Goal: Complete application form: Fill out and submit a form for a specific purpose

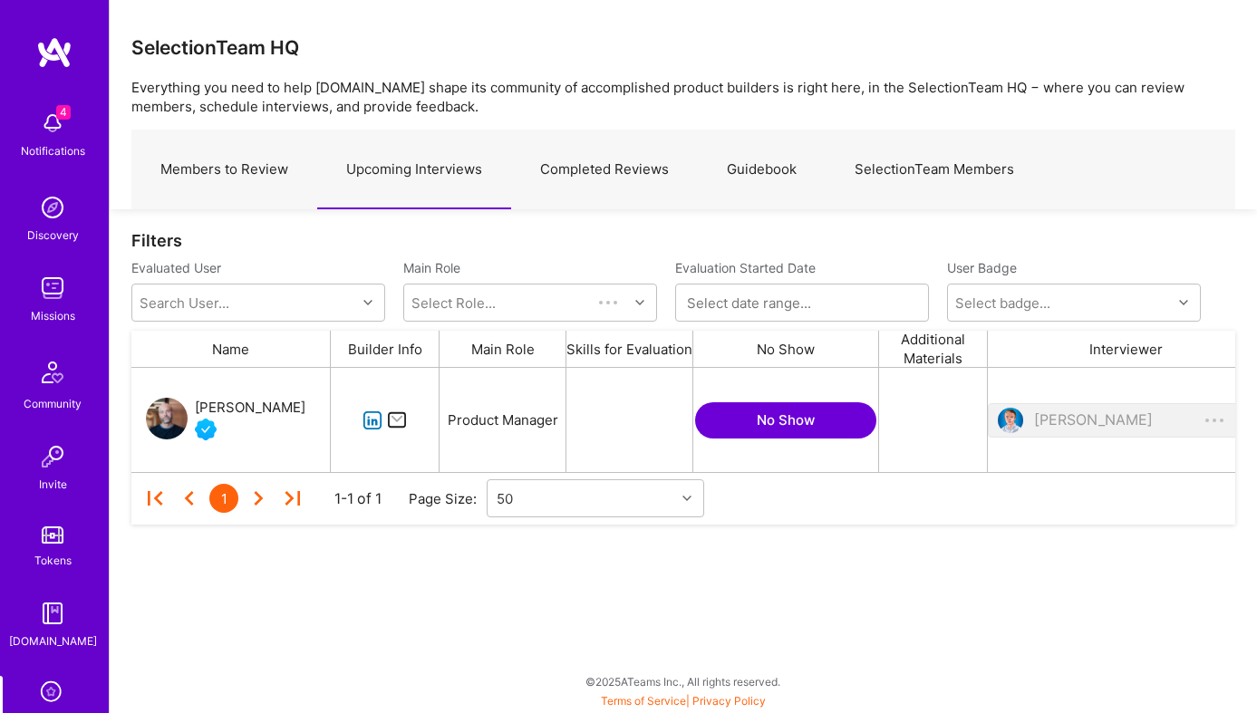
scroll to position [104, 1104]
click at [366, 417] on icon "grid" at bounding box center [373, 421] width 21 height 21
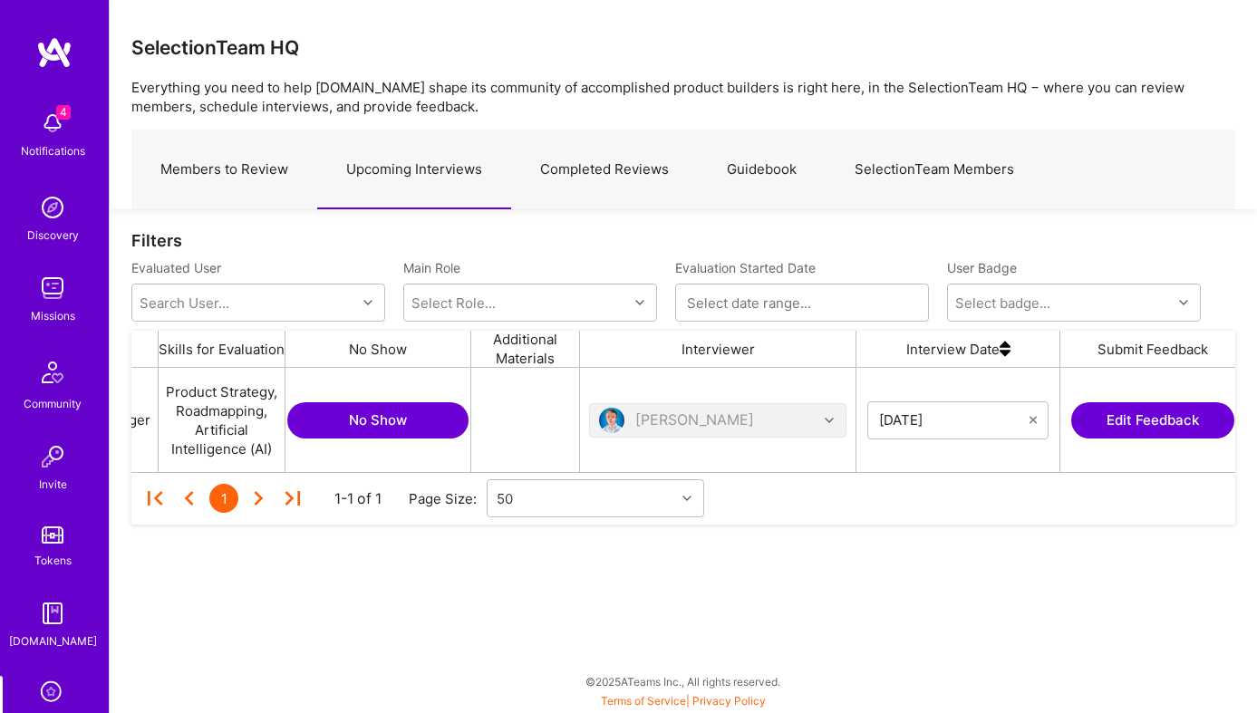
scroll to position [0, 618]
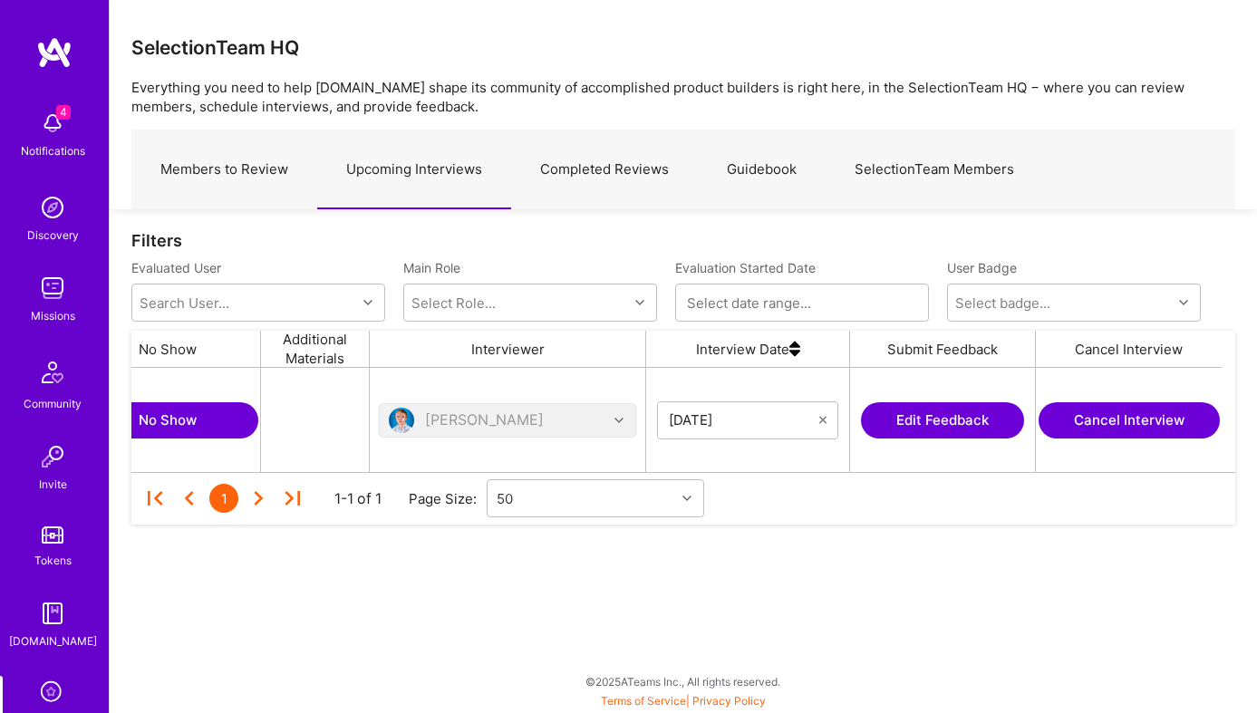
click at [980, 415] on button "Edit Feedback" at bounding box center [942, 420] width 163 height 36
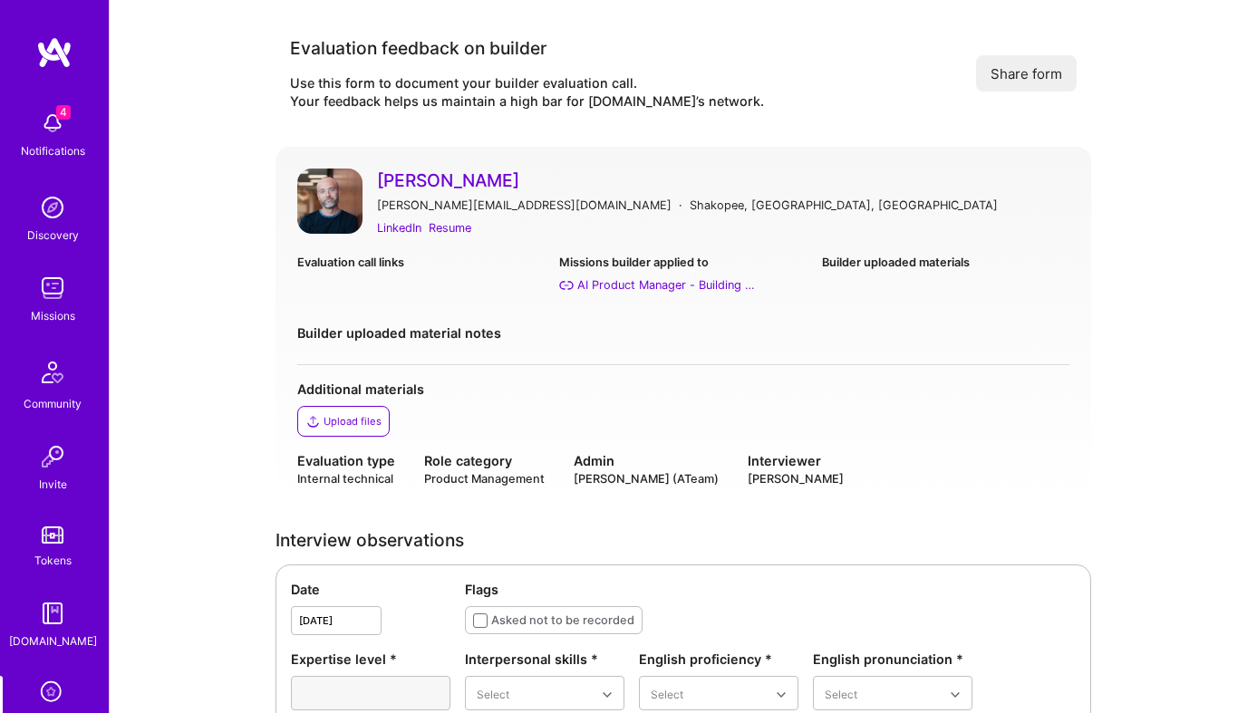
click at [345, 198] on img at bounding box center [329, 201] width 65 height 65
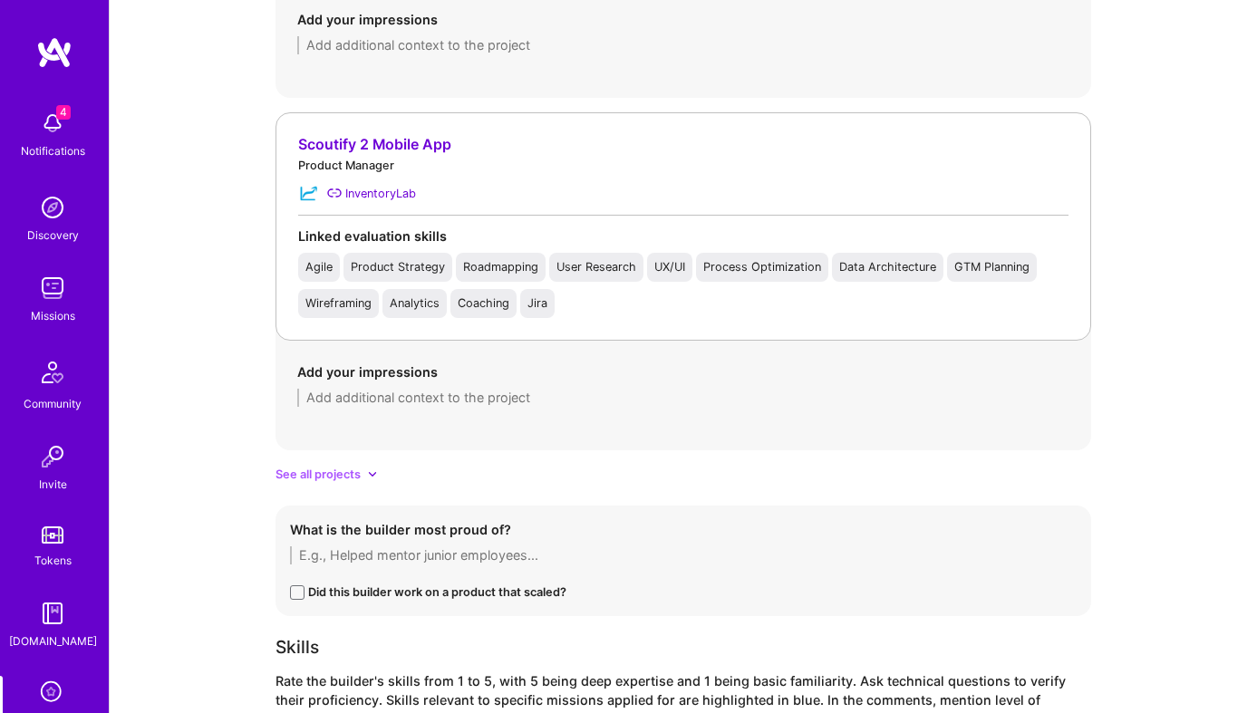
scroll to position [2638, 0]
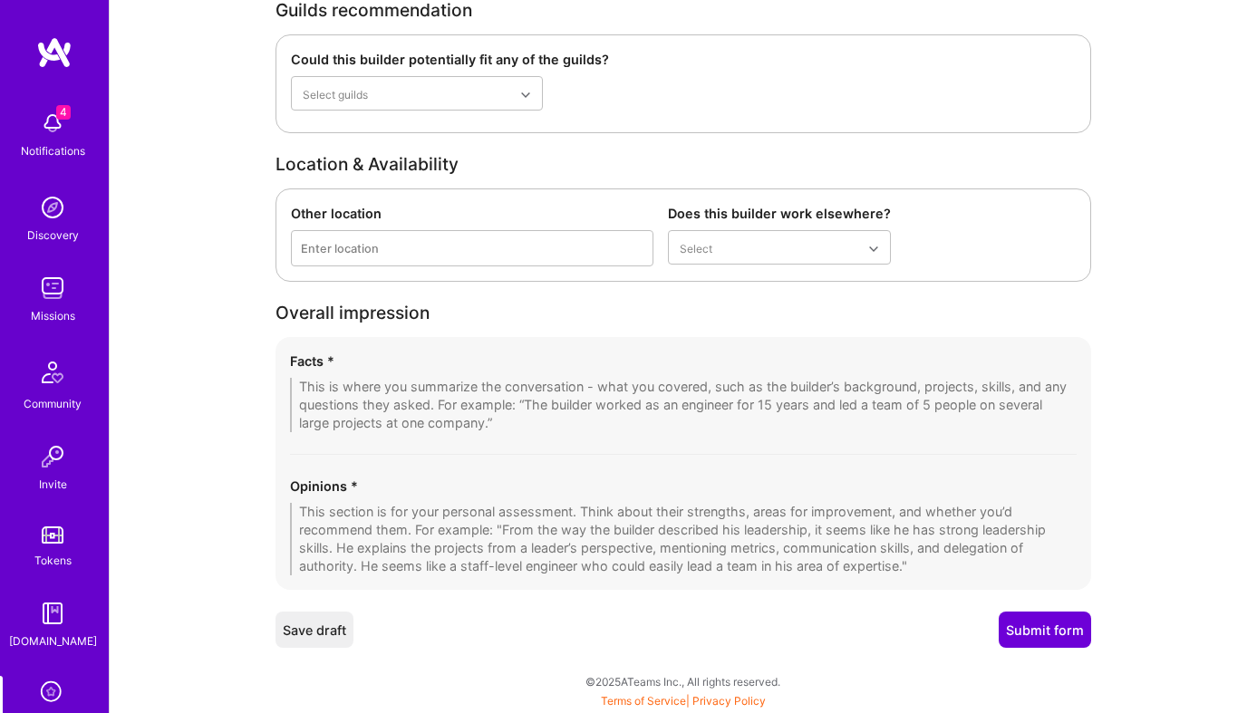
click at [428, 398] on textarea at bounding box center [683, 405] width 787 height 54
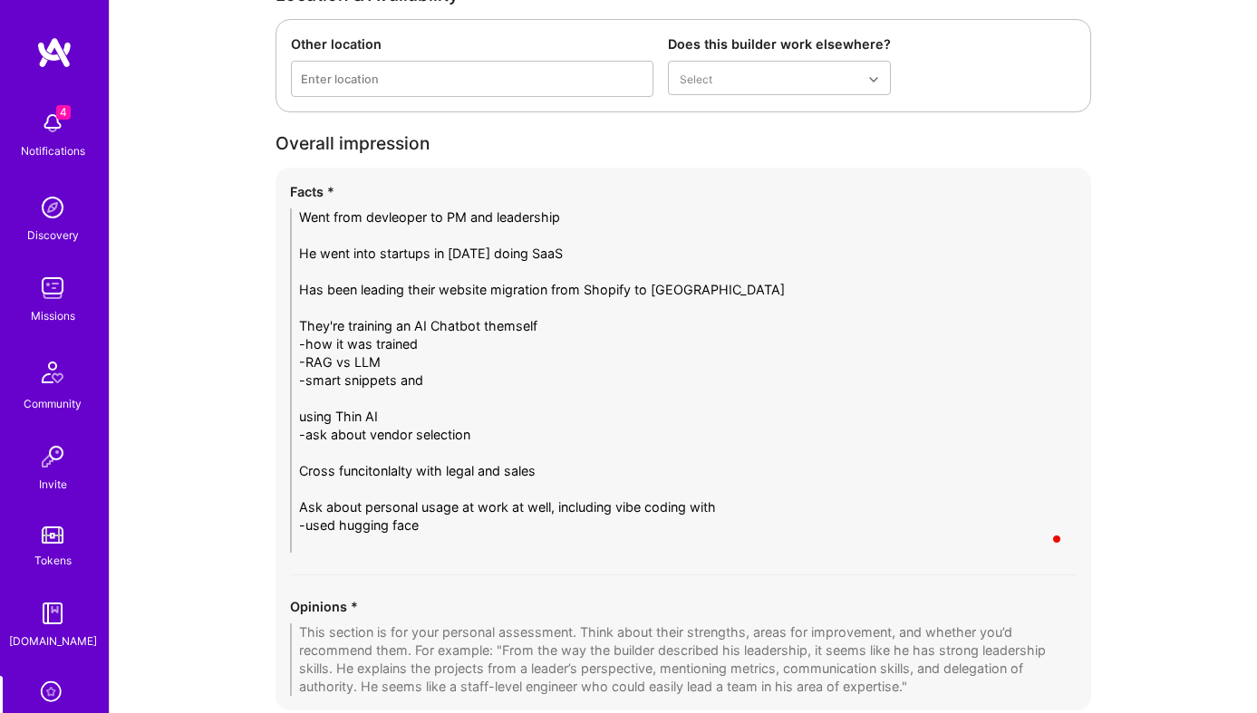
scroll to position [0, 0]
click at [578, 472] on textarea "Went from devleoper to PM and leadership He went into startups in 2016 doing Sa…" at bounding box center [683, 380] width 787 height 344
click at [614, 508] on textarea "Went from devleoper to PM and leadership He went into startups in 2016 doing Sa…" at bounding box center [683, 380] width 787 height 344
drag, startPoint x: 734, startPoint y: 499, endPoint x: 559, endPoint y: 515, distance: 175.6
click at [559, 515] on textarea "Went from devleoper to PM and leadership He went into startups in 2016 doing Sa…" at bounding box center [683, 380] width 787 height 344
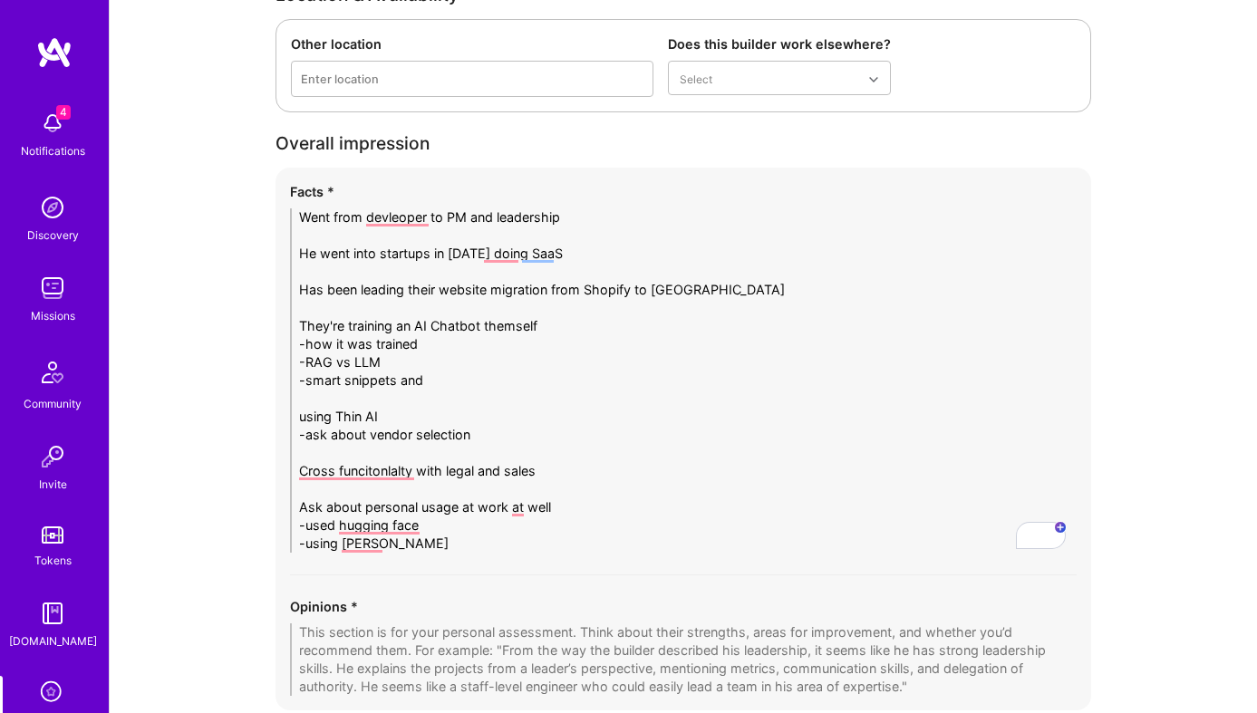
click at [451, 371] on textarea "Went from devleoper to PM and leadership He went into startups in 2016 doing Sa…" at bounding box center [683, 380] width 787 height 344
click at [437, 346] on textarea "Went from devleoper to PM and leadership He went into startups in 2016 doing Sa…" at bounding box center [683, 380] width 787 height 344
click at [450, 379] on textarea "Went from devleoper to PM and leadership He went into startups in 2016 doing Sa…" at bounding box center [683, 380] width 787 height 344
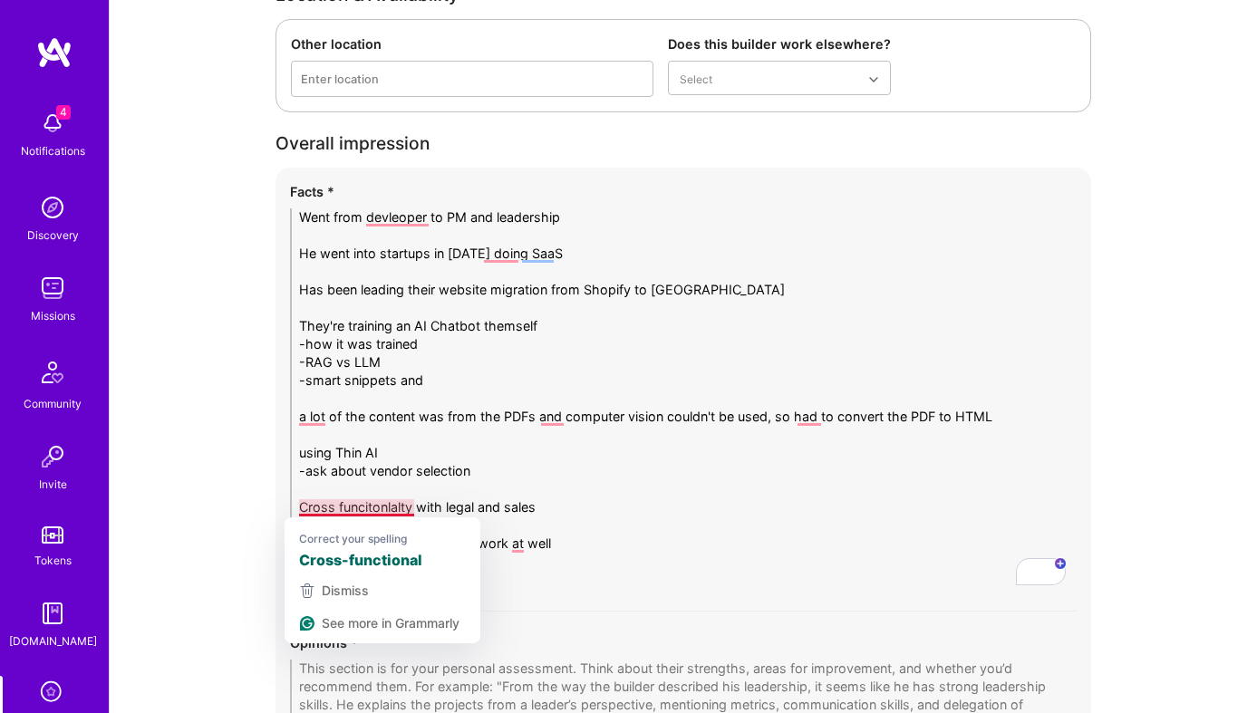
click at [557, 510] on textarea "Went from devleoper to PM and leadership He went into startups in 2016 doing Sa…" at bounding box center [683, 398] width 787 height 381
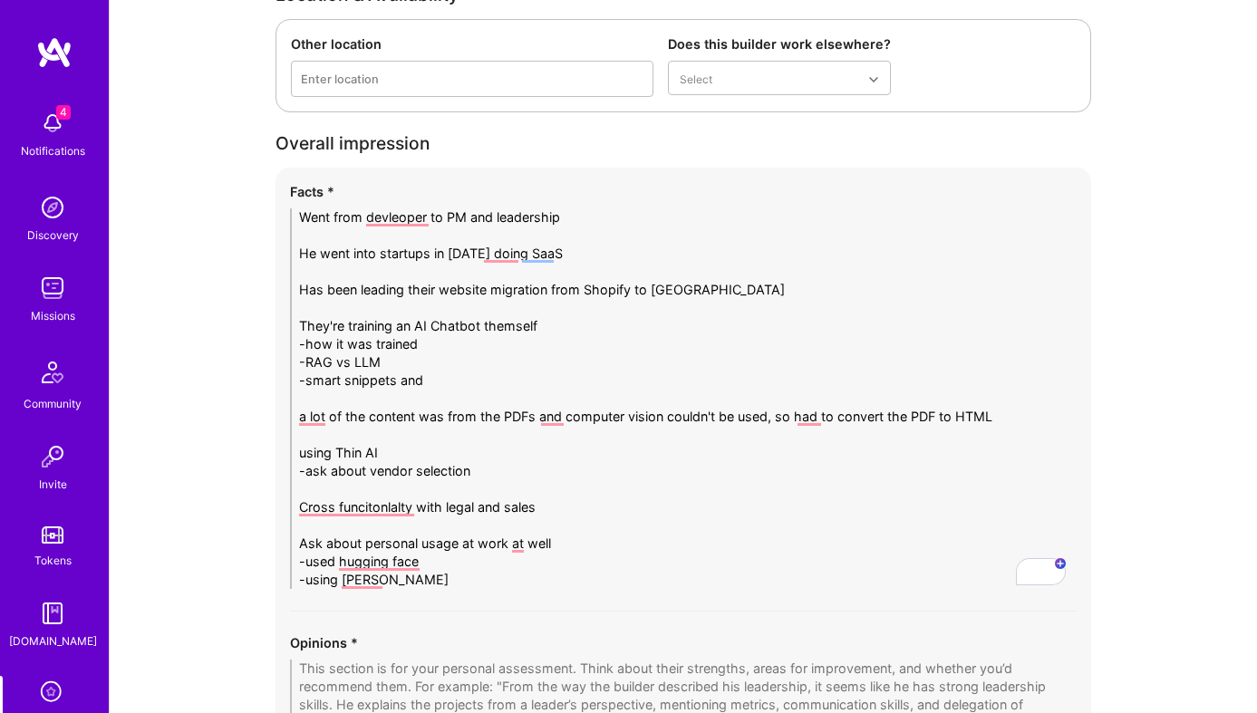
click at [486, 469] on textarea "Went from devleoper to PM and leadership He went into startups in 2016 doing Sa…" at bounding box center [683, 398] width 787 height 381
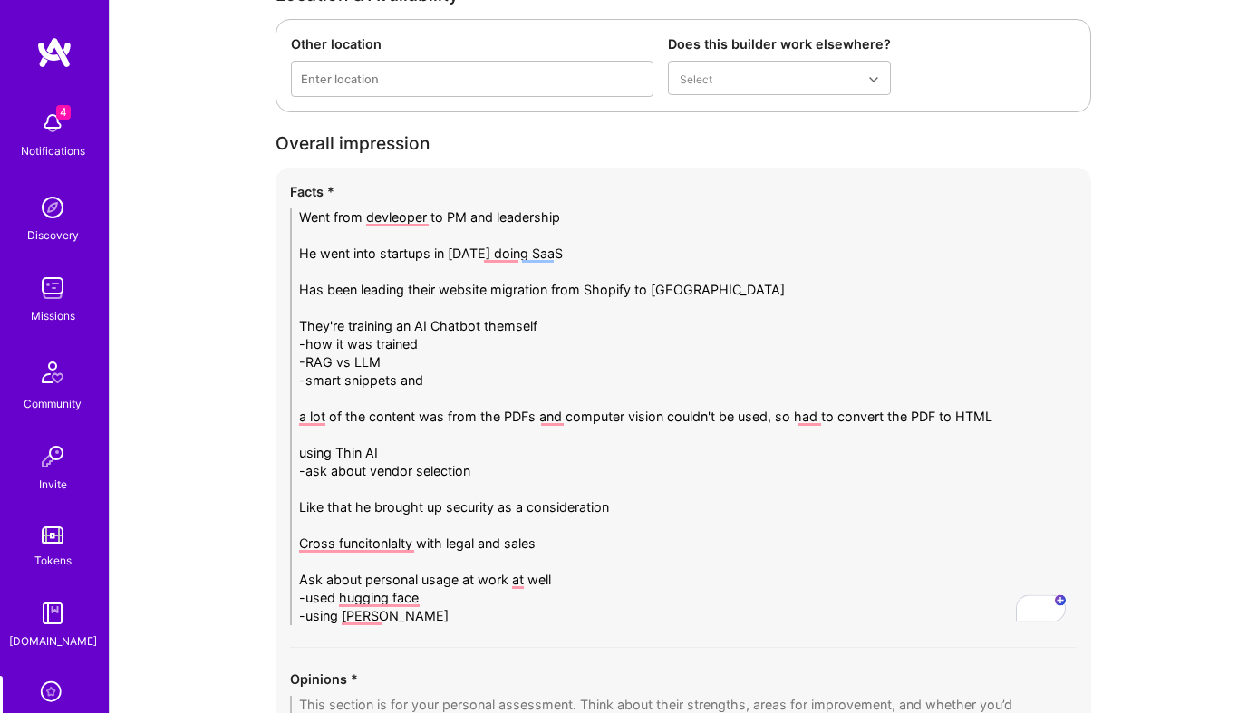
click at [656, 411] on textarea "Went from devleoper to PM and leadership He went into startups in 2016 doing Sa…" at bounding box center [683, 416] width 787 height 417
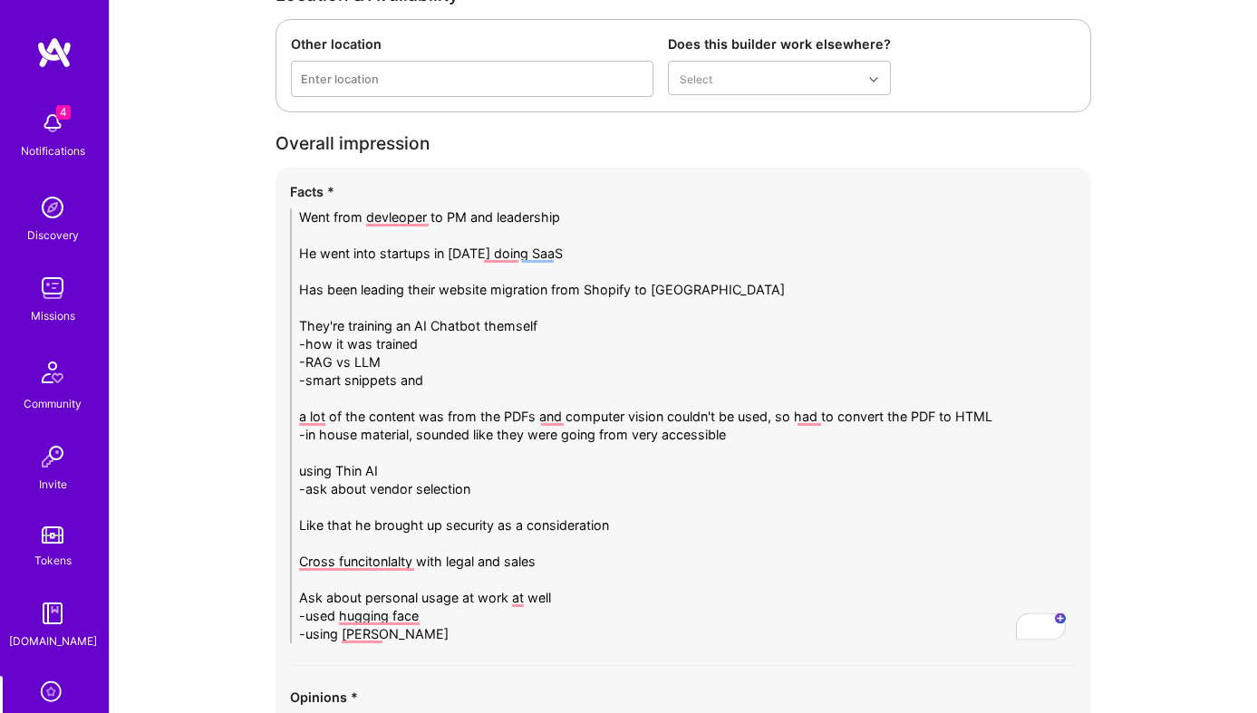
click at [666, 438] on textarea "Went from devleoper to PM and leadership He went into startups in 2016 doing Sa…" at bounding box center [683, 425] width 787 height 435
click at [670, 509] on textarea "Went from devleoper to PM and leadership He went into startups in 2016 doing Sa…" at bounding box center [683, 425] width 787 height 435
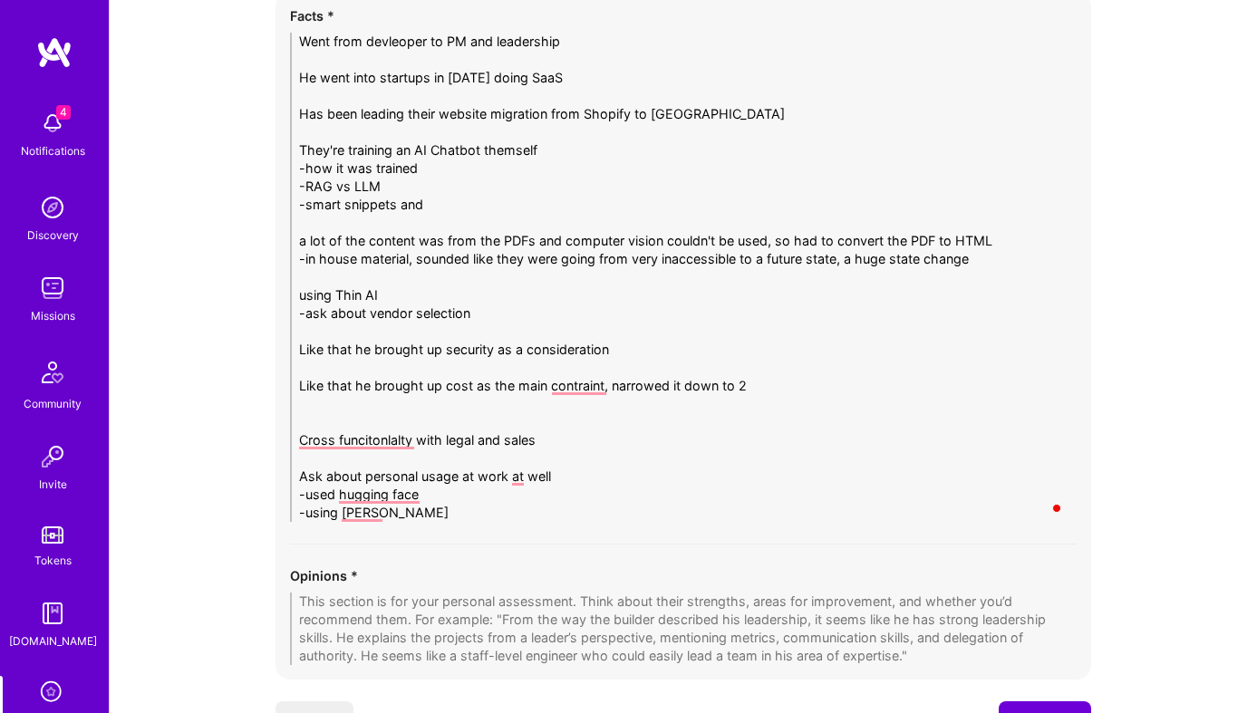
scroll to position [3073, 0]
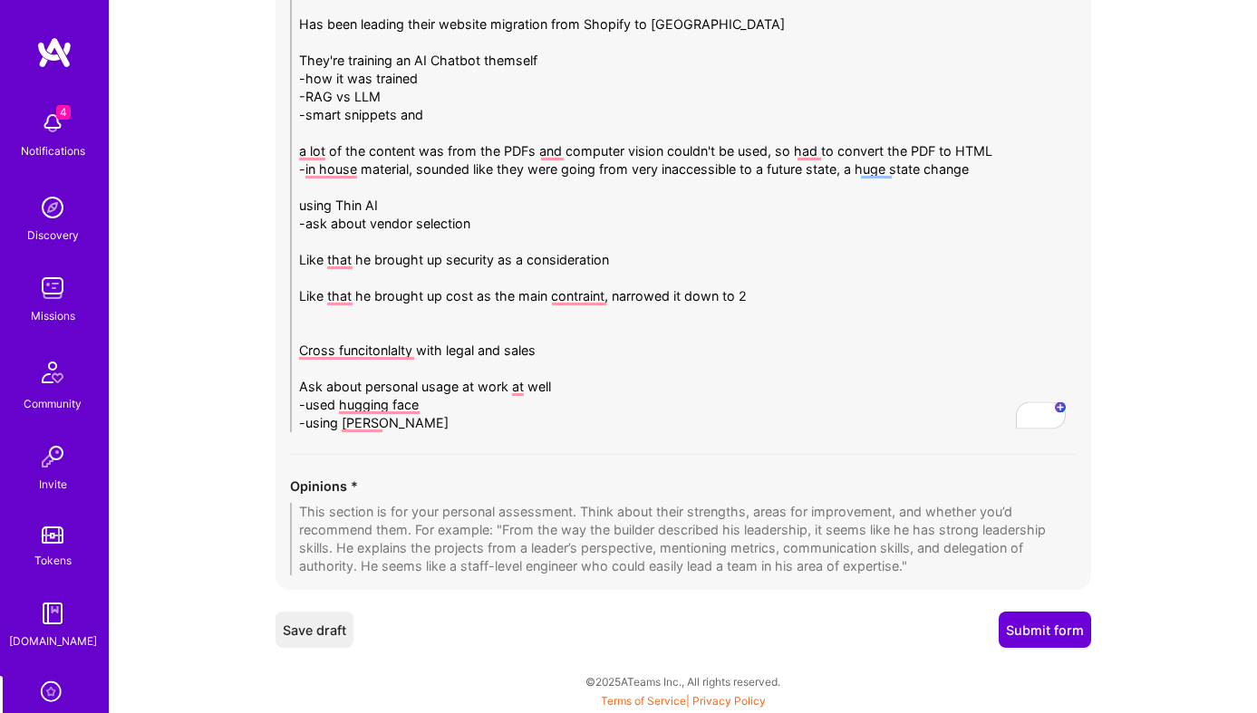
type textarea "Went from devleoper to PM and leadership He went into startups in 2016 doing Sa…"
click at [597, 526] on textarea at bounding box center [683, 539] width 787 height 73
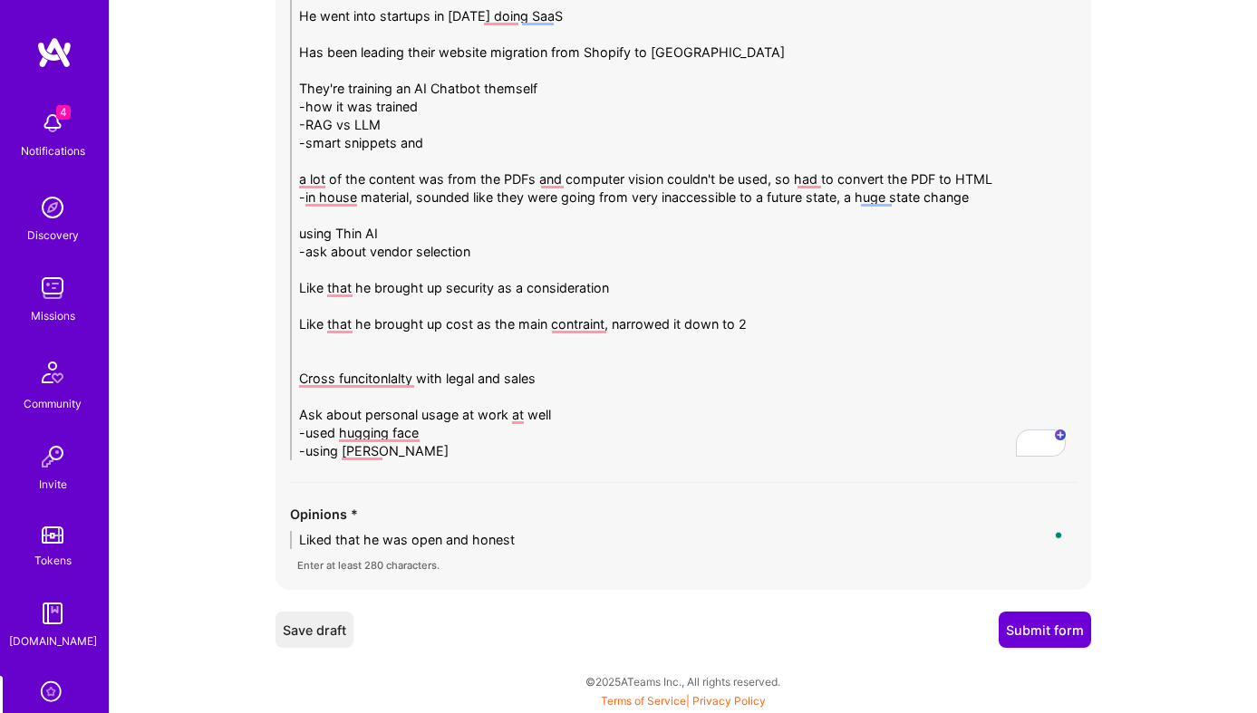
scroll to position [2954, 0]
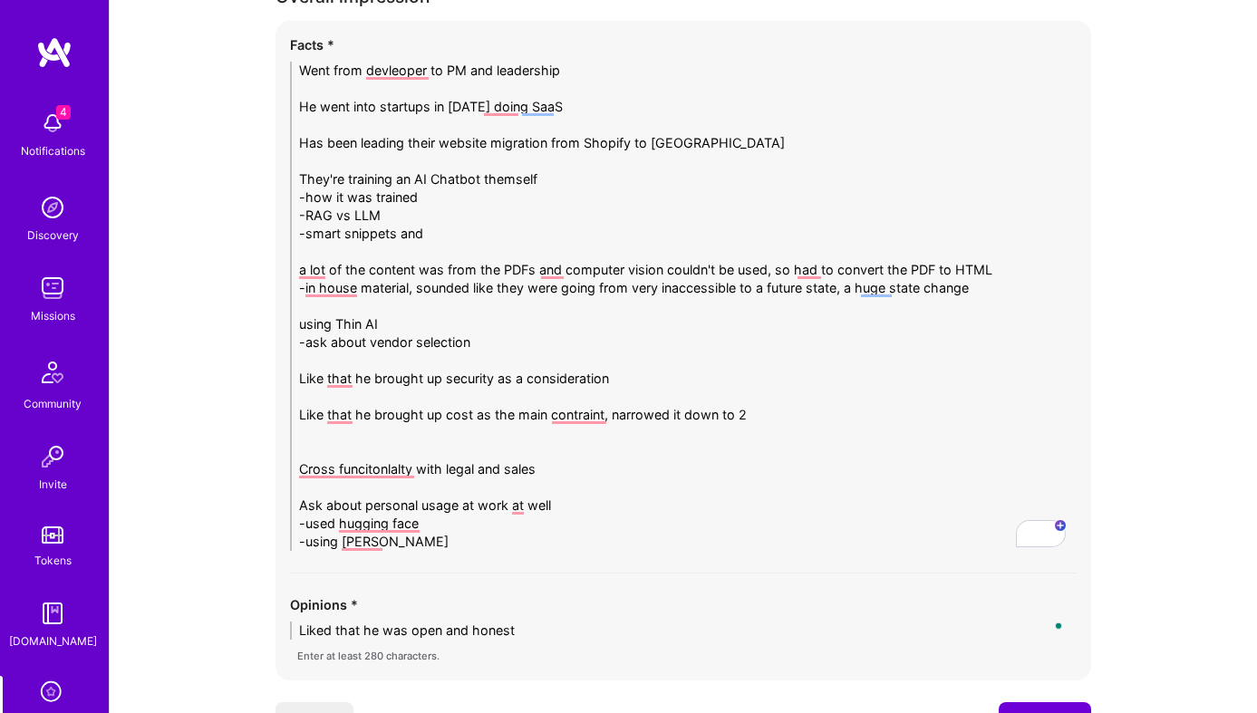
type textarea "Liked that he was open and honest"
click at [490, 340] on textarea "Went from devleoper to PM and leadership He went into startups in 2016 doing Sa…" at bounding box center [683, 306] width 787 height 489
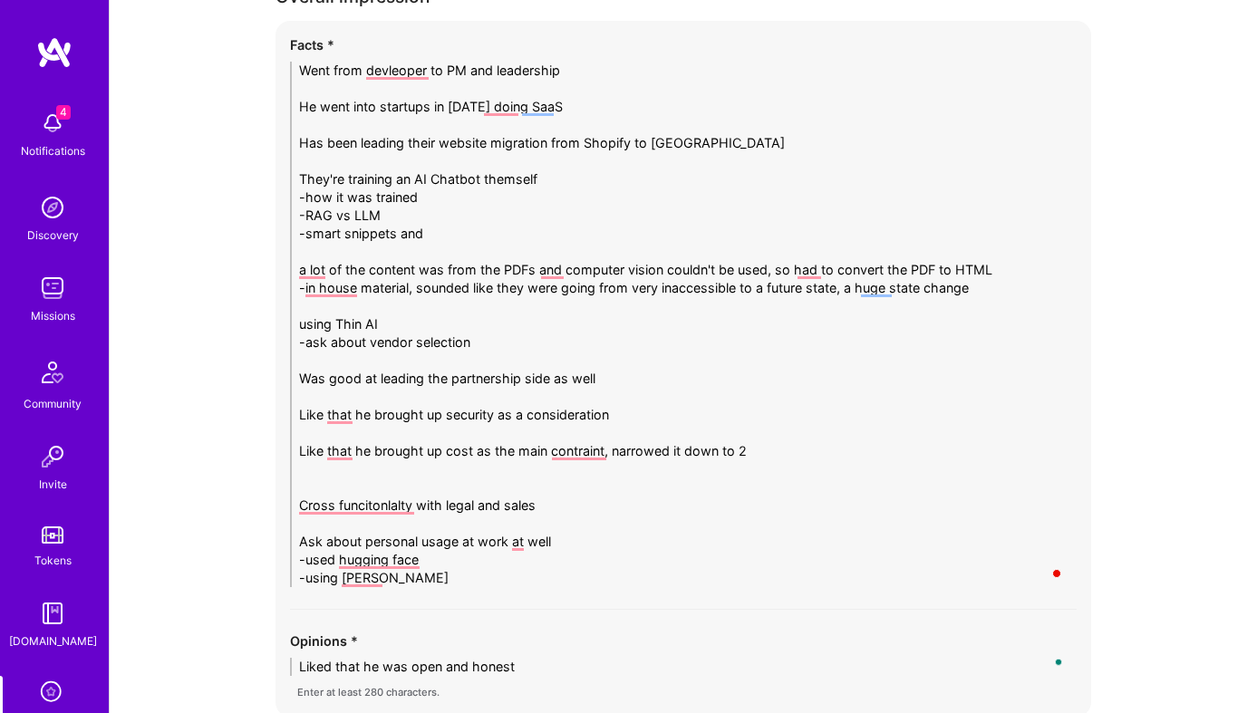
type textarea "Went from devleoper to PM and leadership He went into startups in 2016 doing Sa…"
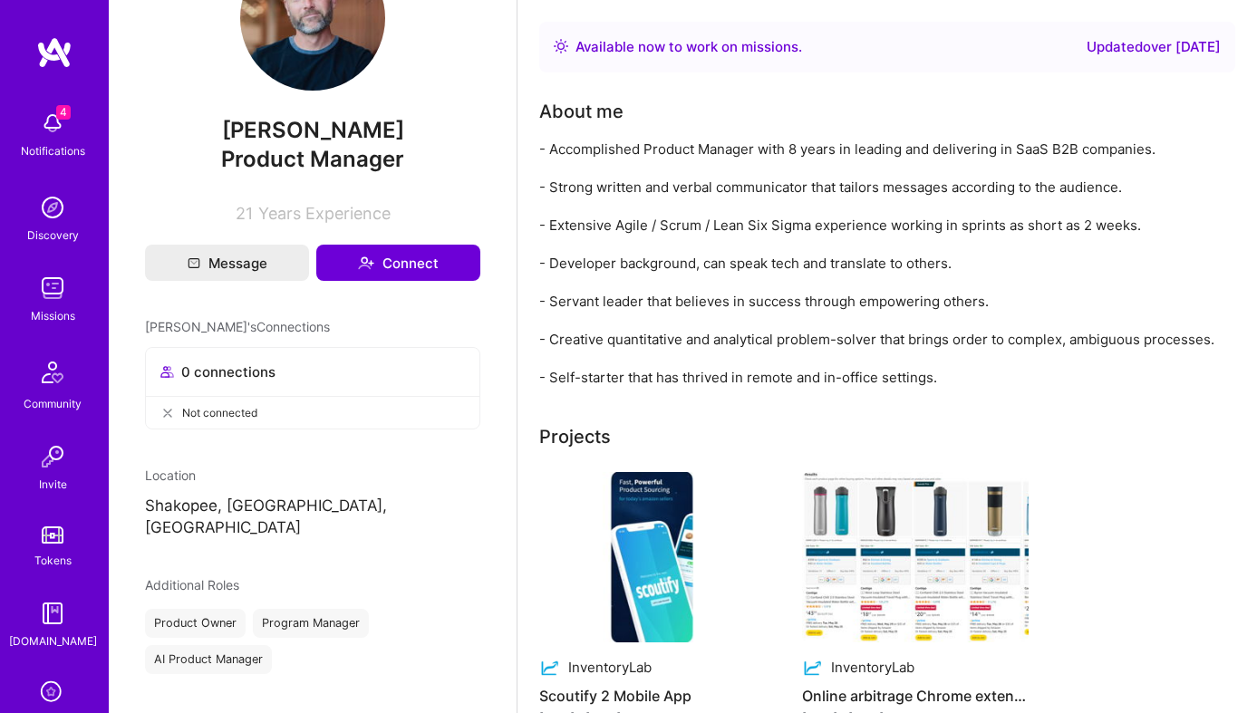
scroll to position [320, 0]
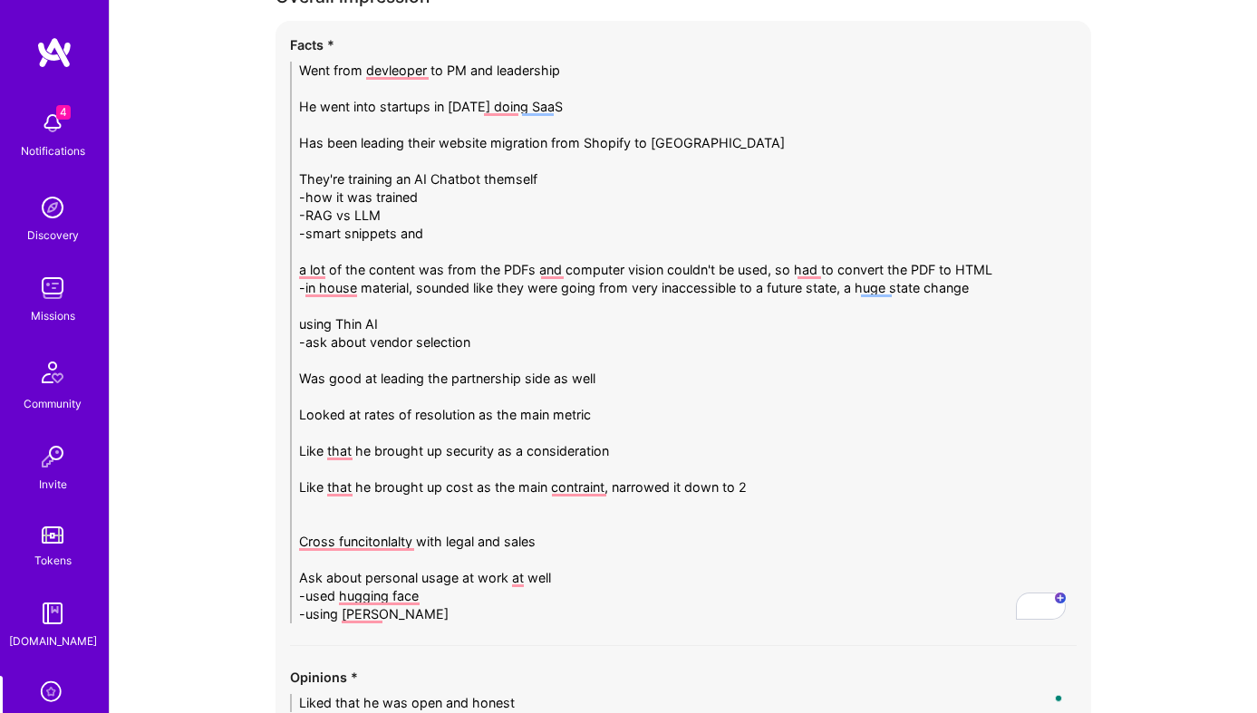
scroll to position [3118, 0]
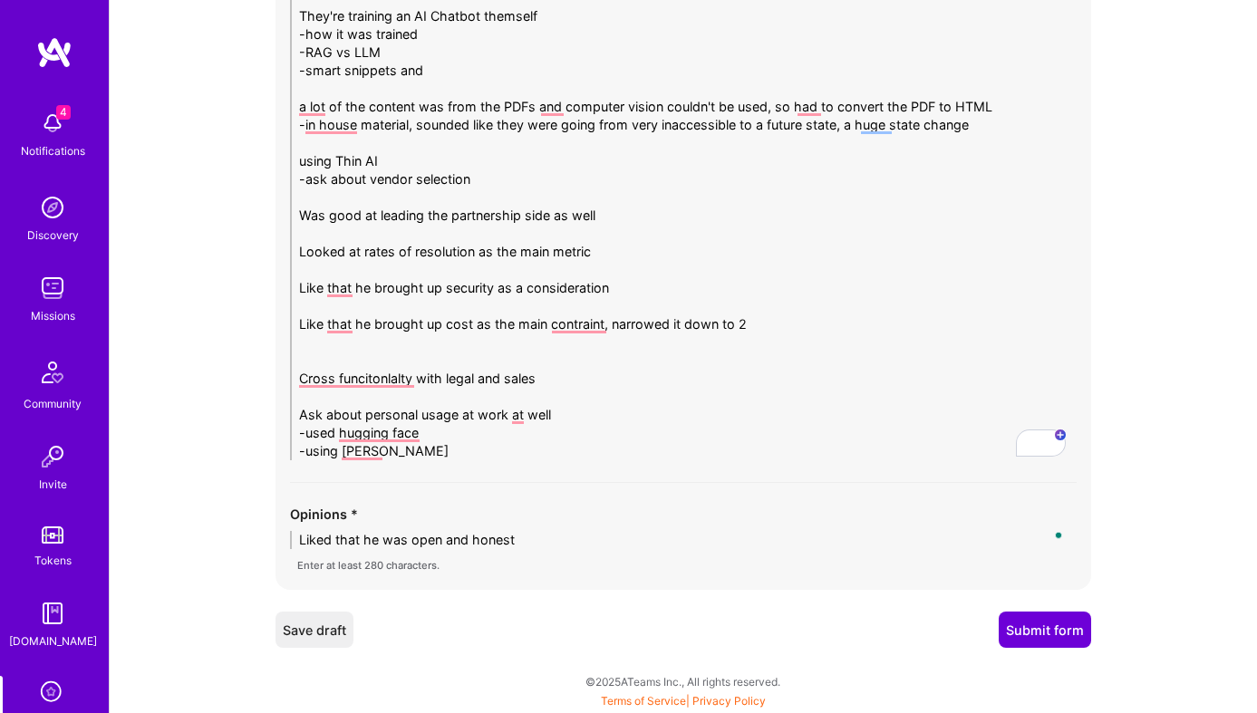
type textarea "Went from devleoper to PM and leadership He went into startups in 2016 doing Sa…"
click at [576, 548] on textarea "Liked that he was open and honest" at bounding box center [683, 540] width 787 height 18
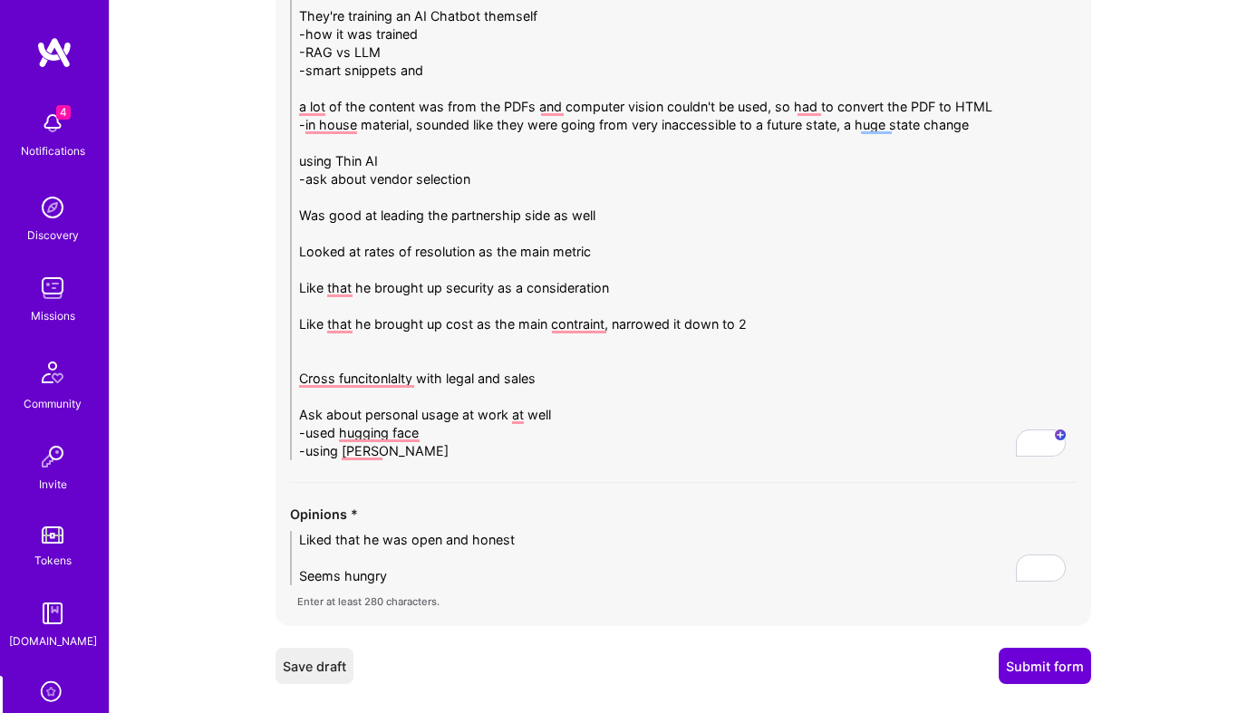
type textarea "Liked that he was open and honest Seems hungry"
click at [660, 276] on textarea "Went from devleoper to PM and leadership He went into startups in 2016 doing Sa…" at bounding box center [683, 179] width 787 height 562
click at [662, 295] on textarea "Went from devleoper to PM and leadership He went into startups in 2016 doing Sa…" at bounding box center [683, 179] width 787 height 562
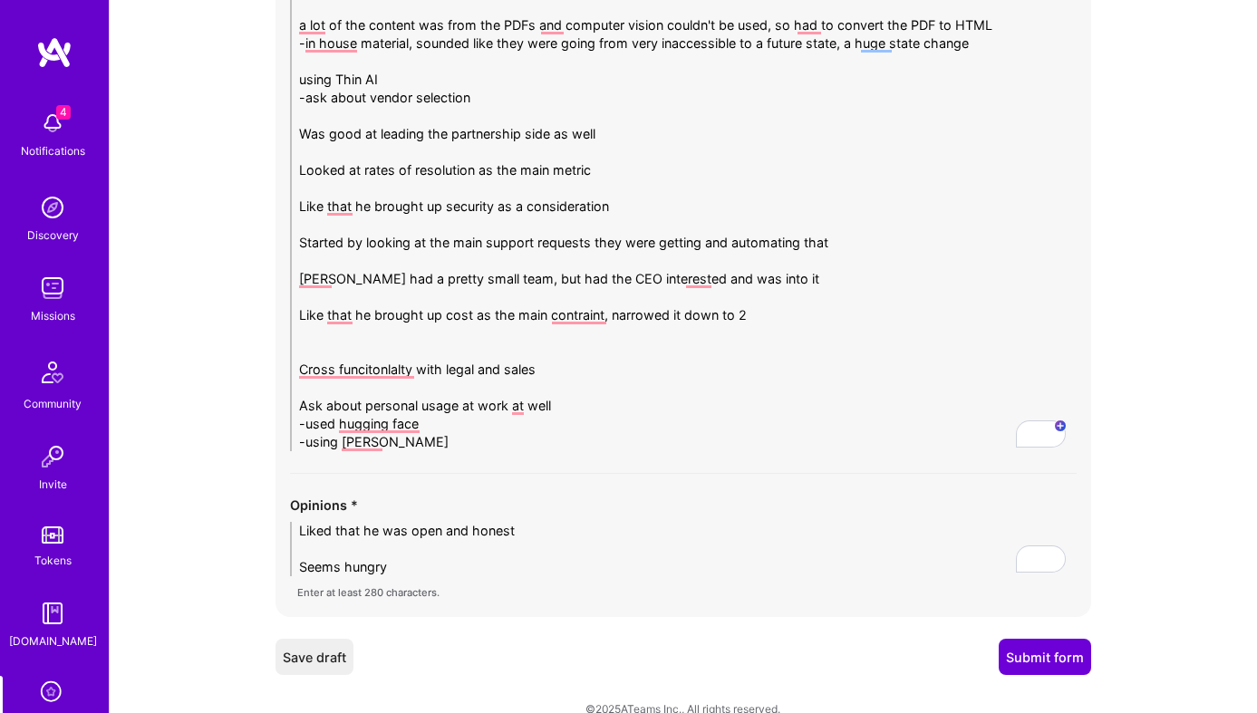
scroll to position [3201, 0]
click at [762, 314] on textarea "Went from devleoper to PM and leadership He went into startups in 2016 doing Sa…" at bounding box center [683, 132] width 787 height 634
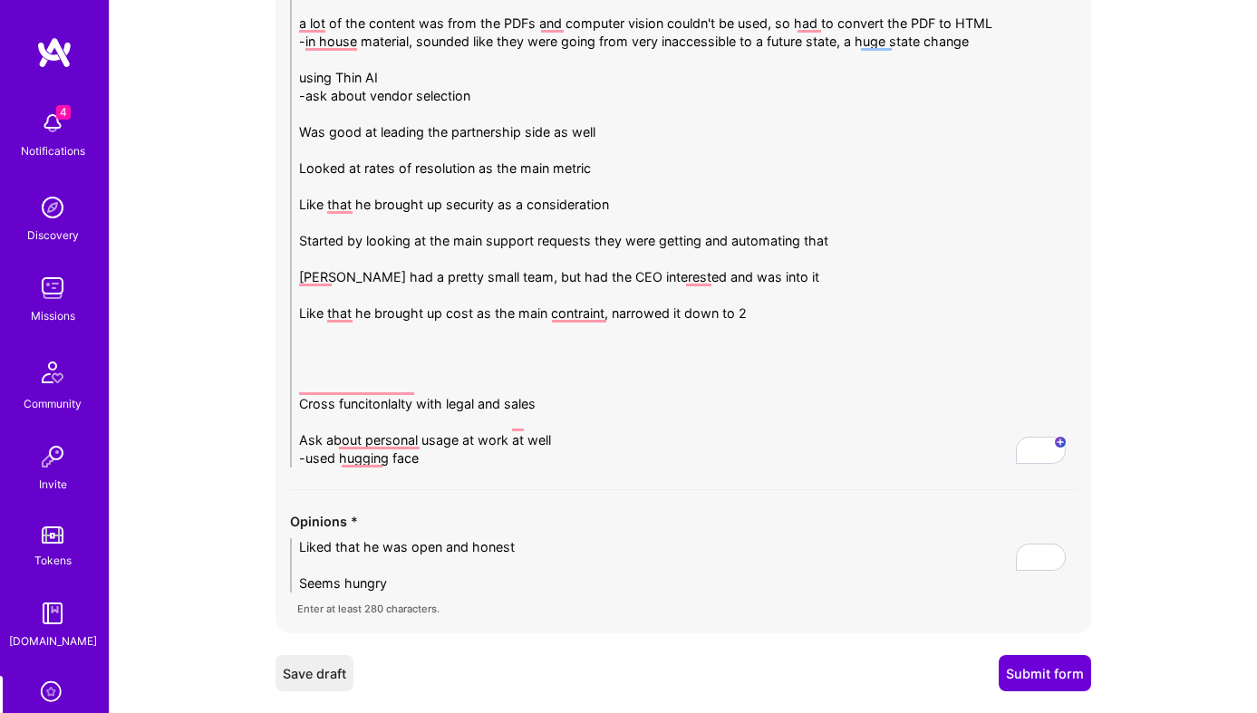
scroll to position [3263, 0]
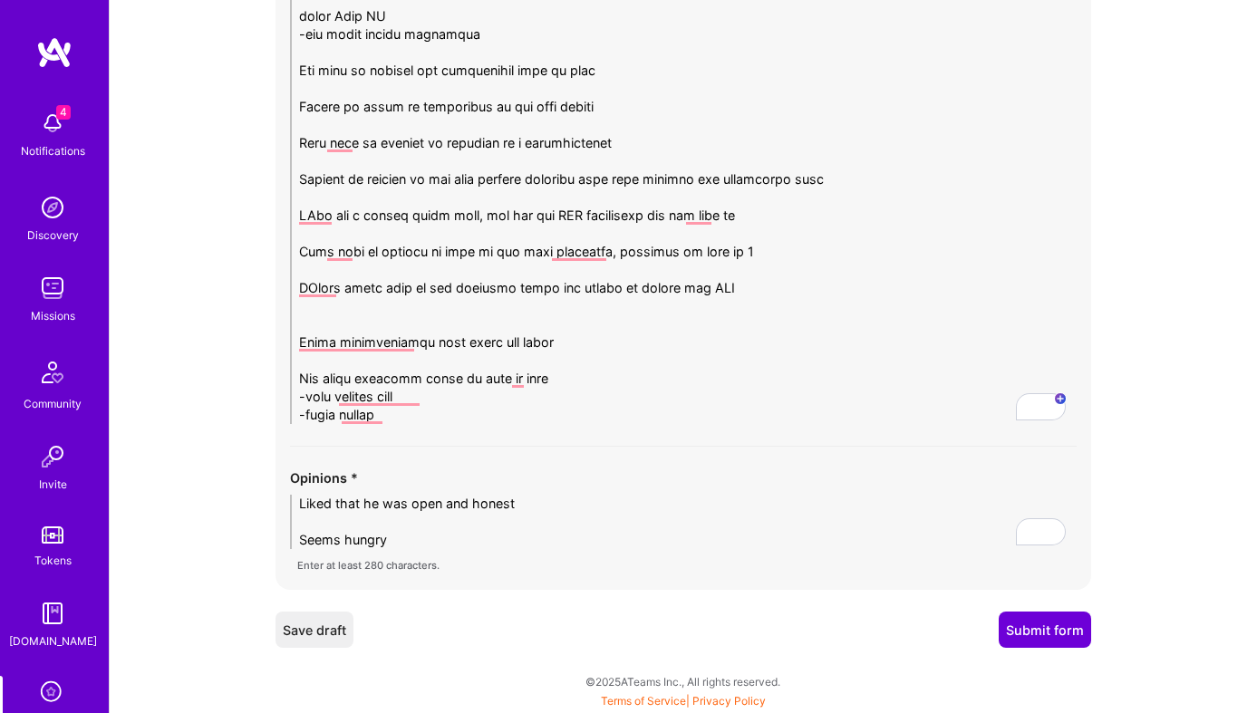
click at [678, 317] on textarea "To enrich screen reader interactions, please activate Accessibility in Grammarl…" at bounding box center [683, 88] width 787 height 671
type textarea "Went from devleoper to PM and leadership He went into startups in 2016 doing Sa…"
click at [546, 534] on textarea "Liked that he was open and honest Seems hungry" at bounding box center [683, 522] width 787 height 54
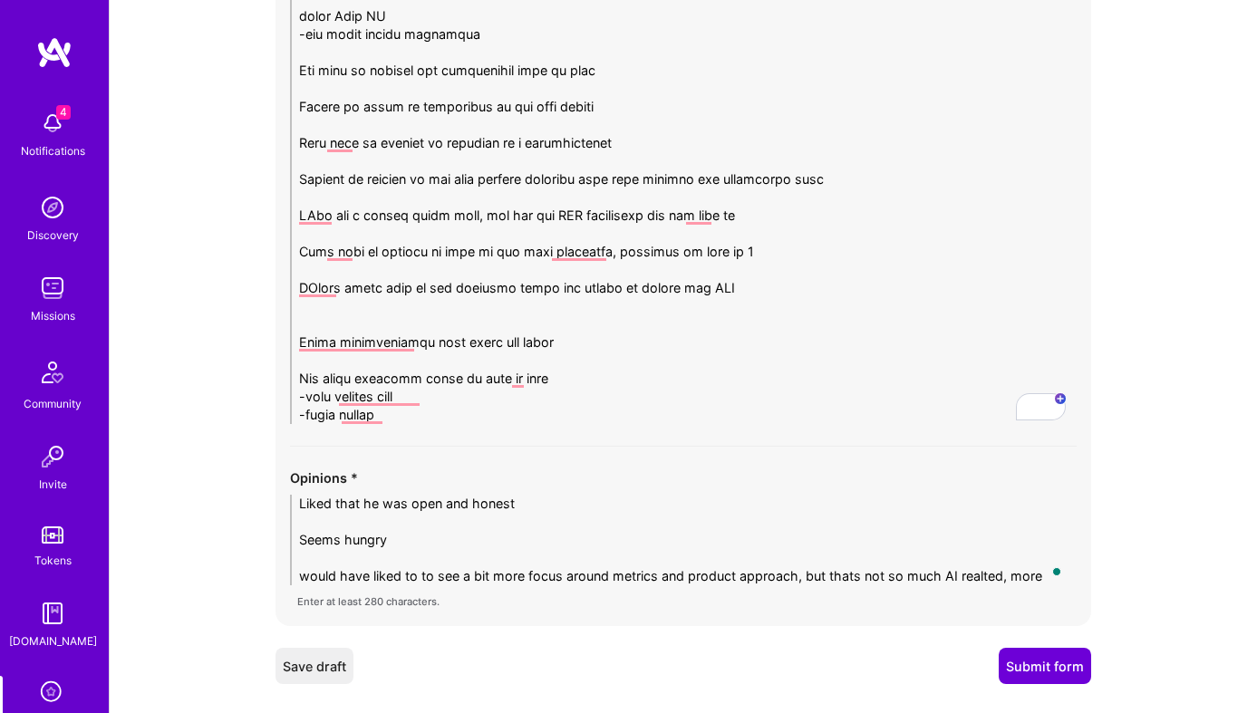
scroll to position [0, 0]
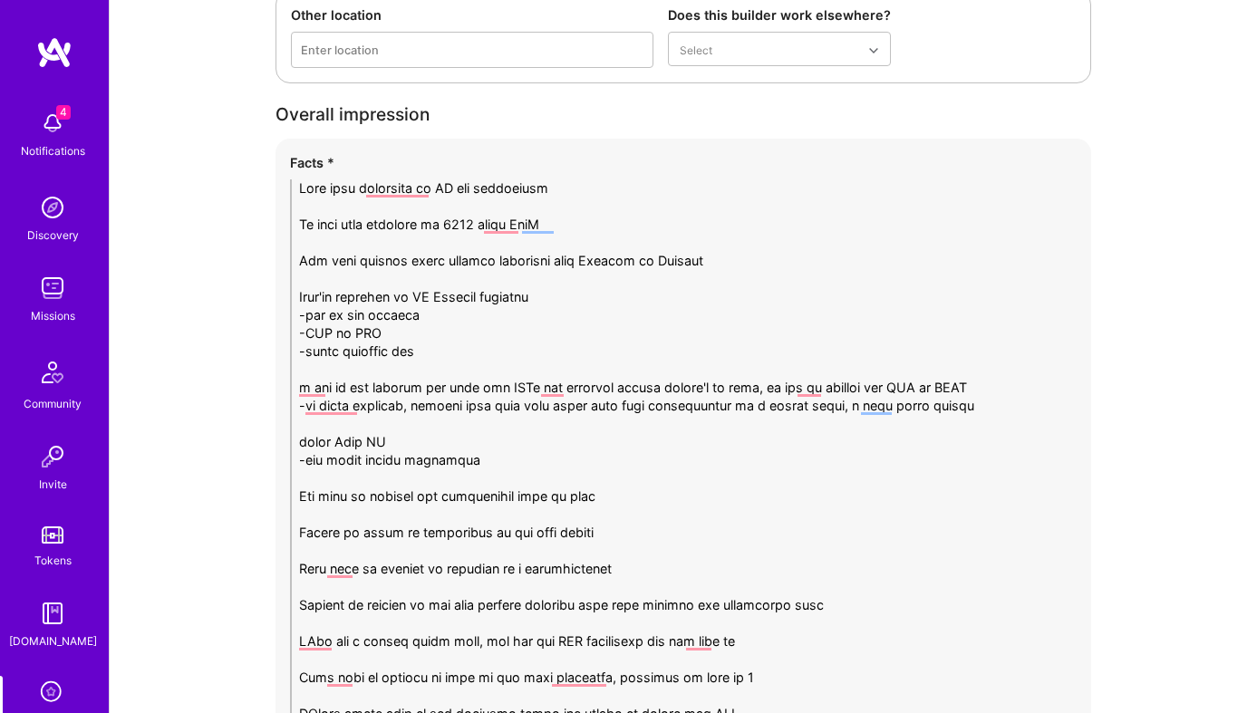
scroll to position [3317, 0]
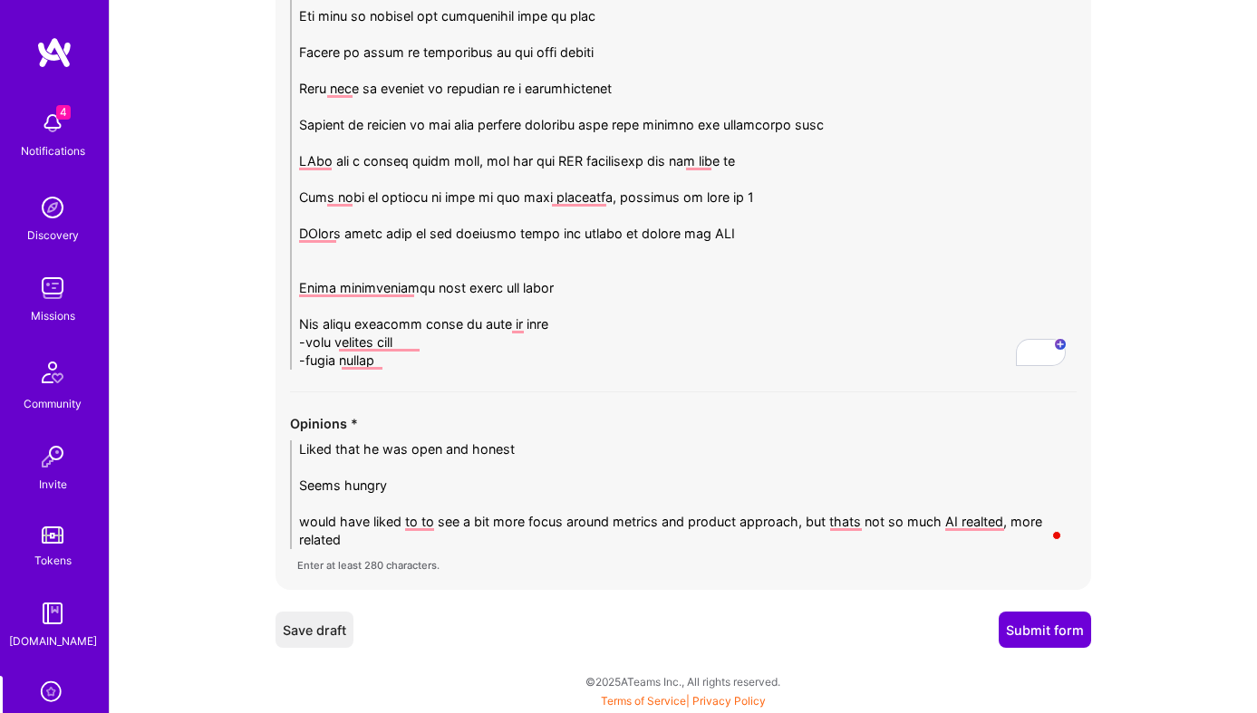
click at [568, 297] on textarea "To enrich screen reader interactions, please activate Accessibility in Grammarl…" at bounding box center [683, 34] width 787 height 671
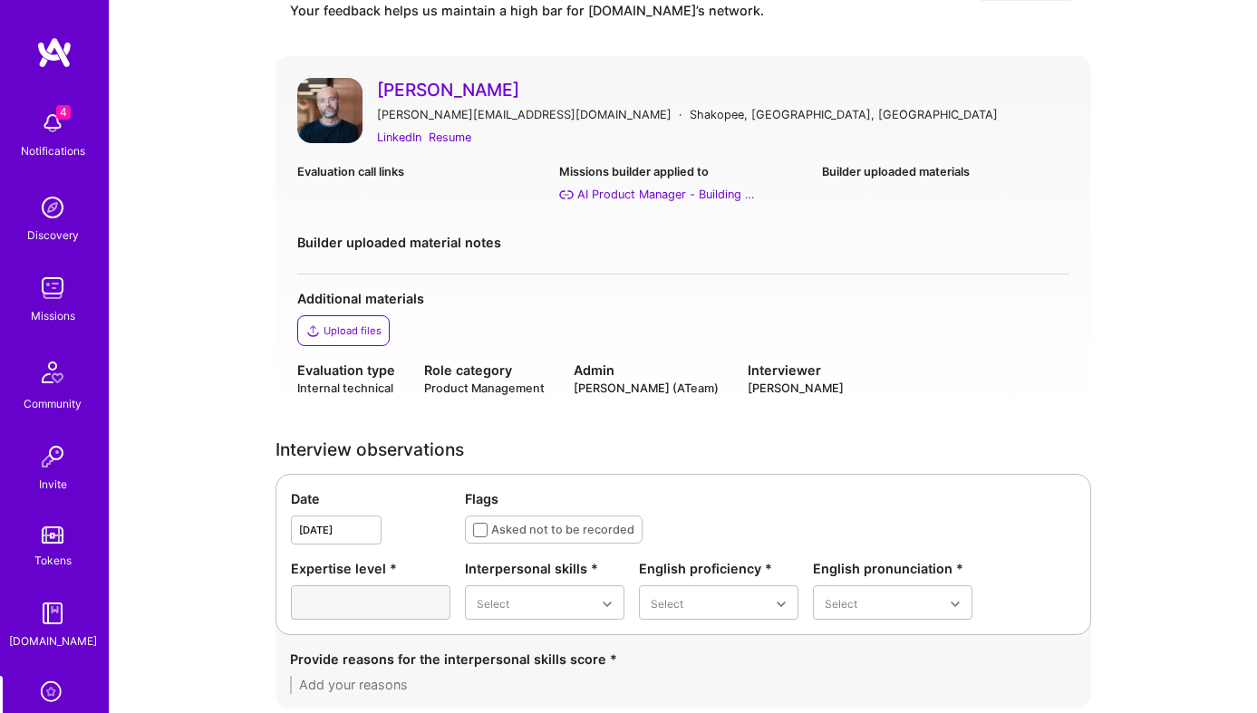
scroll to position [0, 0]
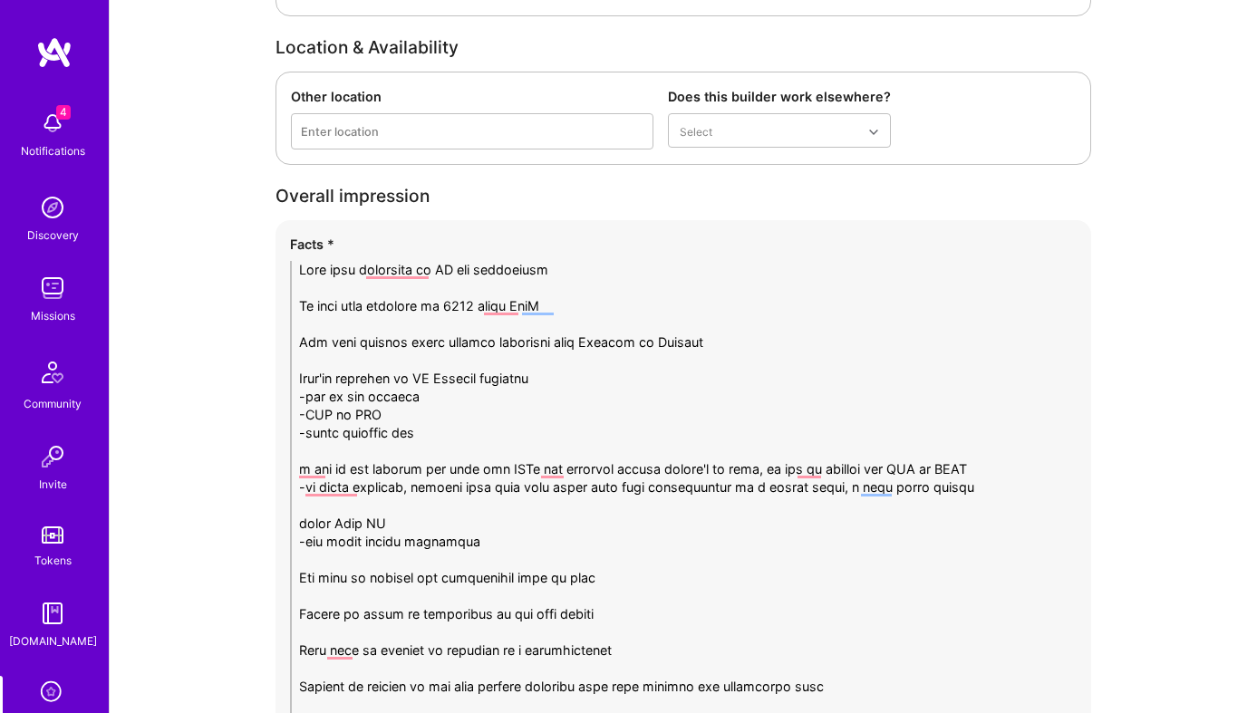
scroll to position [3317, 0]
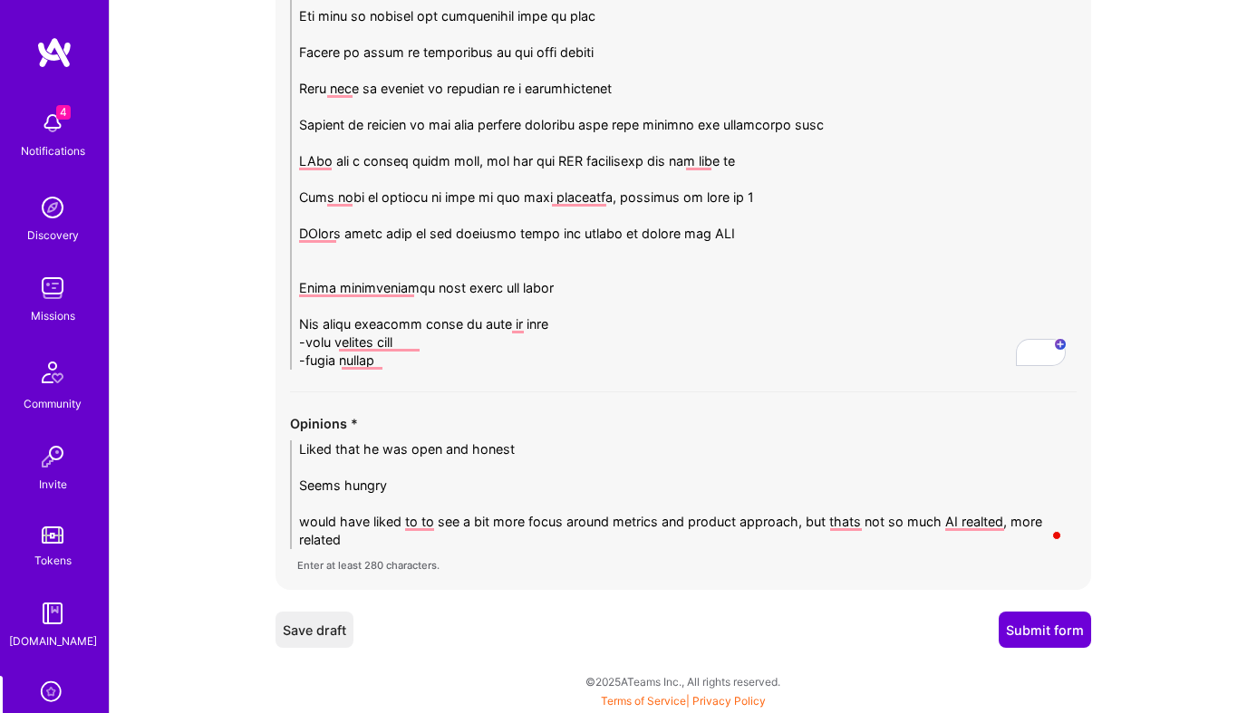
click at [598, 546] on textarea "Liked that he was open and honest Seems hungry would have liked to to see a bit…" at bounding box center [683, 494] width 787 height 109
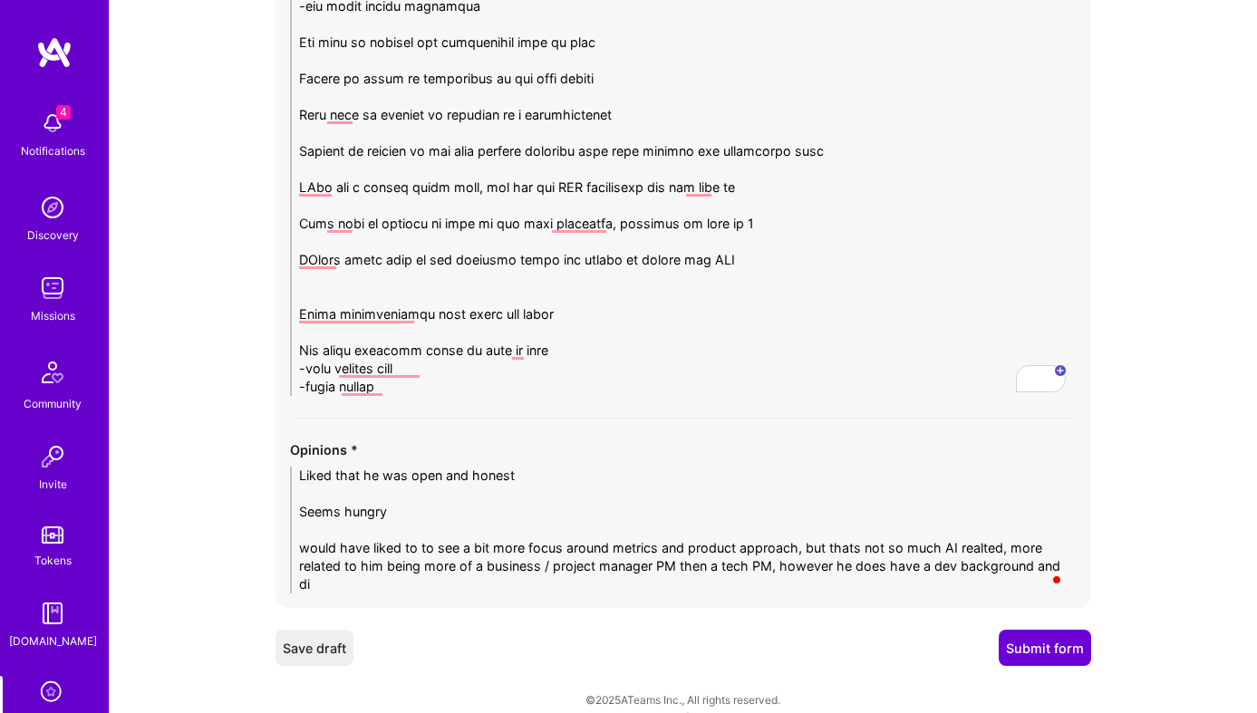
scroll to position [0, 0]
type textarea "Liked that he was open and honest Seems hungry would have liked to to see a bit…"
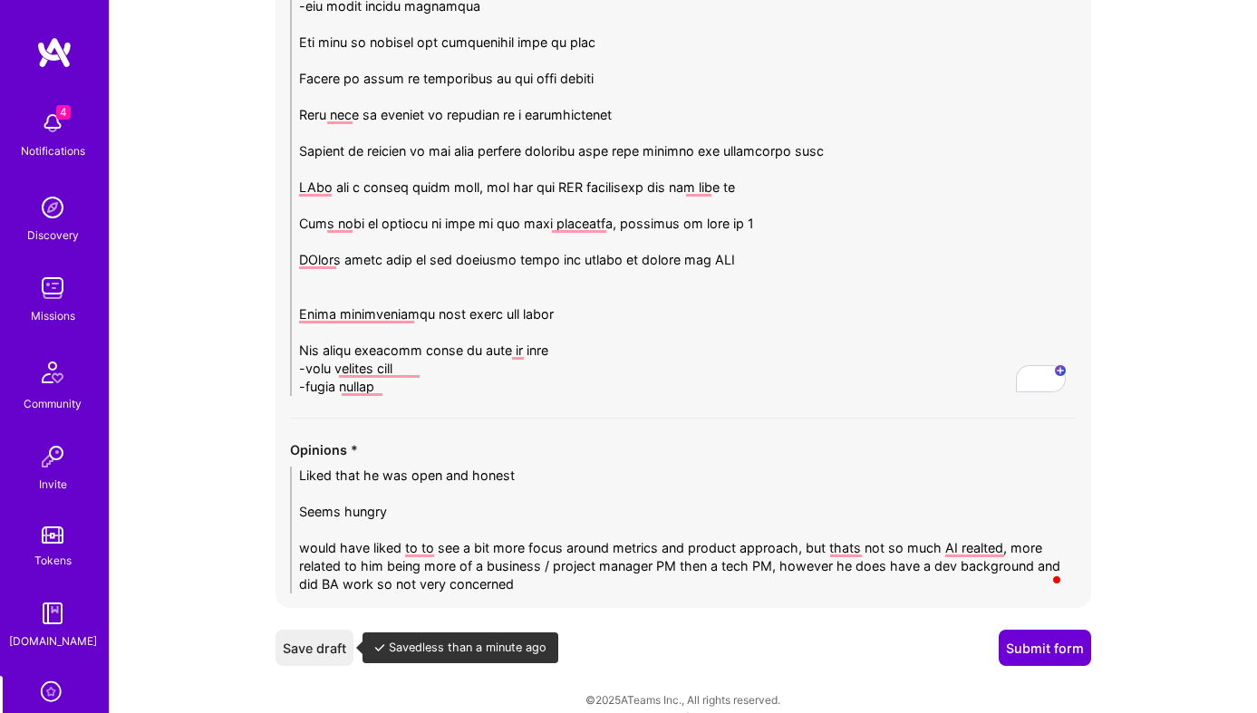
click at [326, 645] on button "Save draft" at bounding box center [315, 648] width 78 height 36
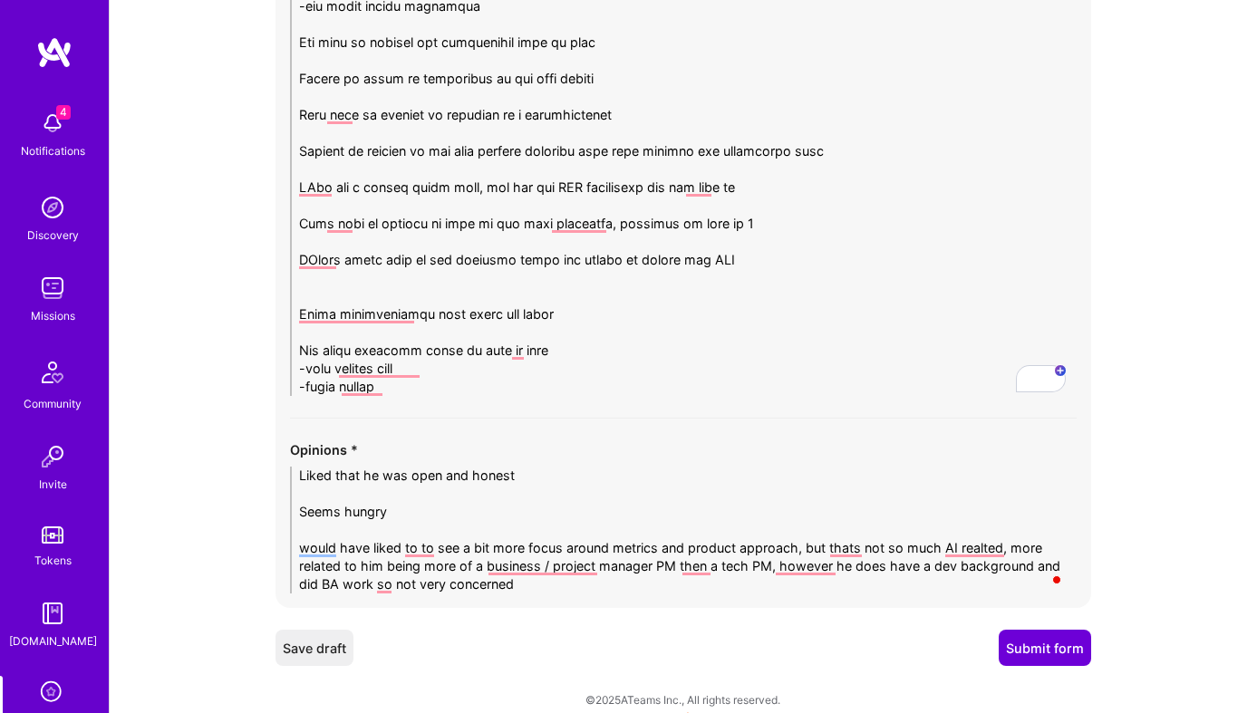
click at [708, 282] on textarea "To enrich screen reader interactions, please activate Accessibility in Grammarl…" at bounding box center [683, 60] width 787 height 671
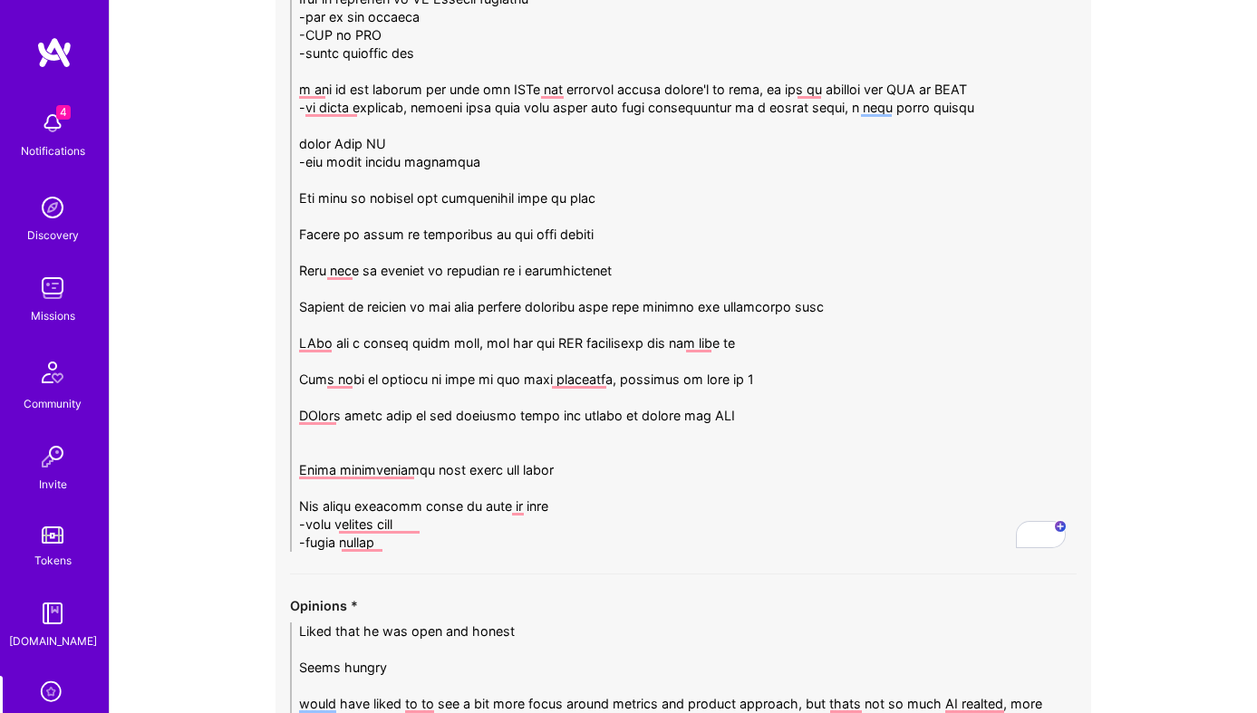
scroll to position [3309, 0]
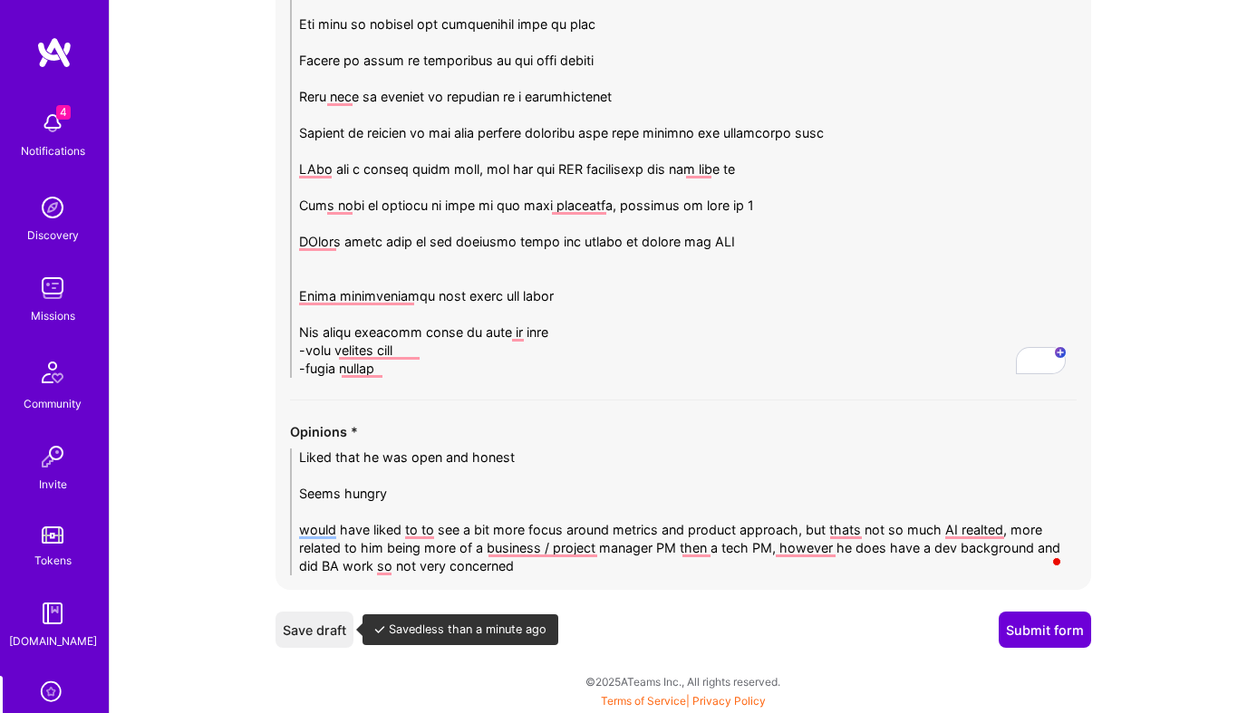
click at [322, 636] on button "Save draft" at bounding box center [315, 630] width 78 height 36
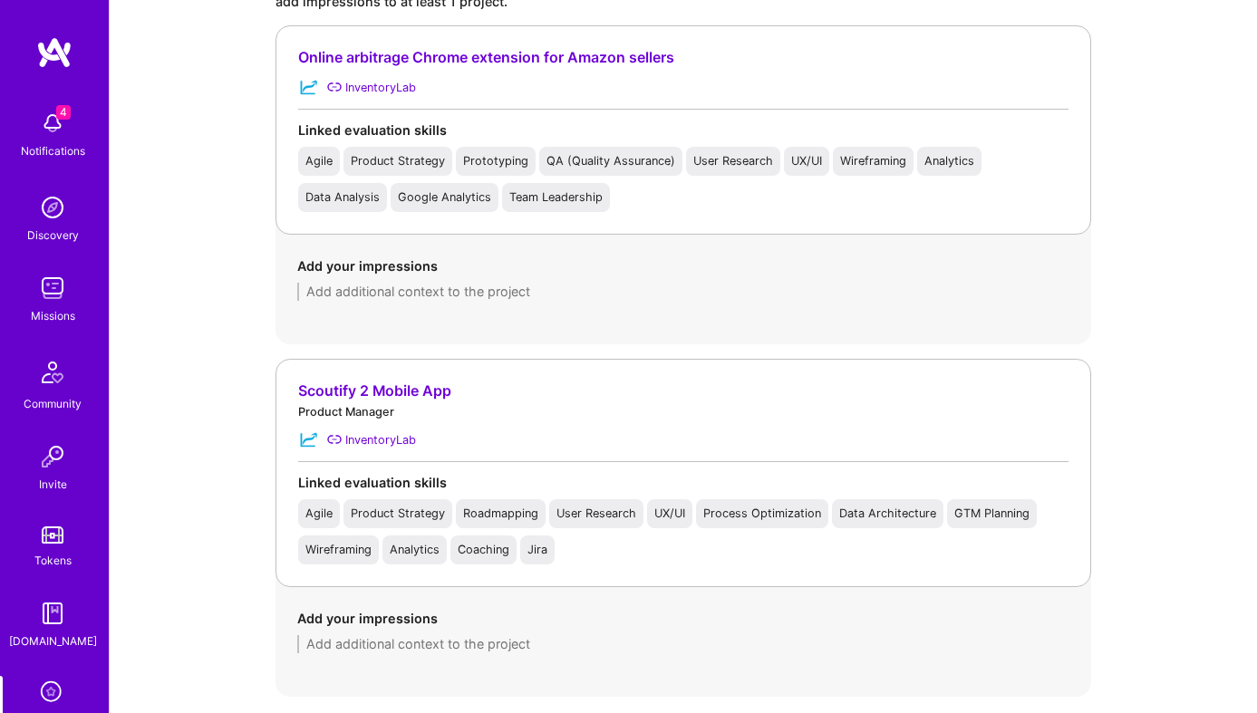
scroll to position [0, 0]
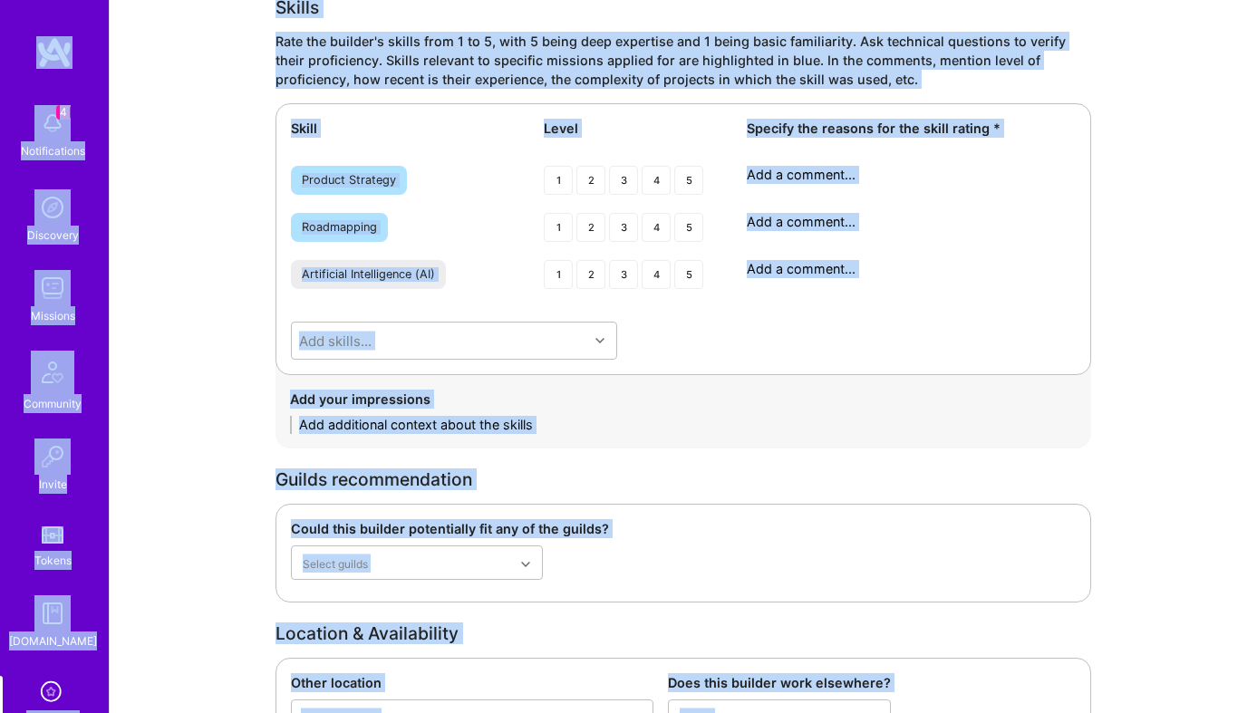
scroll to position [3331, 0]
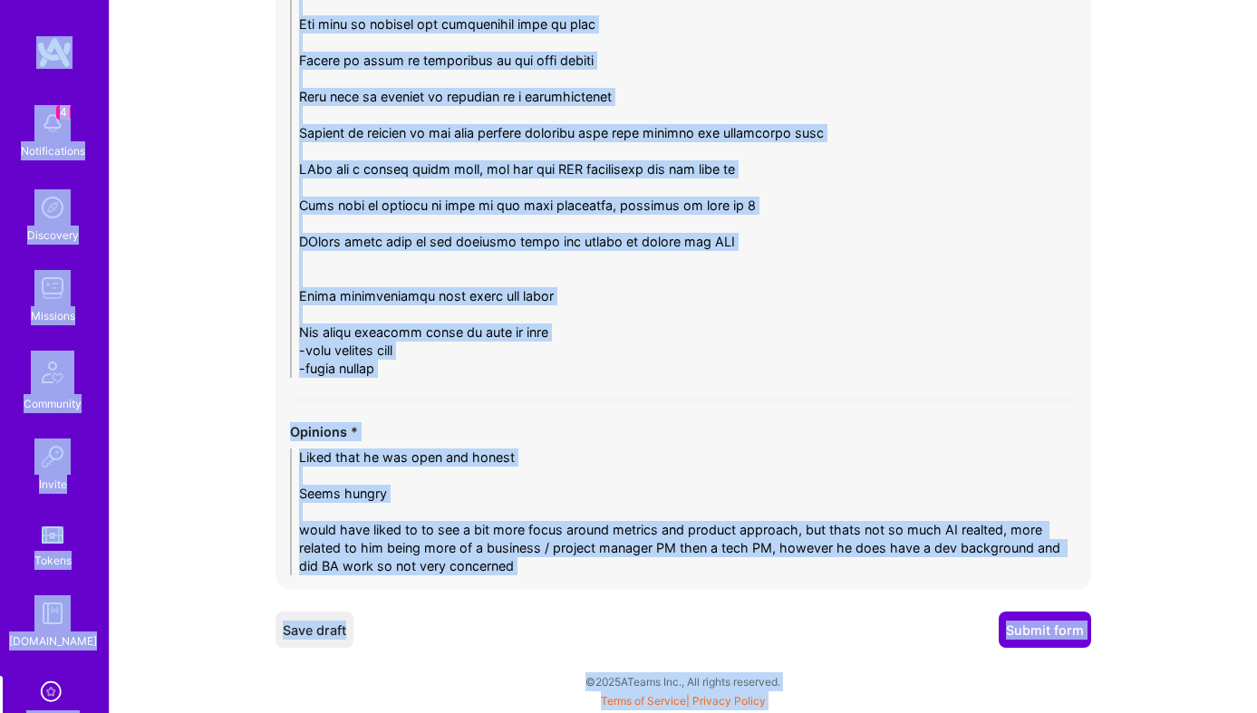
copy body "4 Notifications Discovery Missions Community Invite Tokens A.Guide Evaluation P…"
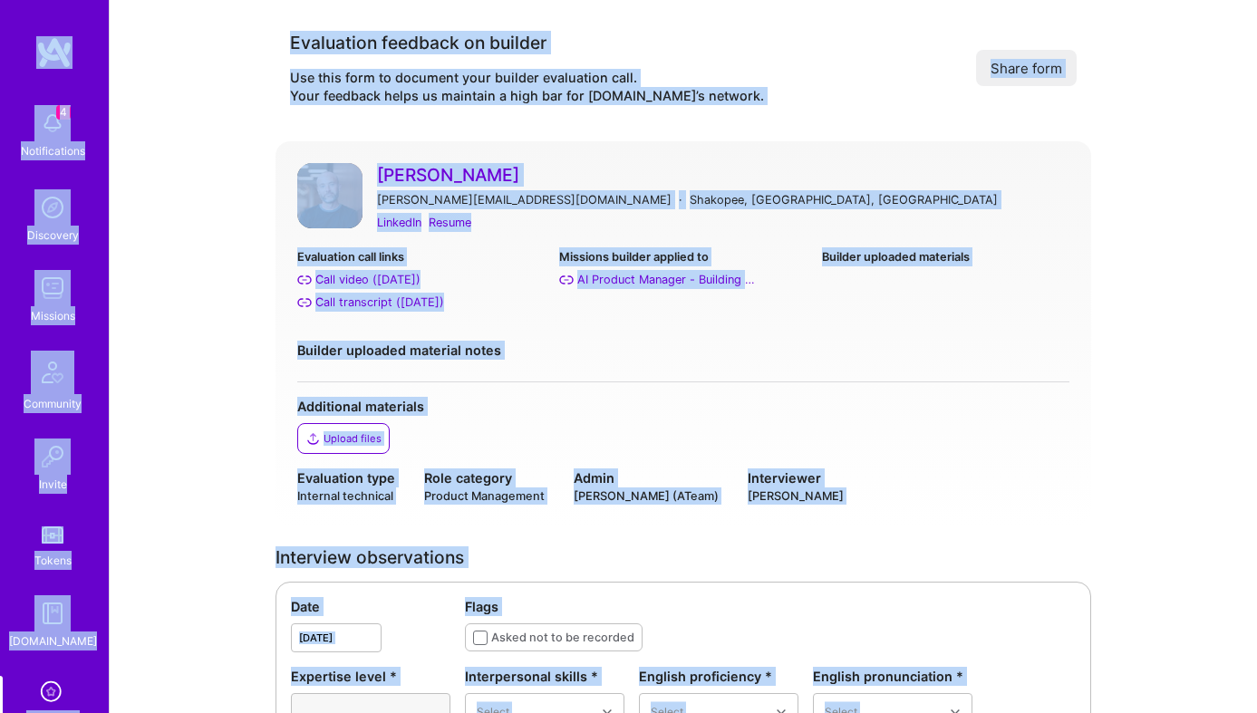
scroll to position [0, 0]
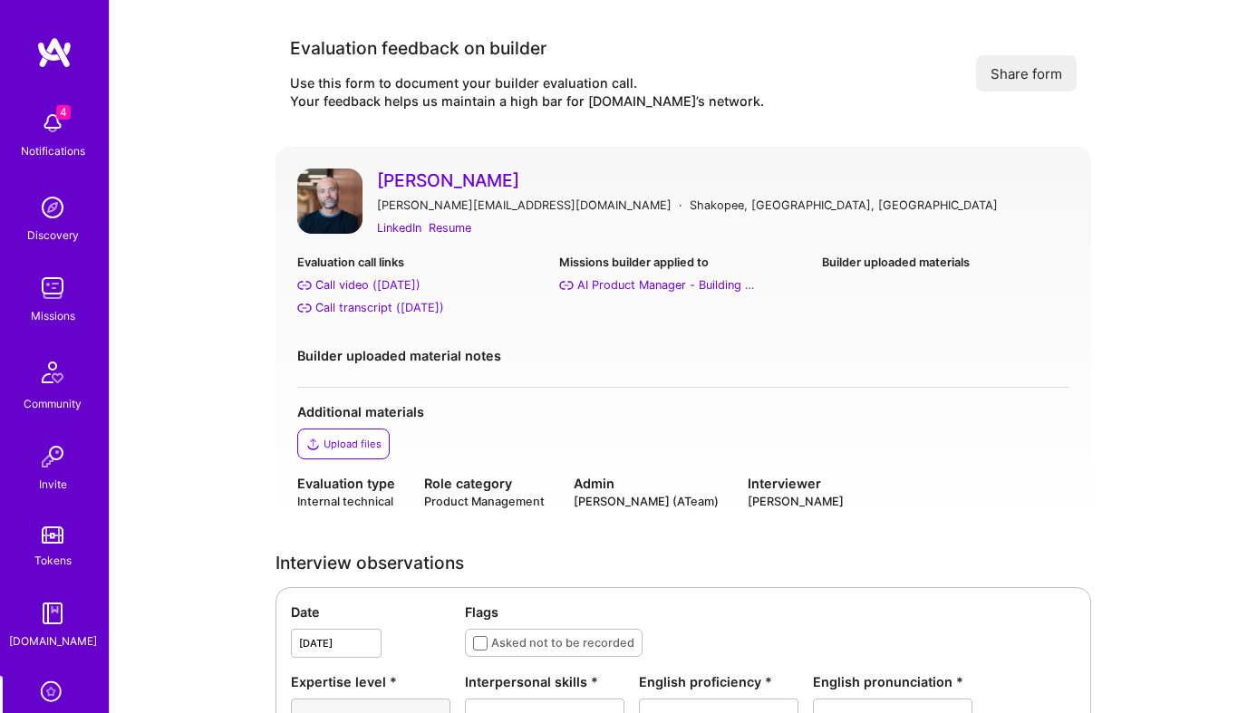
click at [354, 306] on div "Call transcript (Sep 25, 2025)" at bounding box center [379, 307] width 129 height 19
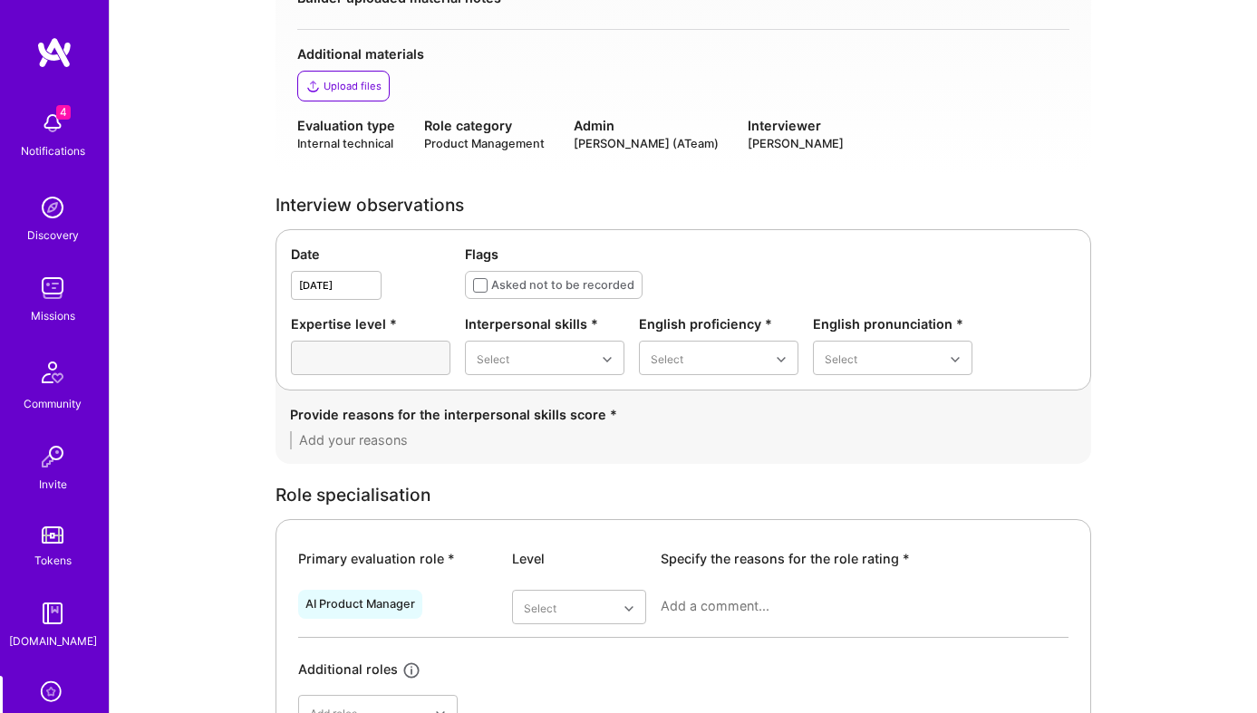
scroll to position [423, 0]
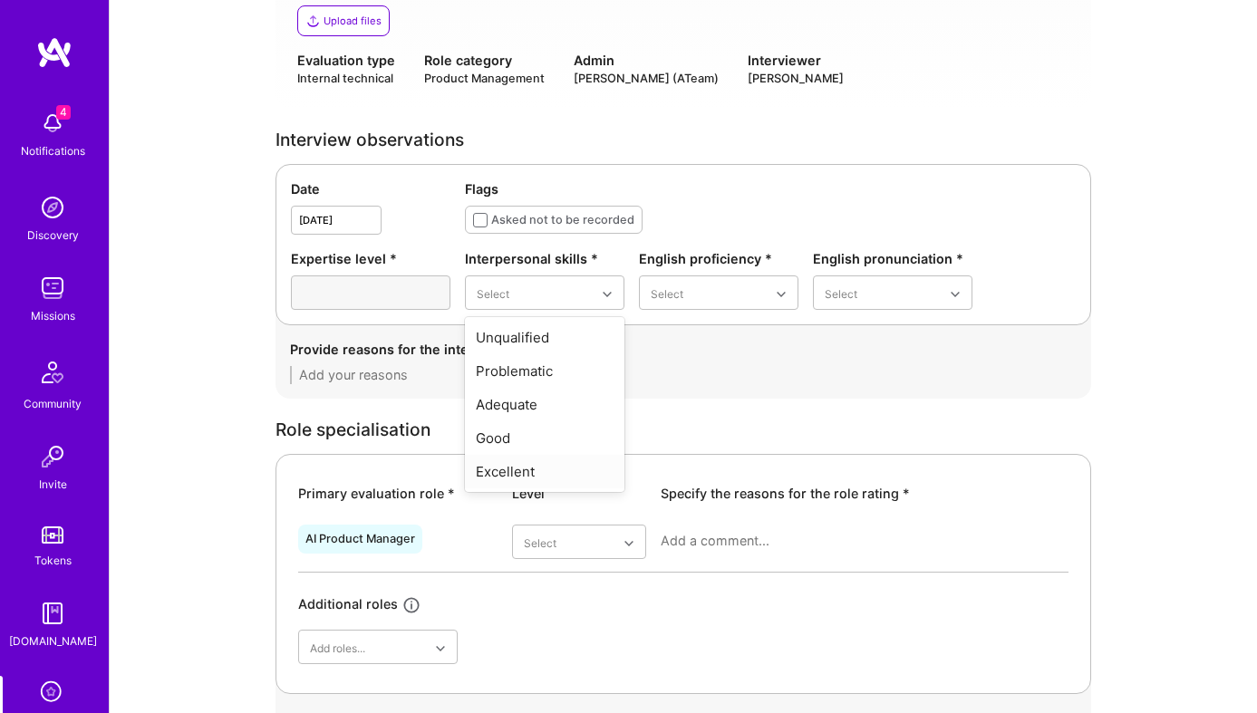
click at [522, 468] on div "Excellent" at bounding box center [545, 472] width 160 height 34
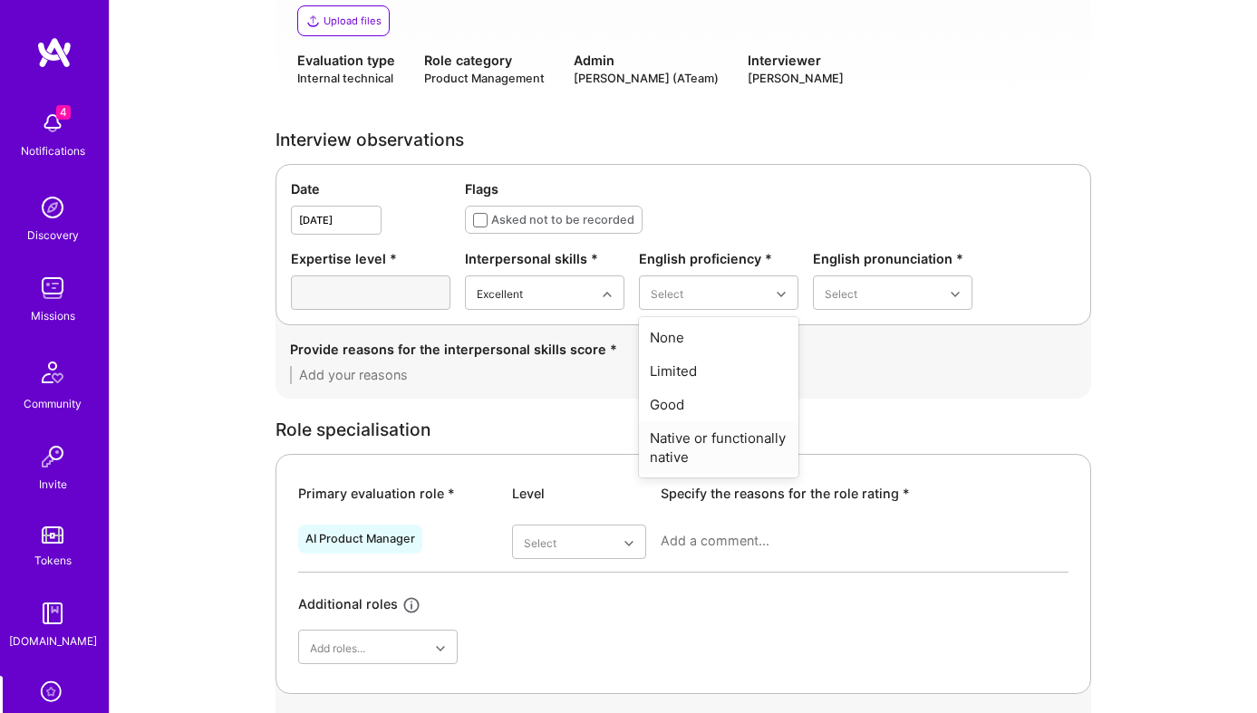
click at [706, 446] on div "Native or functionally native" at bounding box center [719, 447] width 160 height 53
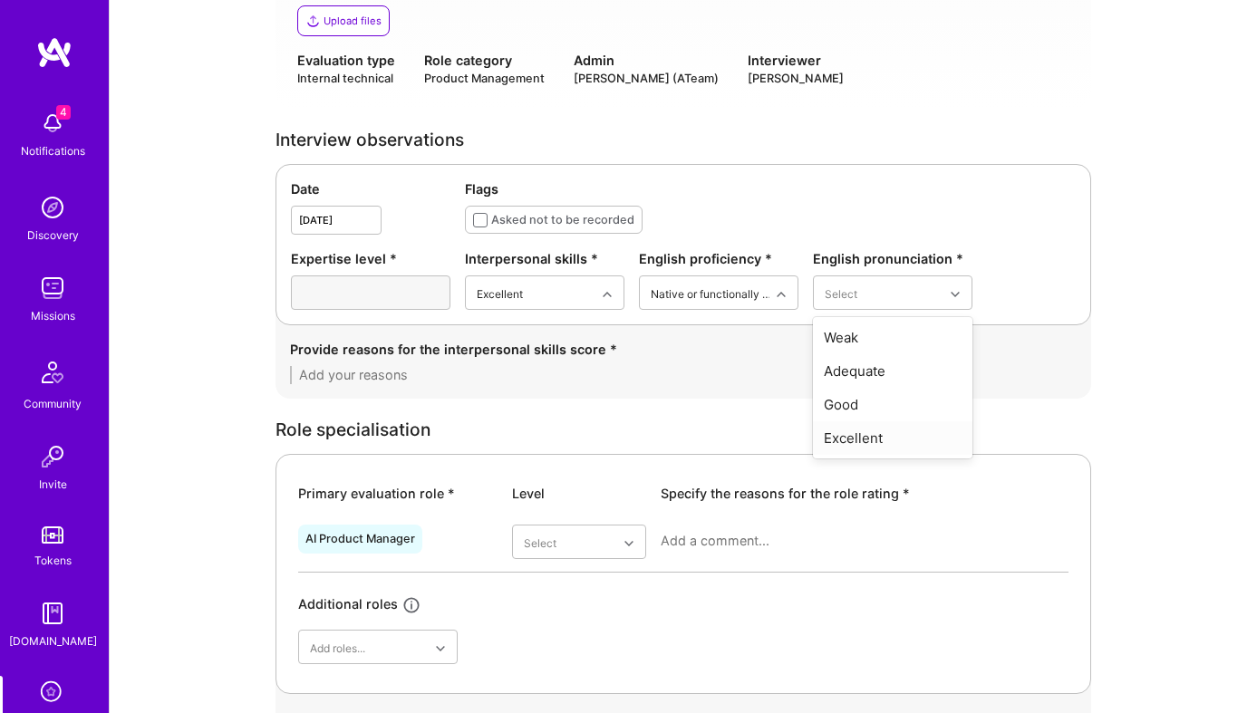
click at [899, 438] on div "Excellent" at bounding box center [893, 438] width 160 height 34
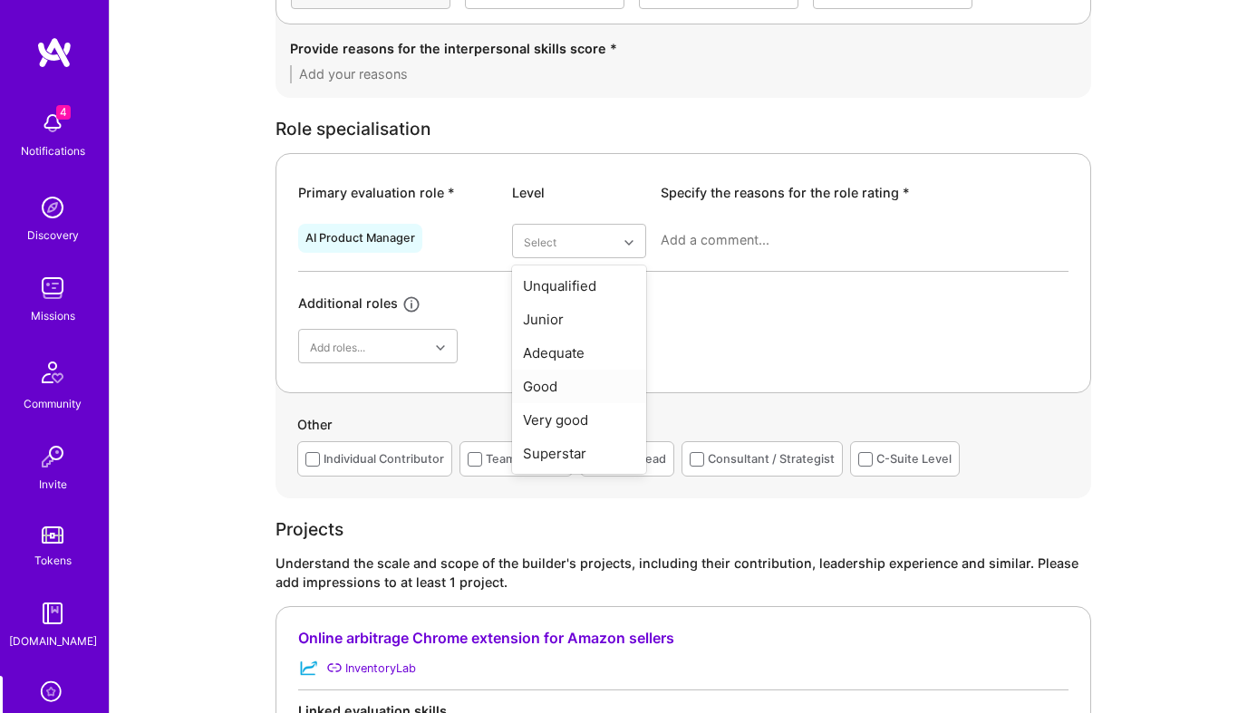
click at [566, 389] on div "Good" at bounding box center [579, 387] width 134 height 34
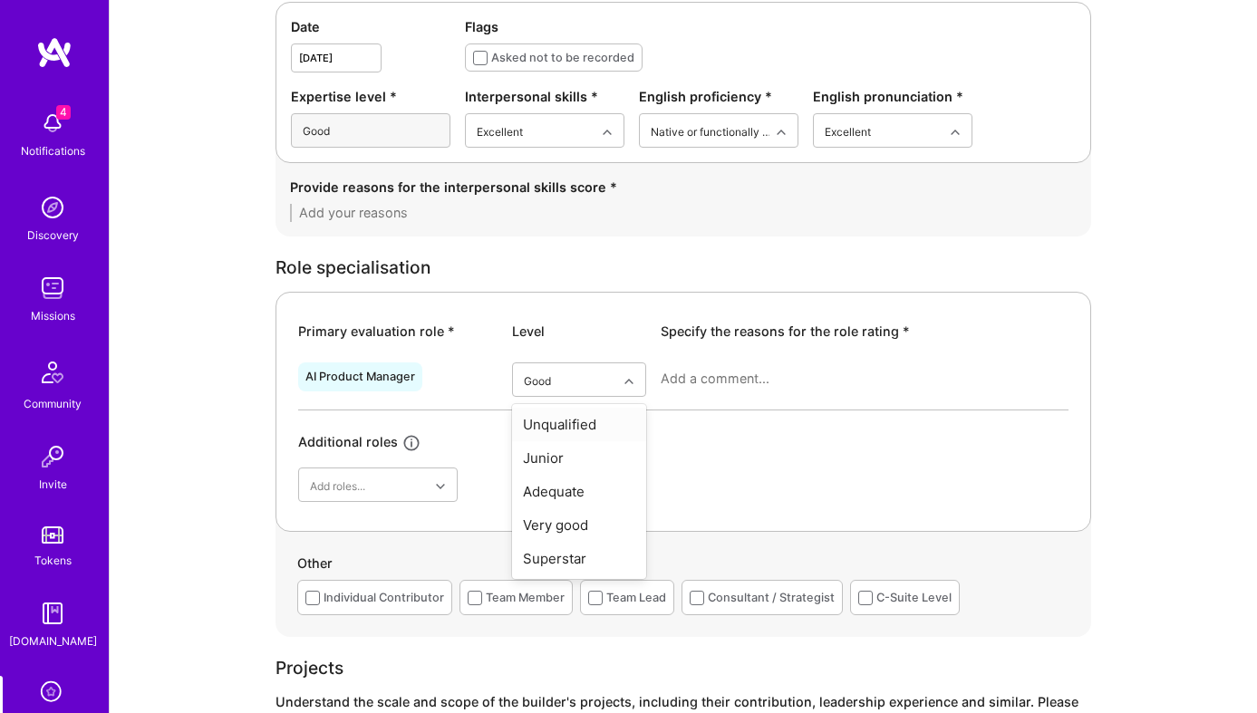
scroll to position [613, 0]
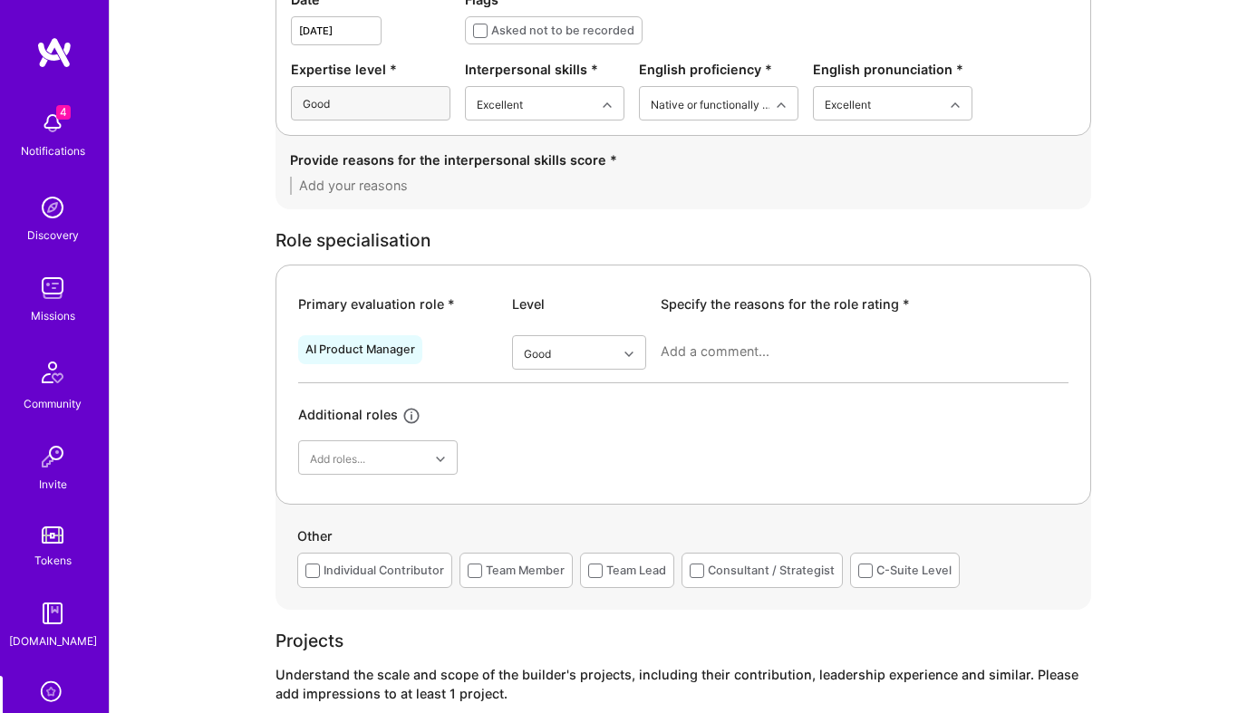
click at [779, 382] on hr at bounding box center [683, 382] width 770 height 1
click at [718, 339] on div at bounding box center [865, 358] width 408 height 47
click at [720, 358] on textarea at bounding box center [865, 352] width 408 height 18
paste textarea "Open and candid, explains tradeoffs clearly, balances leadership priorities wit…"
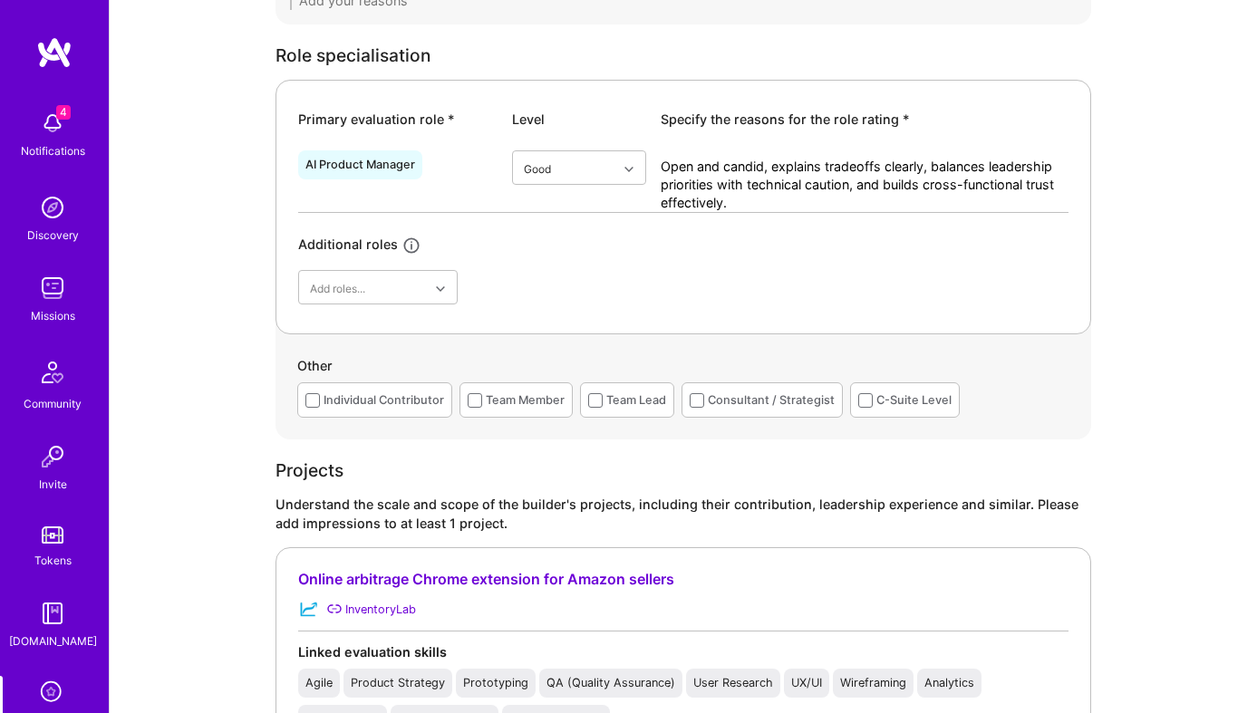
scroll to position [823, 0]
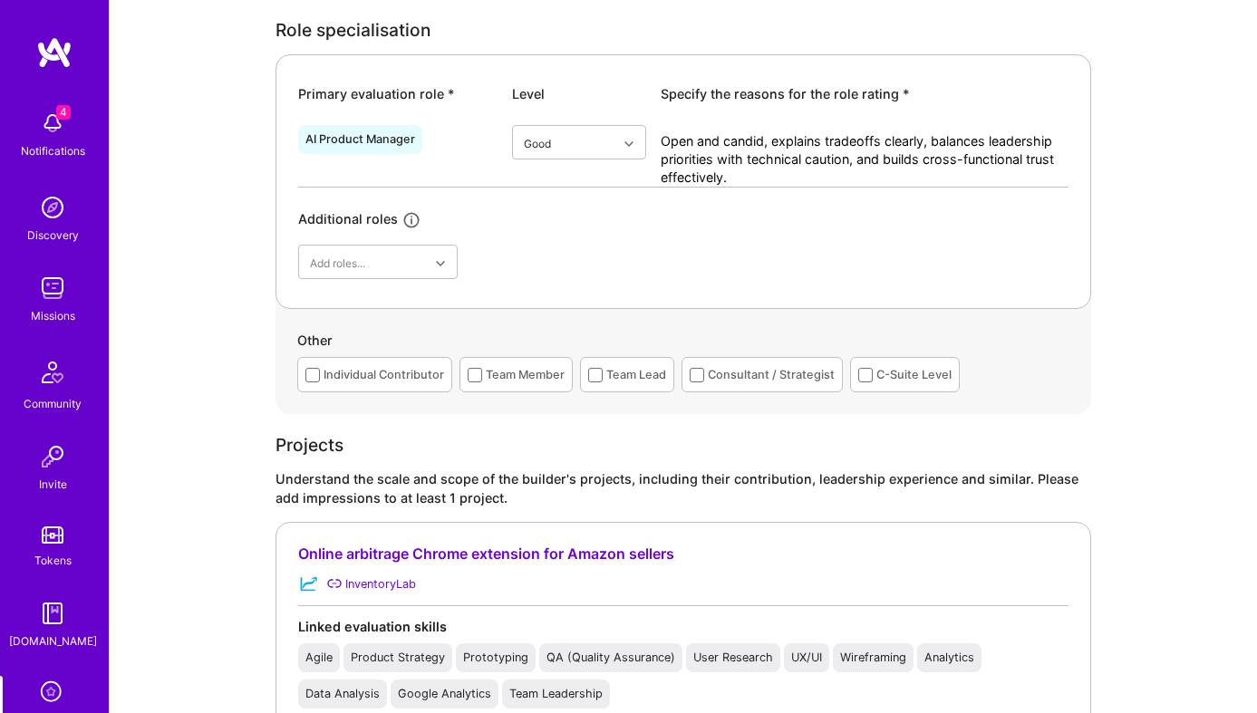
type textarea "Open and candid, explains tradeoffs clearly, balances leadership priorities wit…"
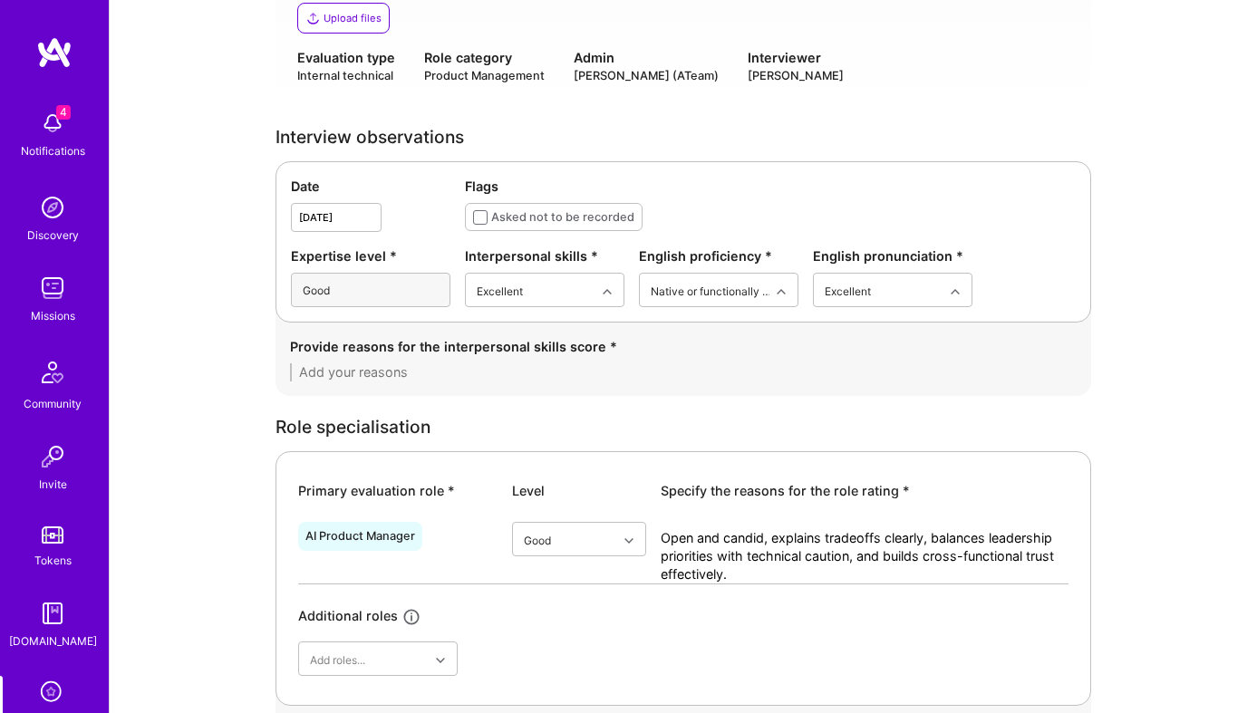
scroll to position [425, 0]
click at [359, 371] on textarea at bounding box center [683, 373] width 787 height 18
paste textarea "Open and candid, explains tradeoffs clearly, balances leadership priorities wit…"
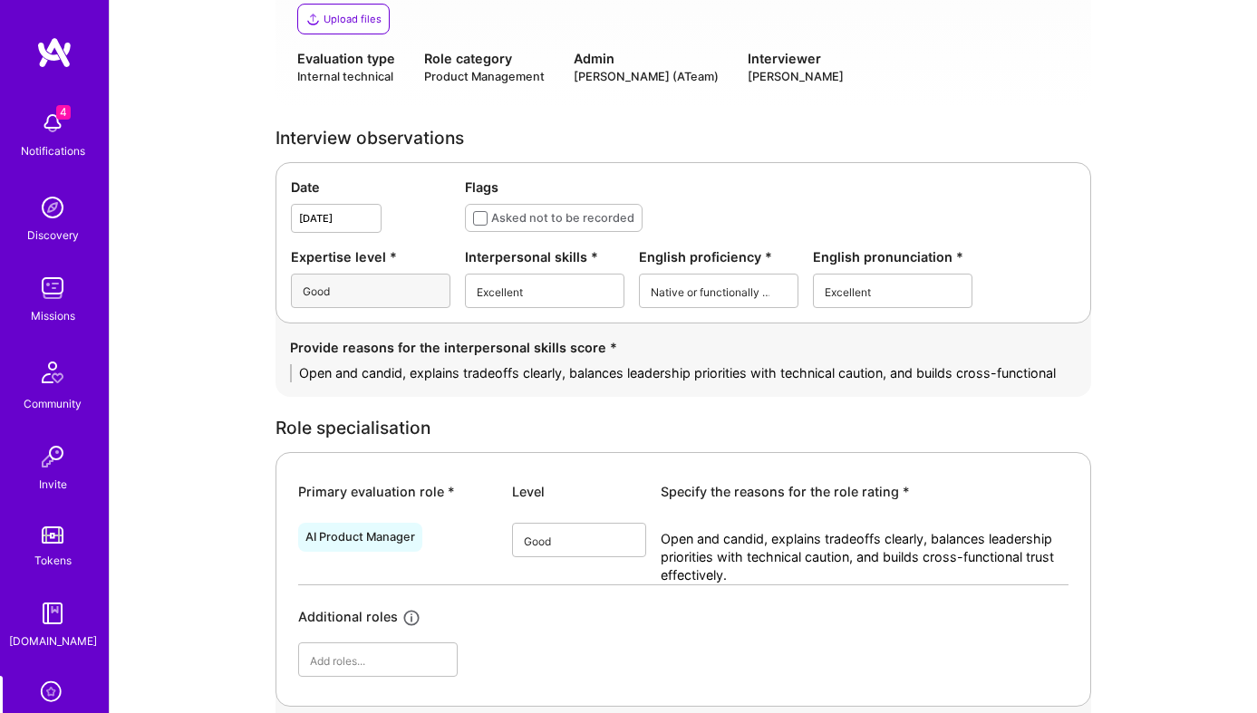
scroll to position [0, 0]
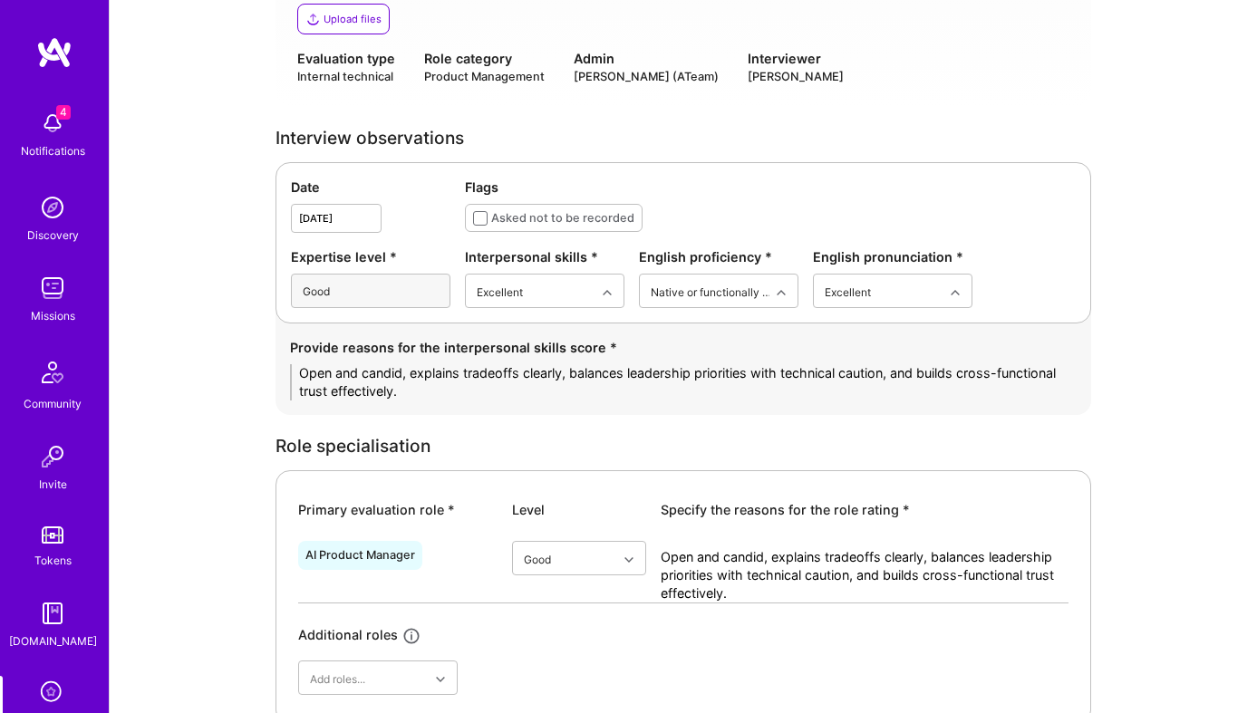
type textarea "Open and candid, explains tradeoffs clearly, balances leadership priorities wit…"
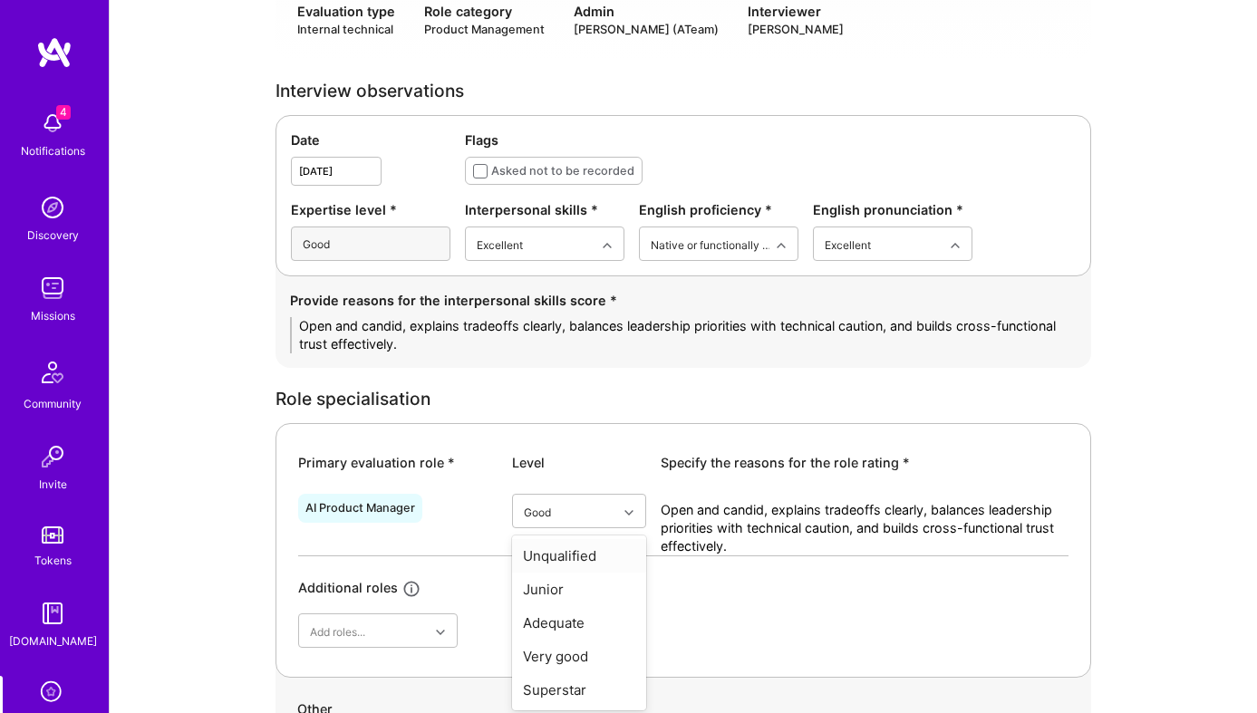
click at [583, 556] on div "Good Unqualified Junior Adequate Very good Superstar" at bounding box center [579, 525] width 134 height 62
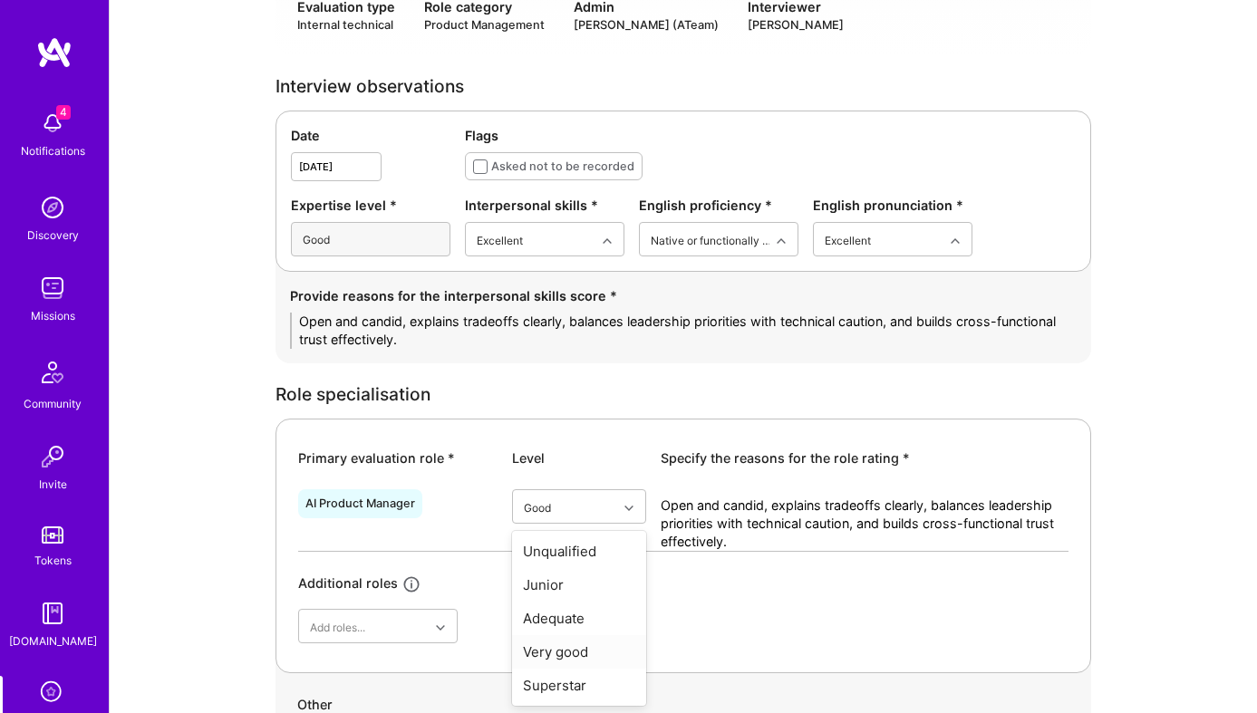
click at [573, 653] on div "Very good" at bounding box center [579, 652] width 134 height 34
click at [767, 531] on textarea "Open and candid, explains tradeoffs clearly, balances leadership priorities wit…" at bounding box center [865, 524] width 408 height 54
paste textarea "Demonstrated strong AI product framing by leading Lab Alley’s chatbot project: …"
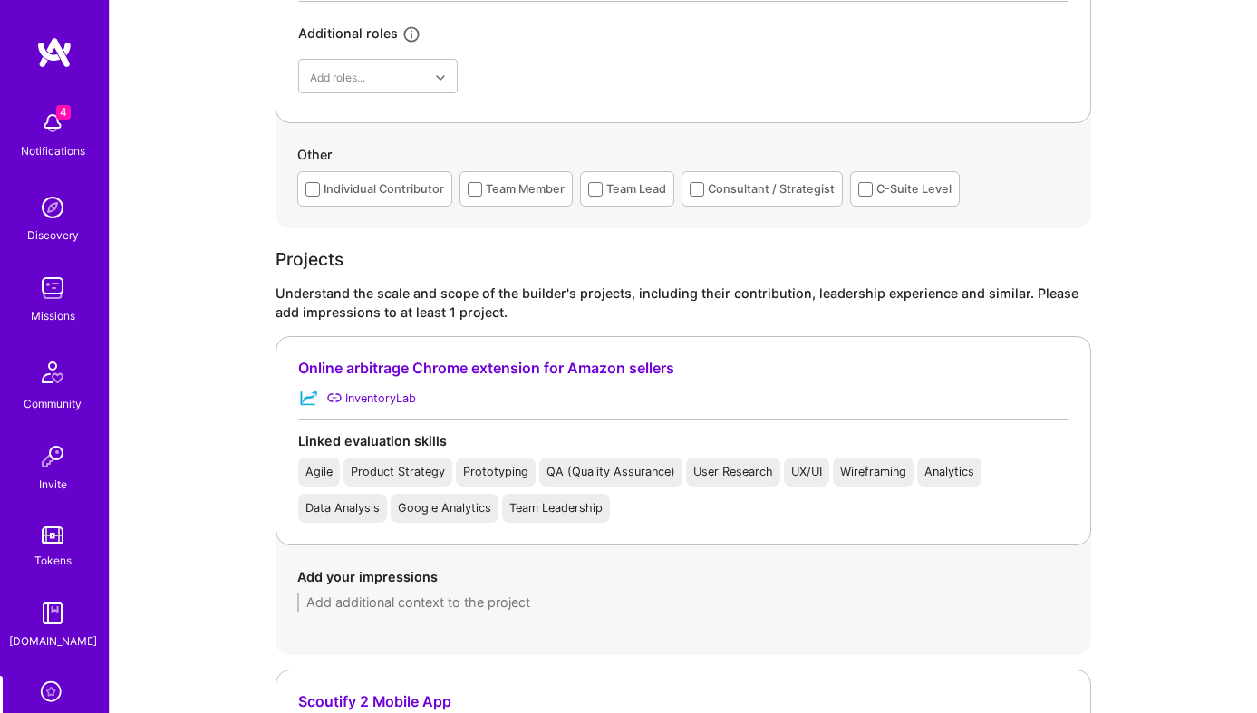
scroll to position [1117, 0]
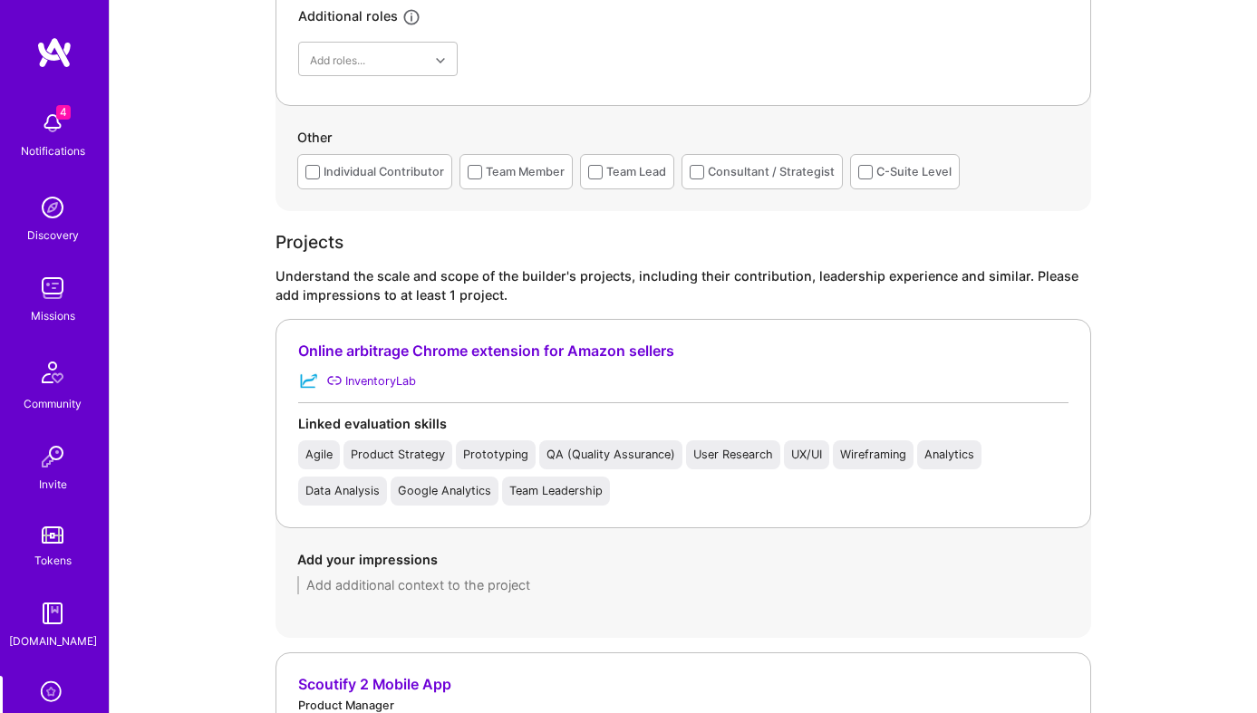
type textarea "Demonstrated strong AI product framing by leading Lab Alley’s chatbot project: …"
click at [361, 165] on div "Individual Contributor" at bounding box center [384, 171] width 121 height 19
click at [620, 179] on div "Team Lead" at bounding box center [636, 171] width 60 height 19
click at [738, 165] on div "Consultant / Strategist" at bounding box center [771, 171] width 127 height 19
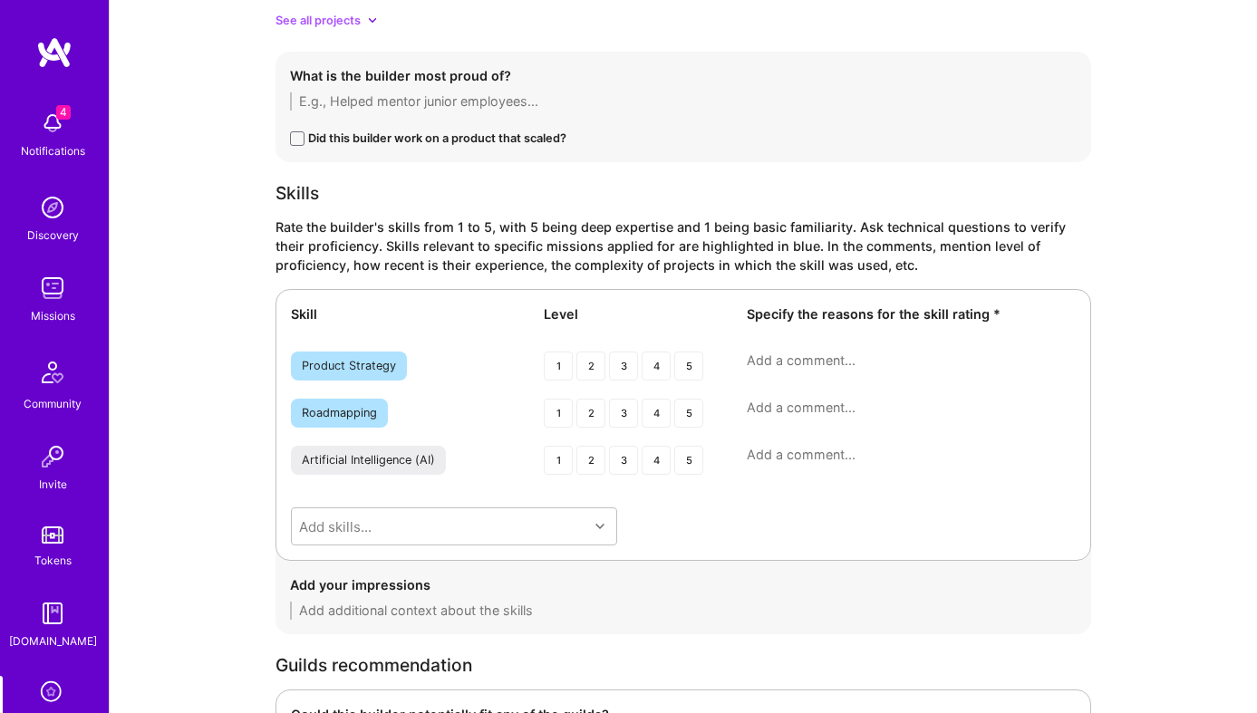
scroll to position [2282, 0]
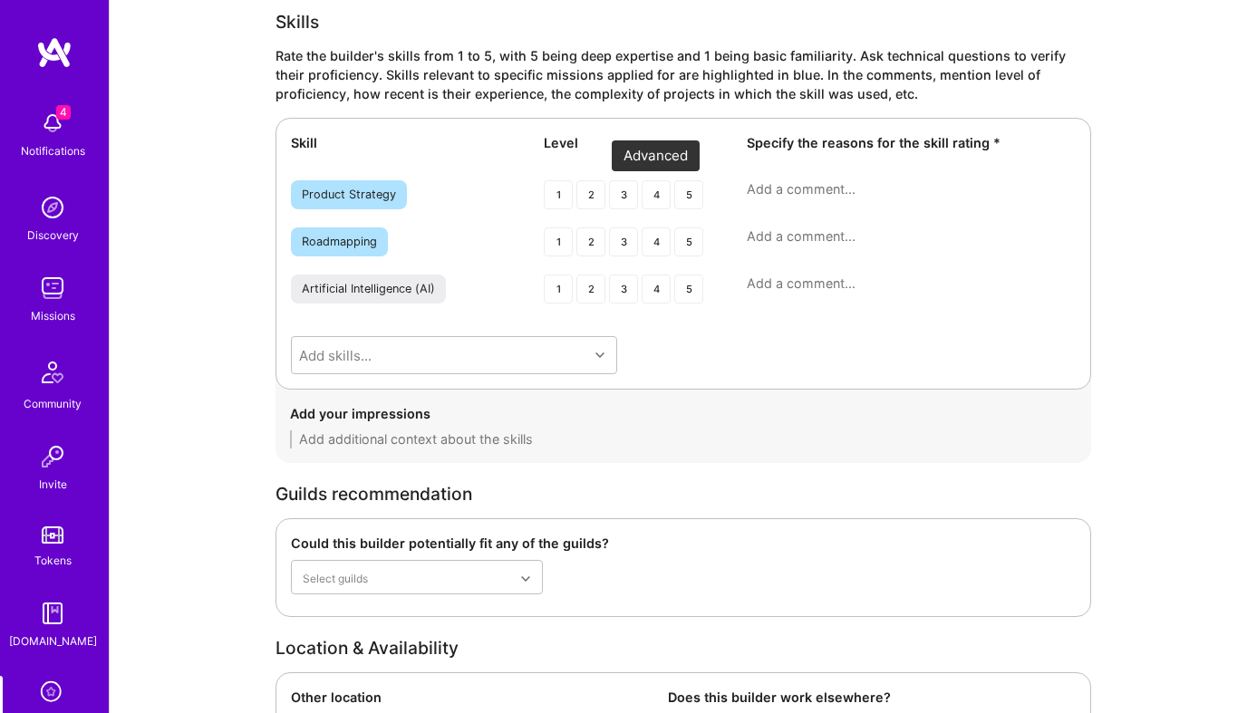
click at [656, 191] on div "4" at bounding box center [656, 194] width 29 height 29
click at [660, 244] on div "4" at bounding box center [656, 241] width 29 height 29
click at [658, 286] on div "4" at bounding box center [656, 289] width 29 height 29
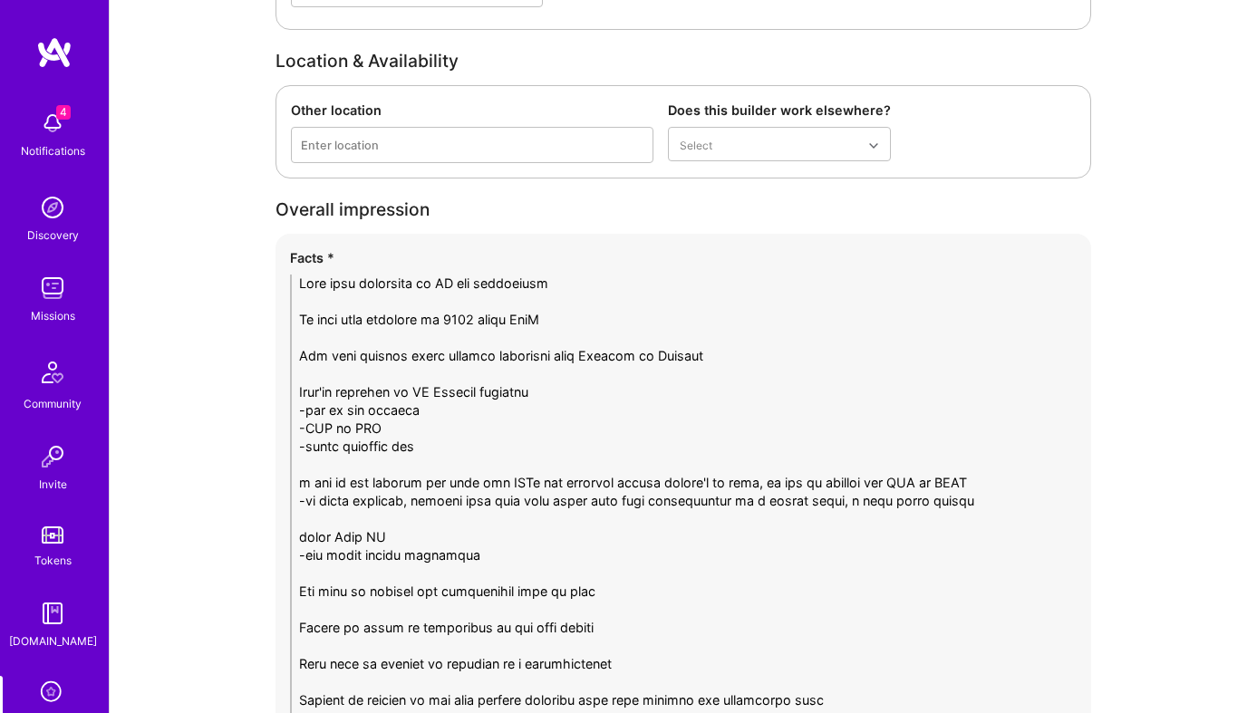
scroll to position [3009, 0]
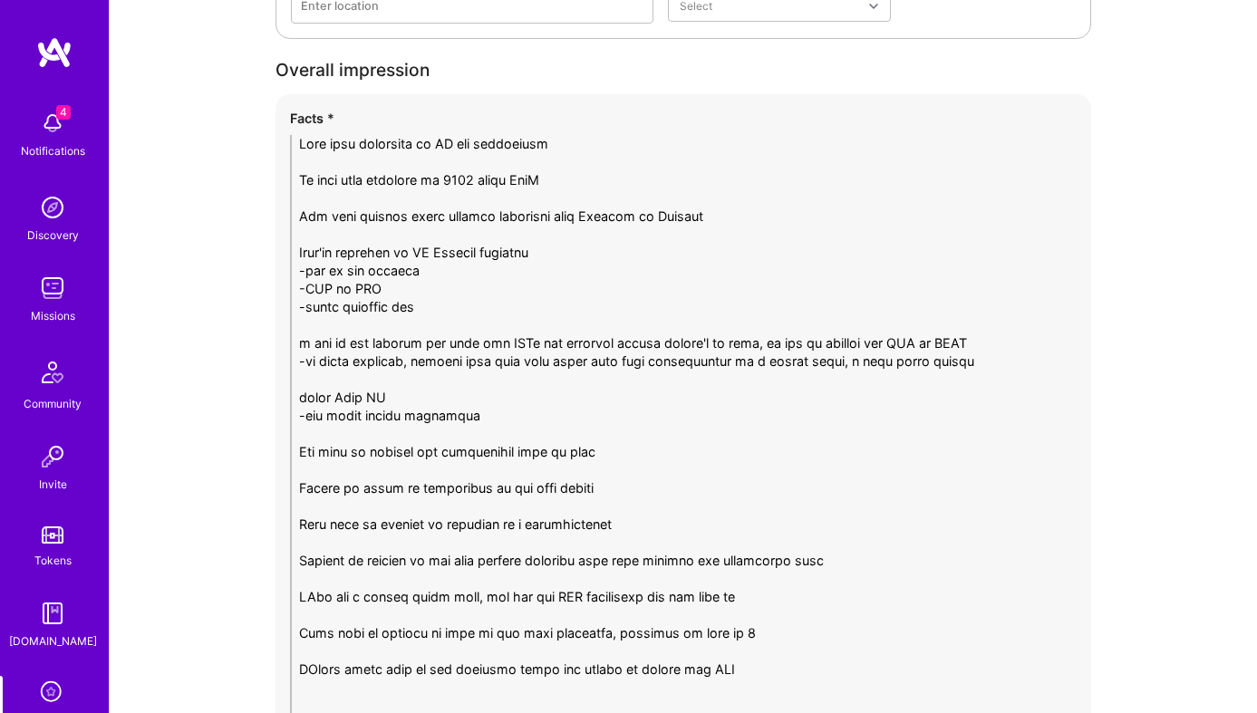
click at [518, 412] on textarea "To enrich screen reader interactions, please activate Accessibility in Grammarl…" at bounding box center [683, 470] width 787 height 671
paste textarea "Lab Alley – AI Customer Support Chatbot (Fin AI) — AI PM Owned vendor selection…"
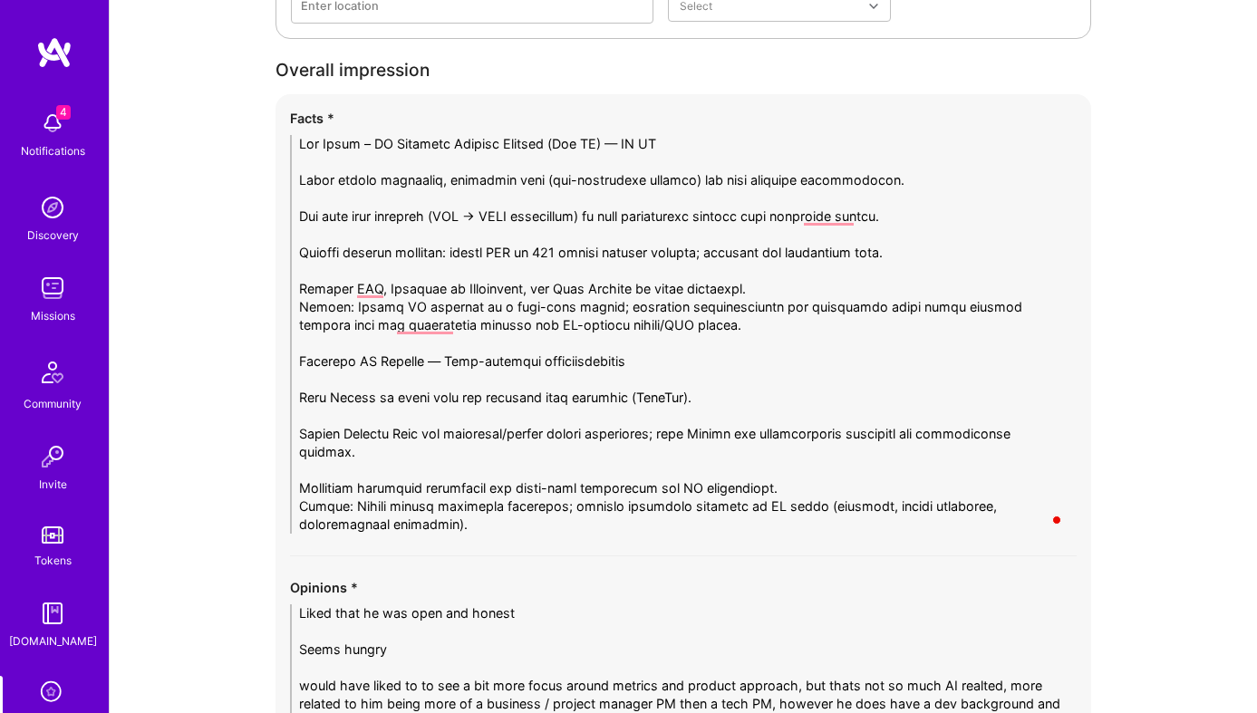
click at [546, 267] on textarea "To enrich screen reader interactions, please activate Accessibility in Grammarl…" at bounding box center [683, 334] width 787 height 399
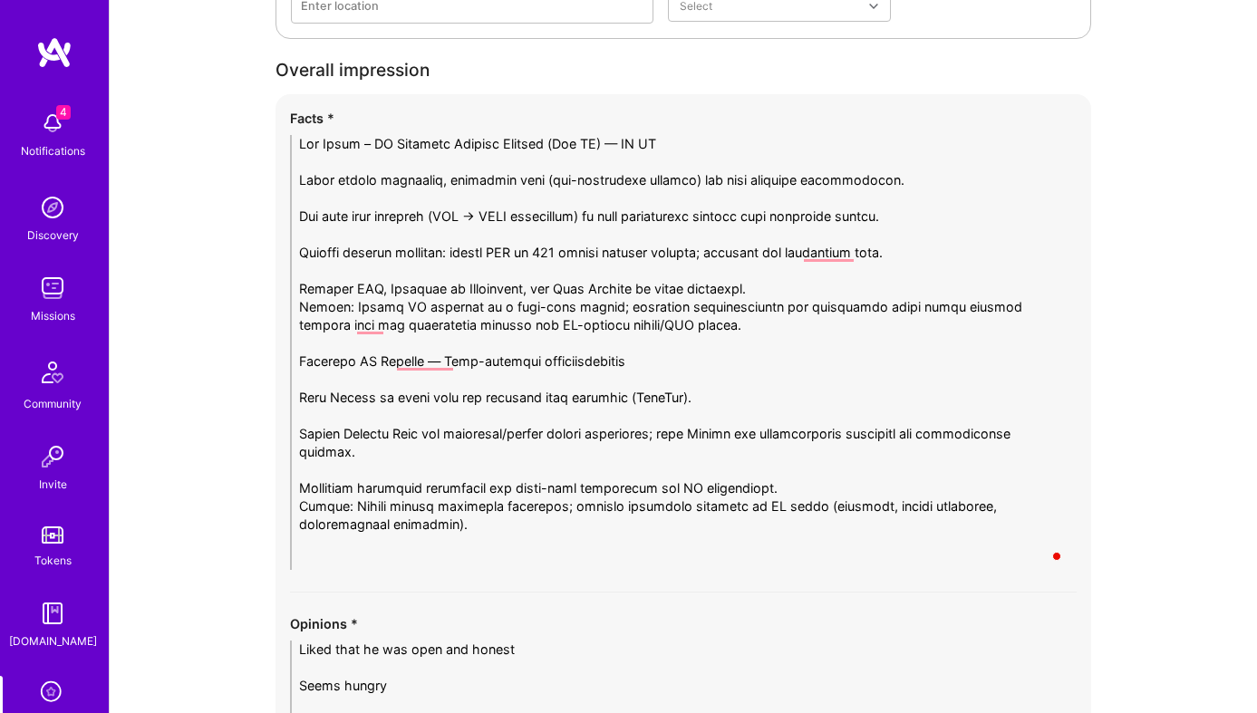
paste textarea "Strong applied AI PM with direct delivery experience in high-risk contexts. Bal…"
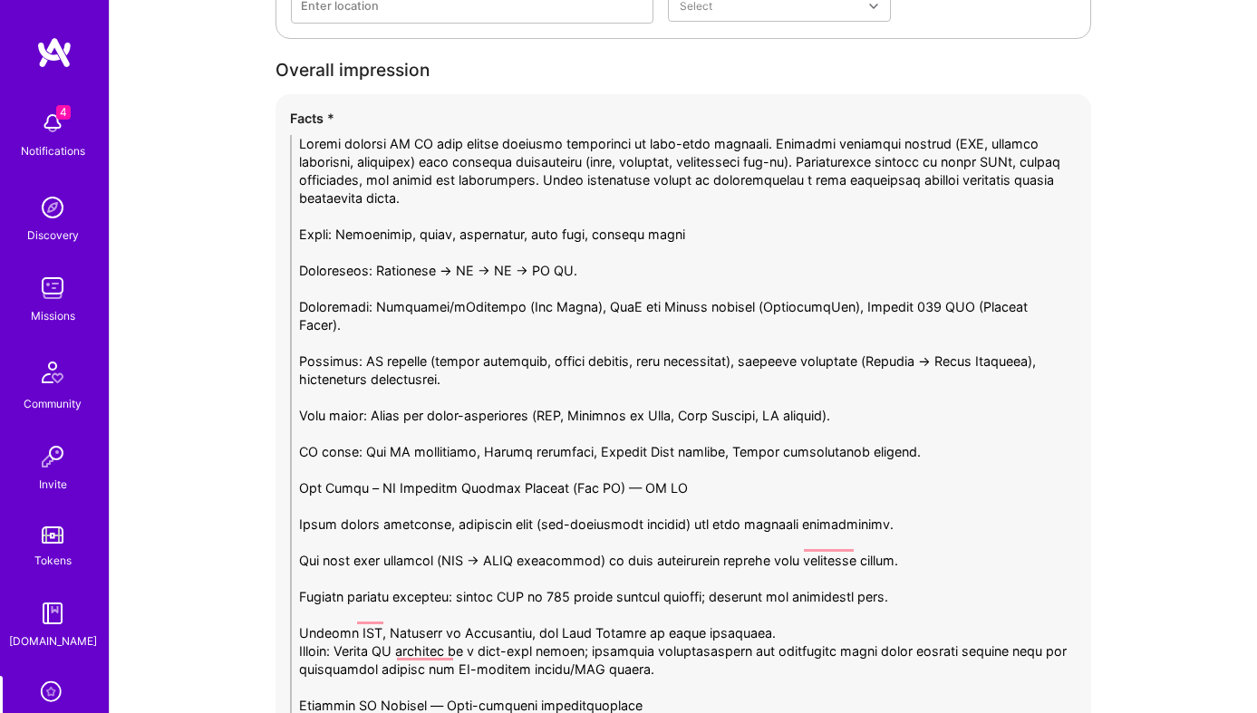
type textarea "Strong applied AI PM with direct delivery experience in high-risk contexts. Bal…"
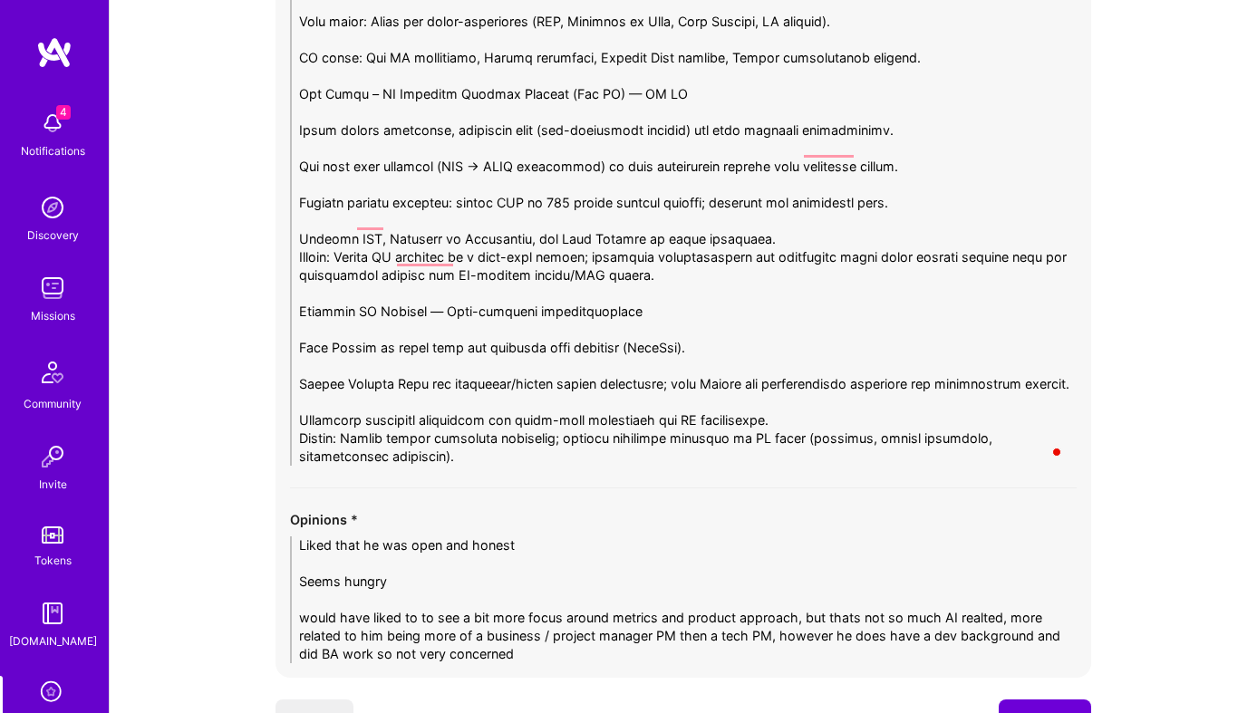
scroll to position [3491, 0]
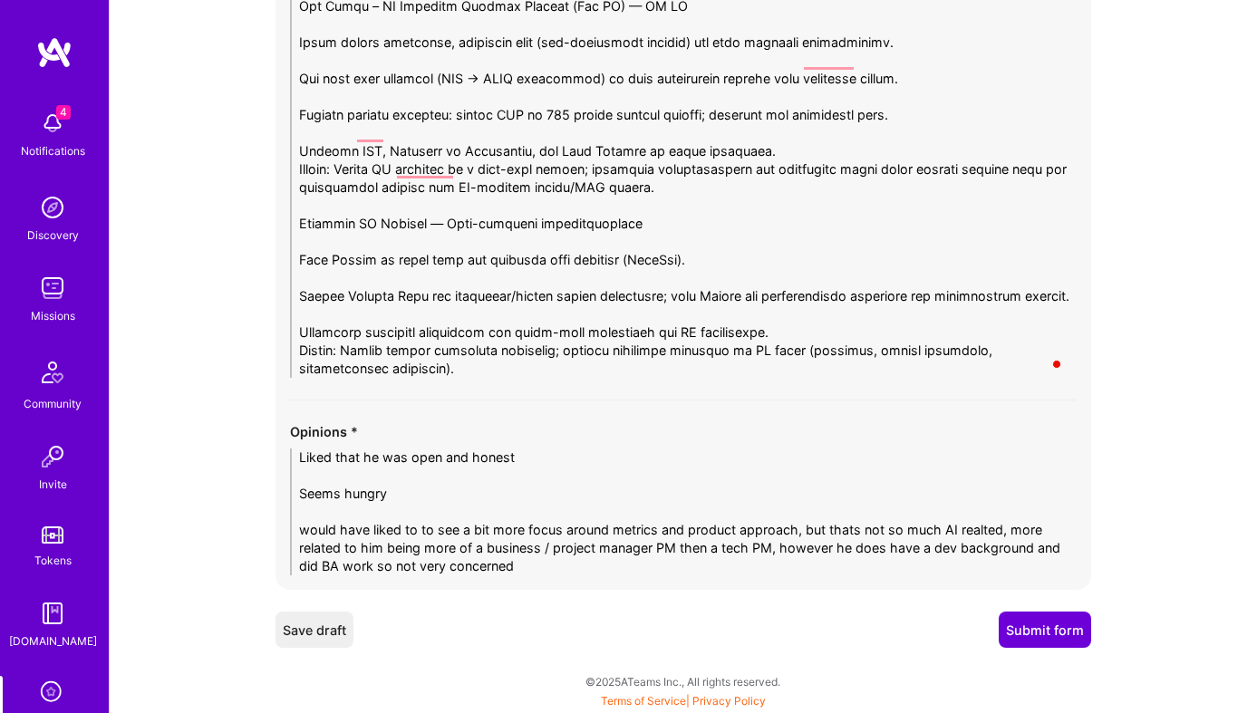
click at [486, 519] on textarea "Liked that he was open and honest Seems hungry would have liked to to see a bit…" at bounding box center [683, 512] width 787 height 127
paste textarea "Strengths: Strong product framing of AI projects; clear communication; strong a…"
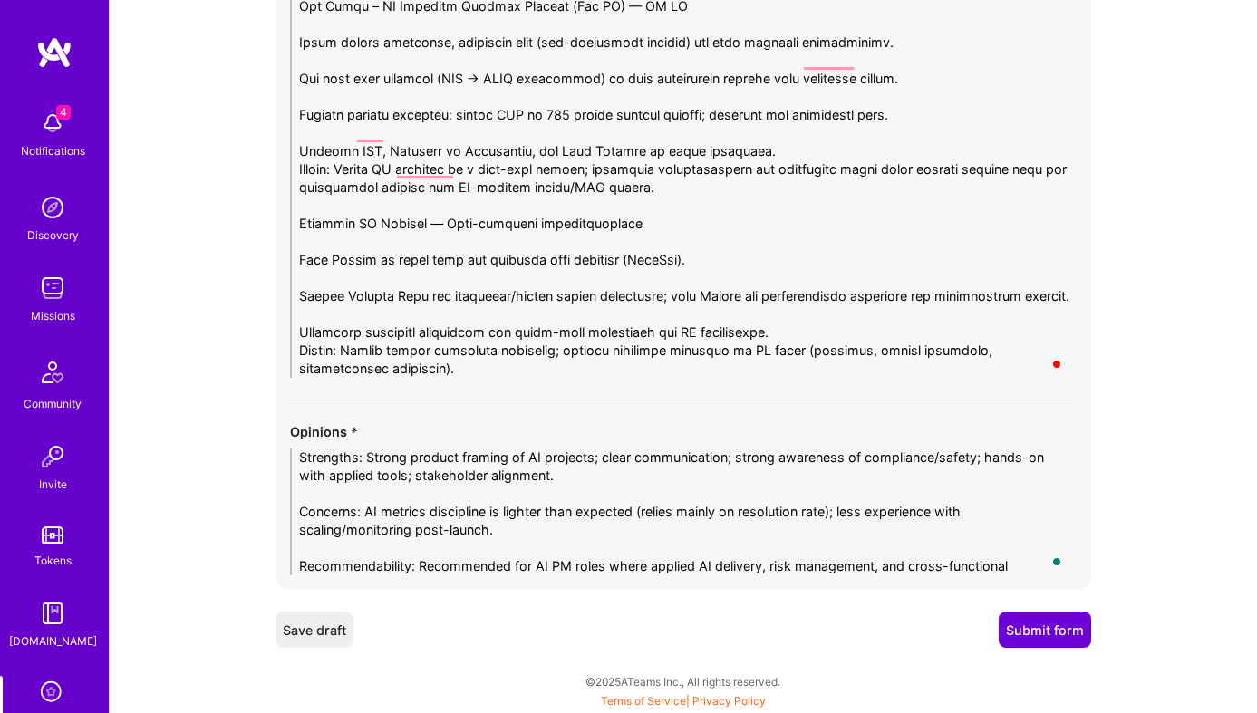
scroll to position [0, 0]
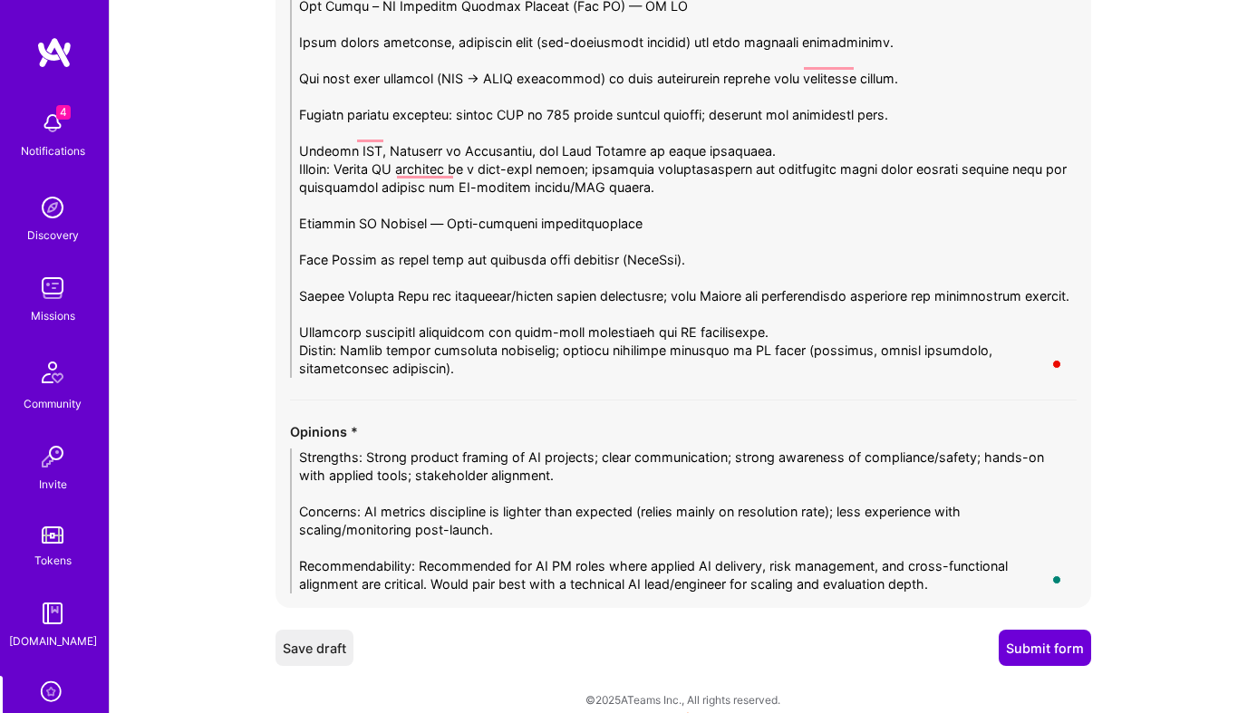
type textarea "Strengths: Strong product framing of AI projects; clear communication; strong a…"
click at [1053, 647] on button "Submit form" at bounding box center [1045, 648] width 92 height 36
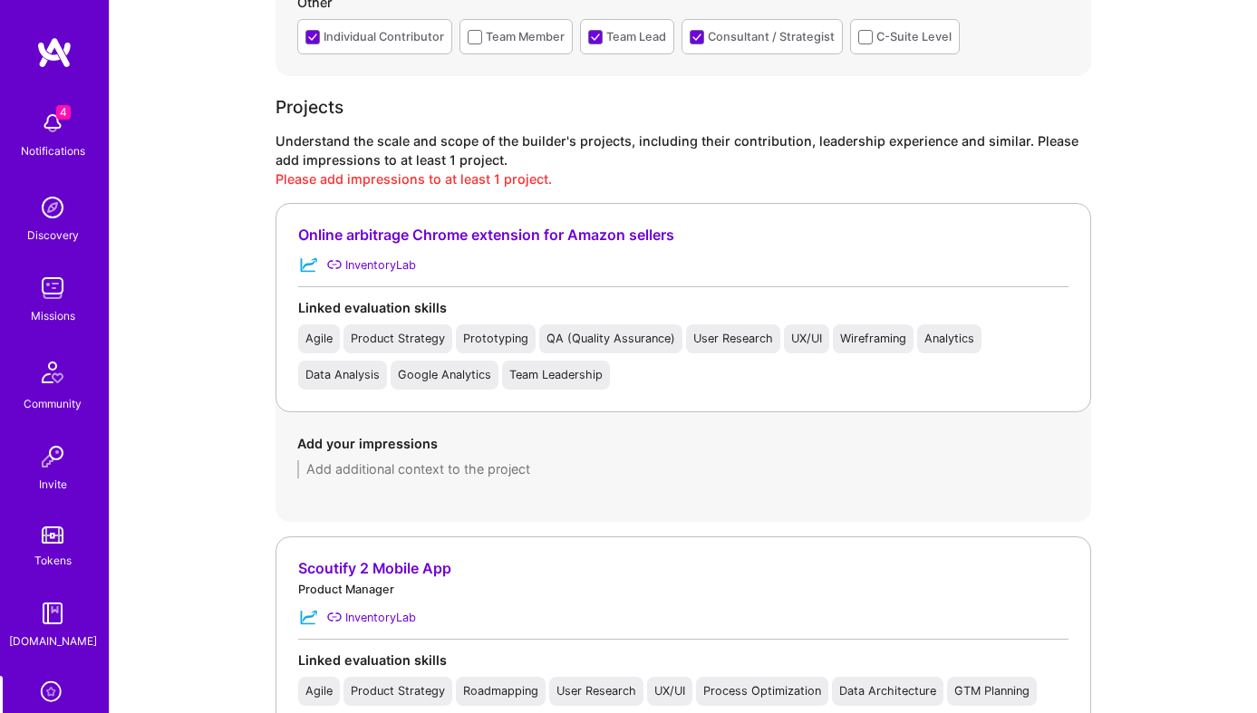
scroll to position [1290, 0]
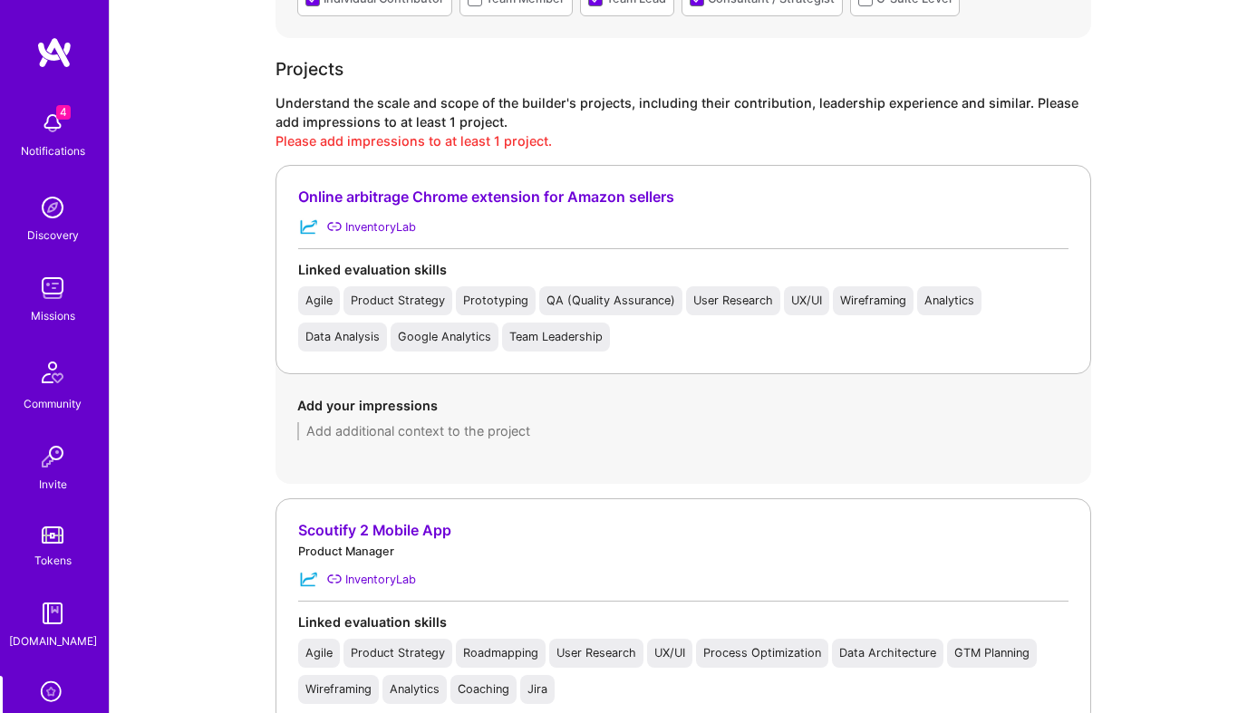
click at [420, 425] on textarea at bounding box center [683, 431] width 772 height 18
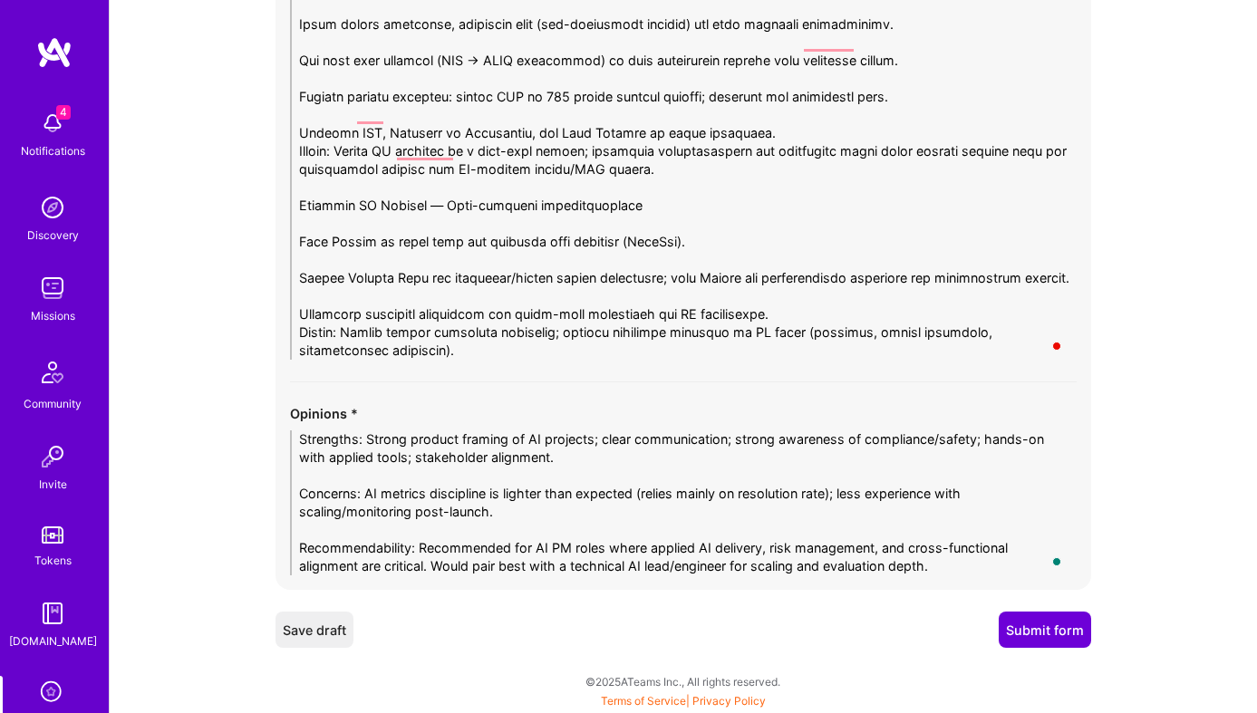
type textarea "didn't discuss either project"
click at [1020, 634] on button "Submit form" at bounding box center [1045, 630] width 92 height 36
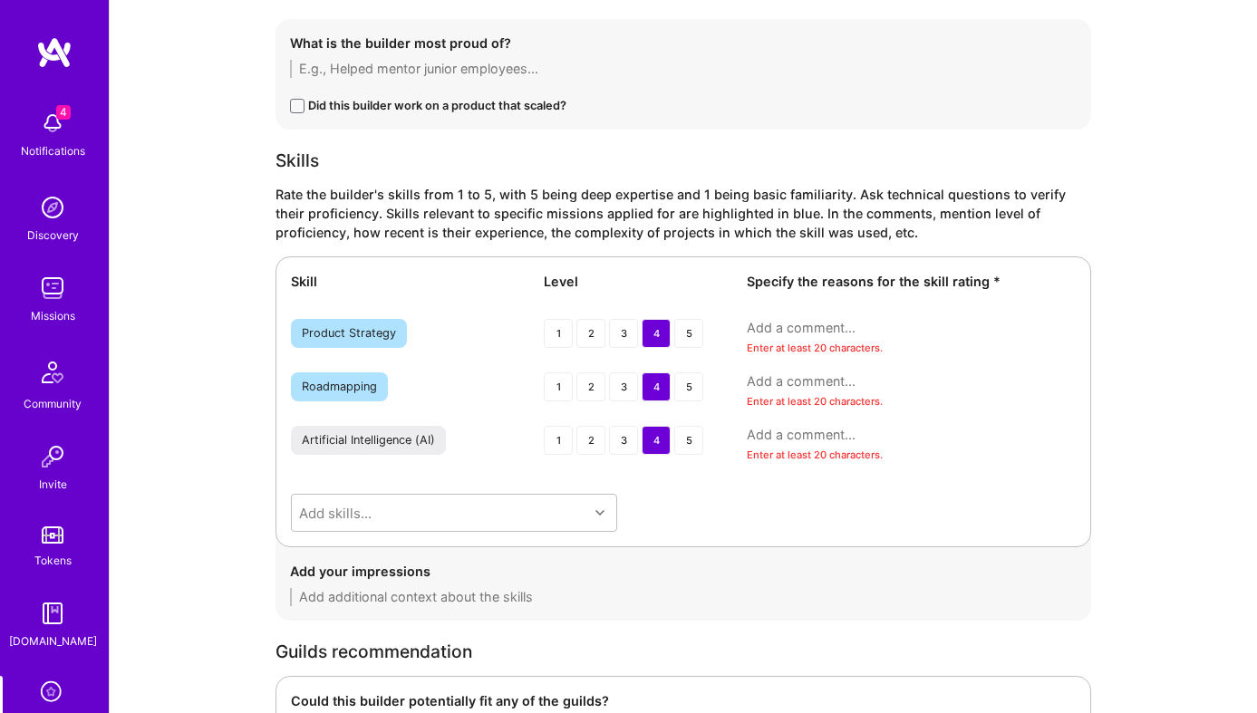
scroll to position [2134, 0]
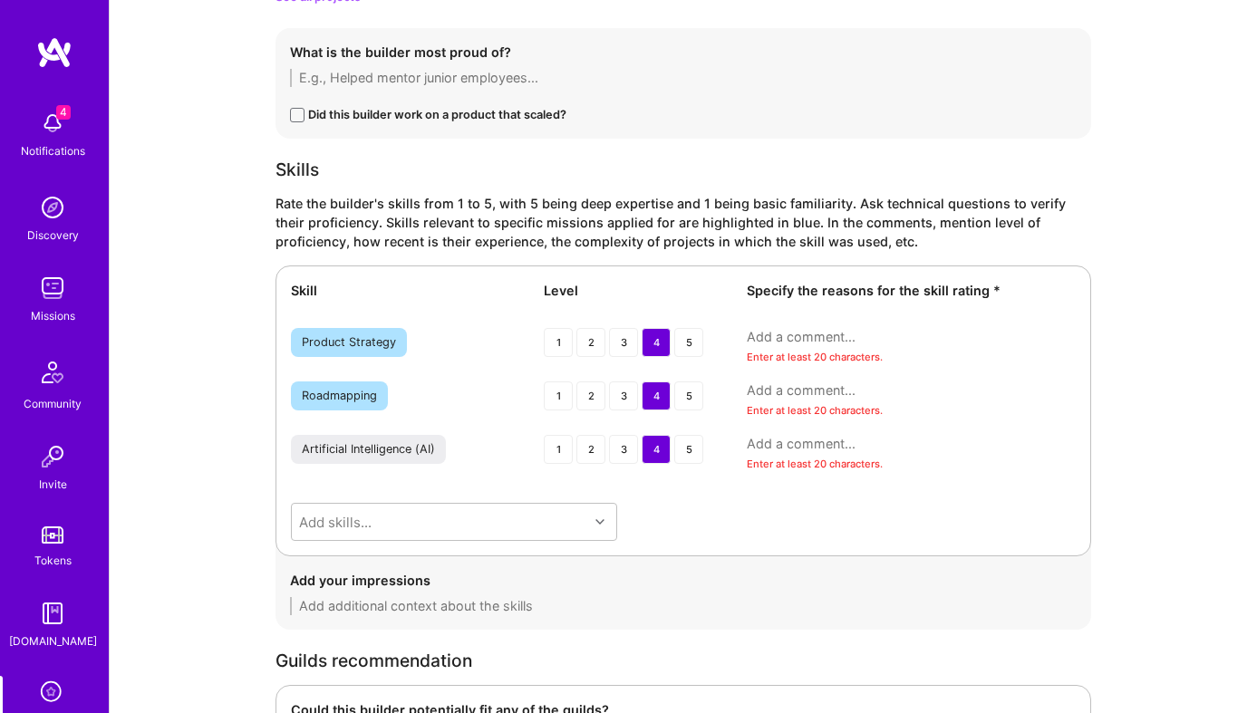
click at [811, 339] on textarea at bounding box center [911, 337] width 329 height 18
click at [816, 444] on textarea at bounding box center [911, 444] width 329 height 18
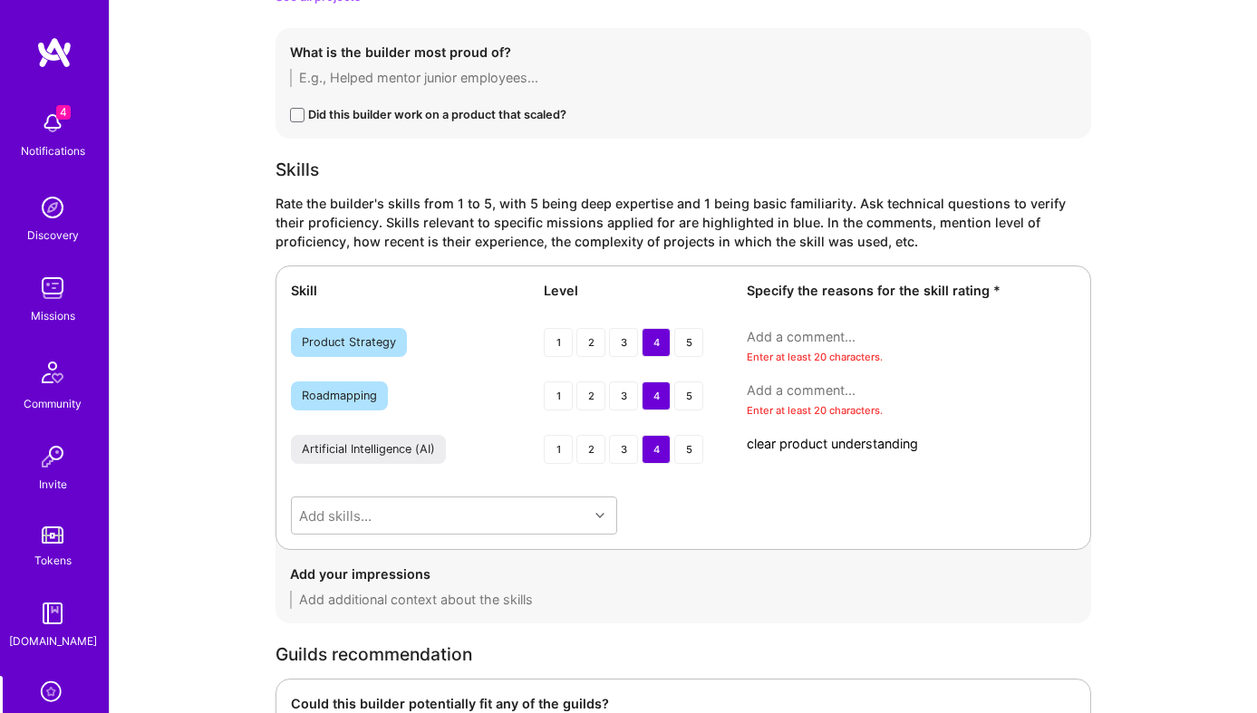
type textarea "clear product understanding"
click at [767, 392] on textarea at bounding box center [911, 391] width 329 height 18
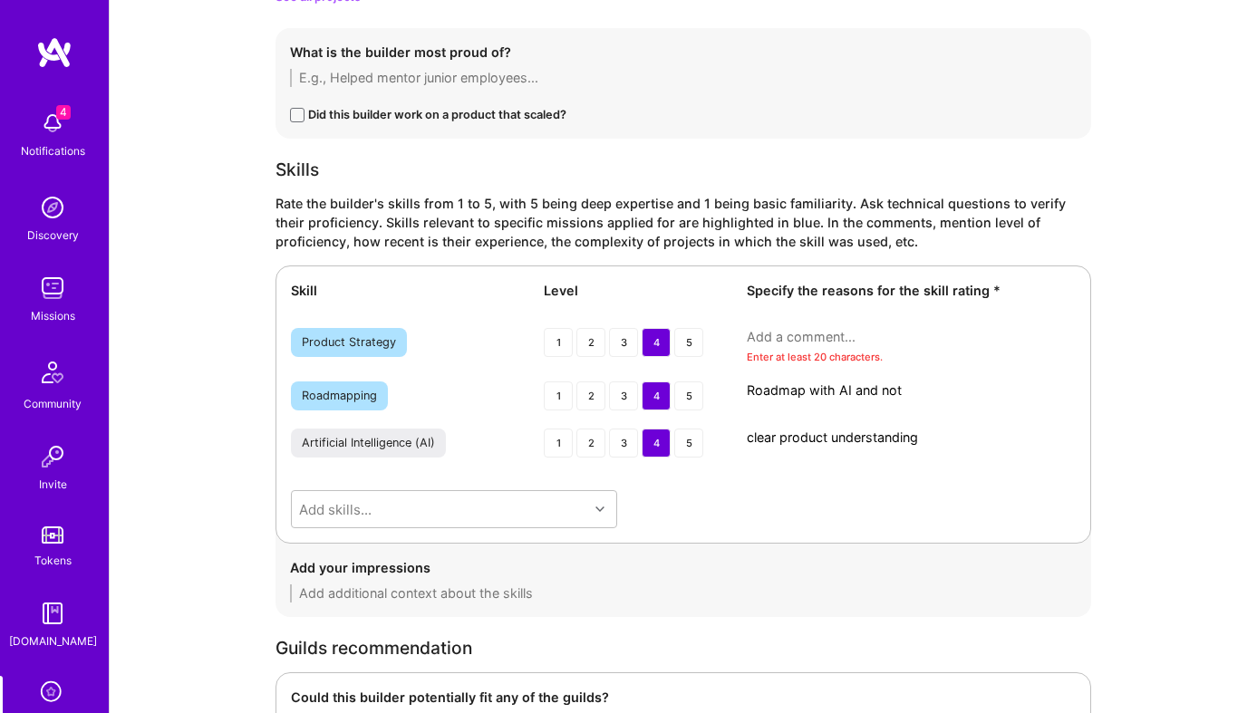
type textarea "Roadmap with AI and not"
click at [795, 335] on textarea at bounding box center [911, 337] width 329 height 18
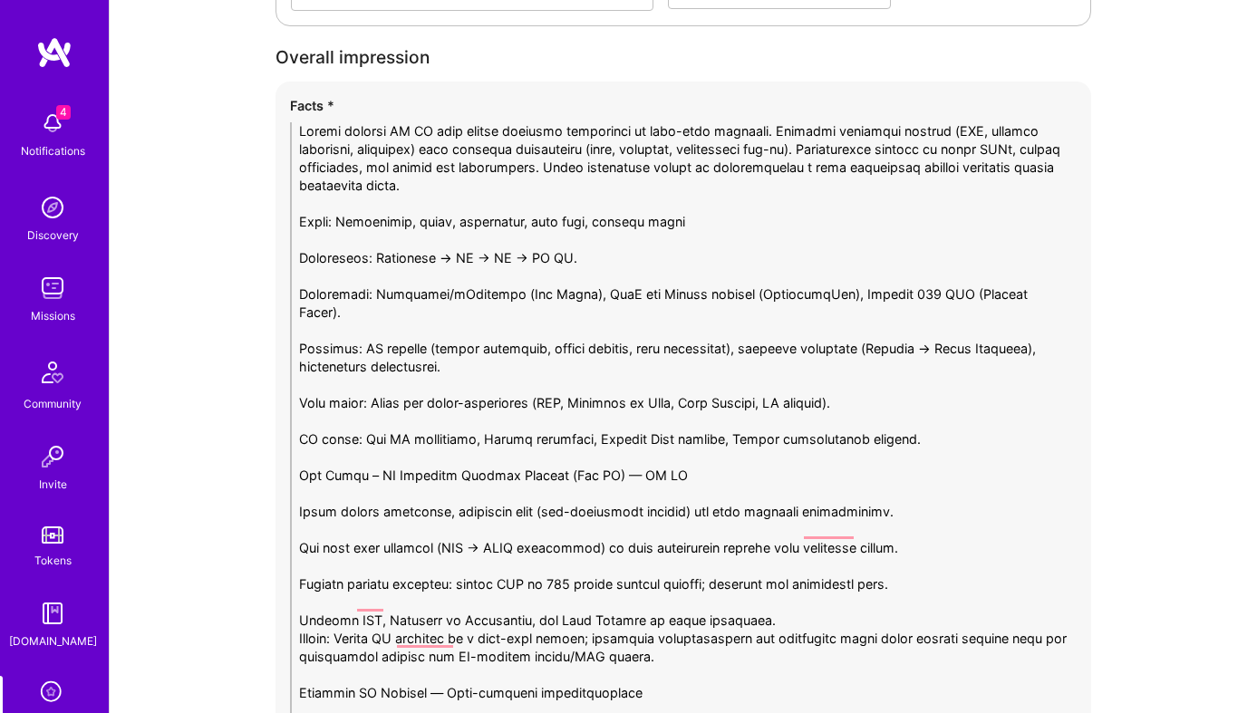
scroll to position [3509, 0]
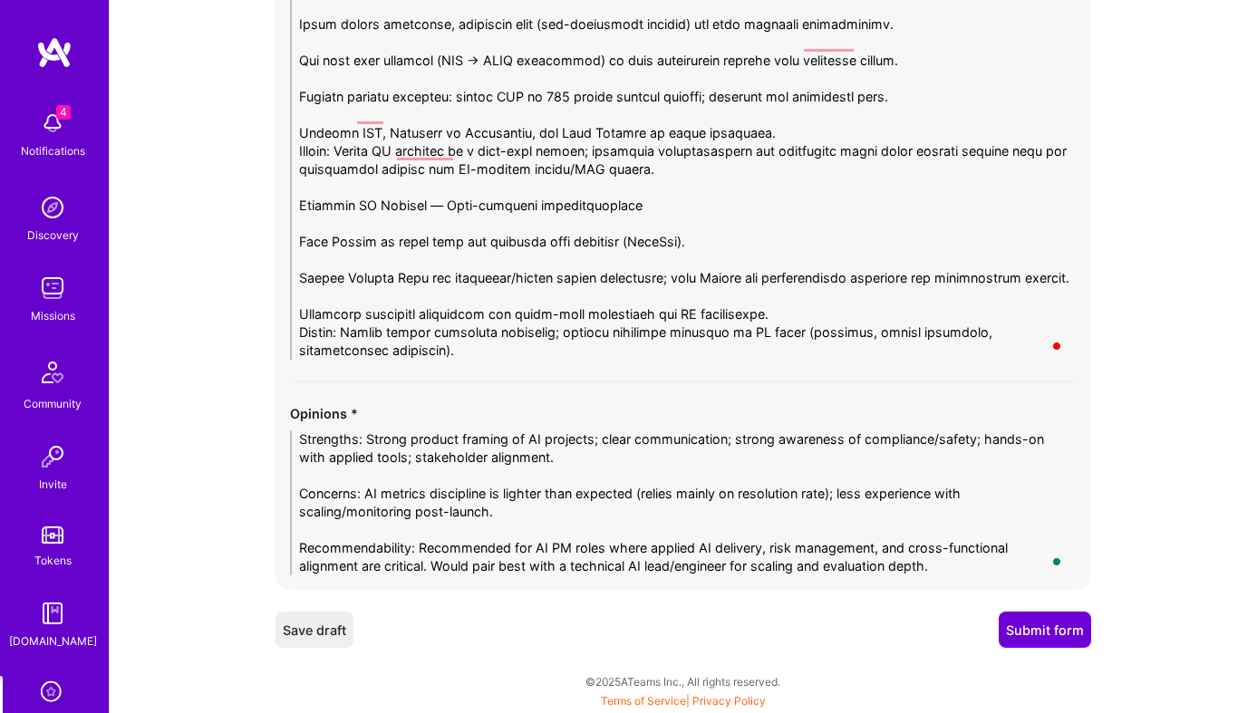
type textarea "Strategy fit the company"
click at [1055, 617] on button "Submit form" at bounding box center [1045, 630] width 92 height 36
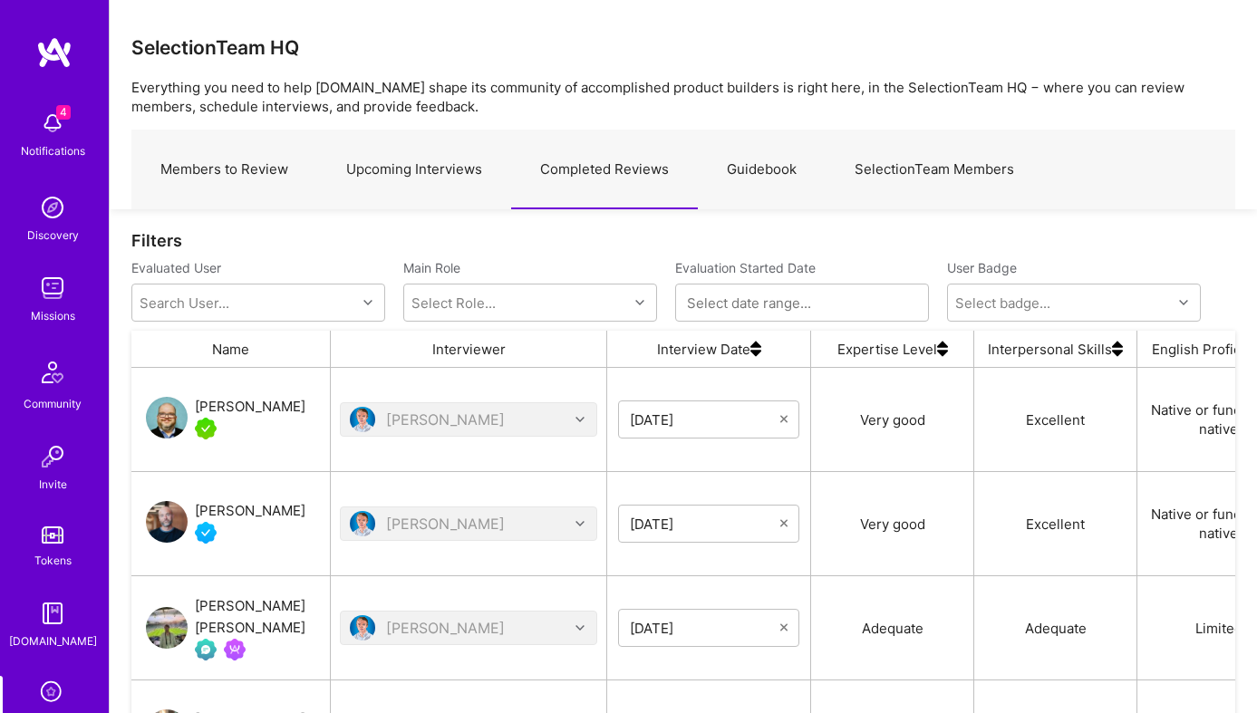
scroll to position [114, 0]
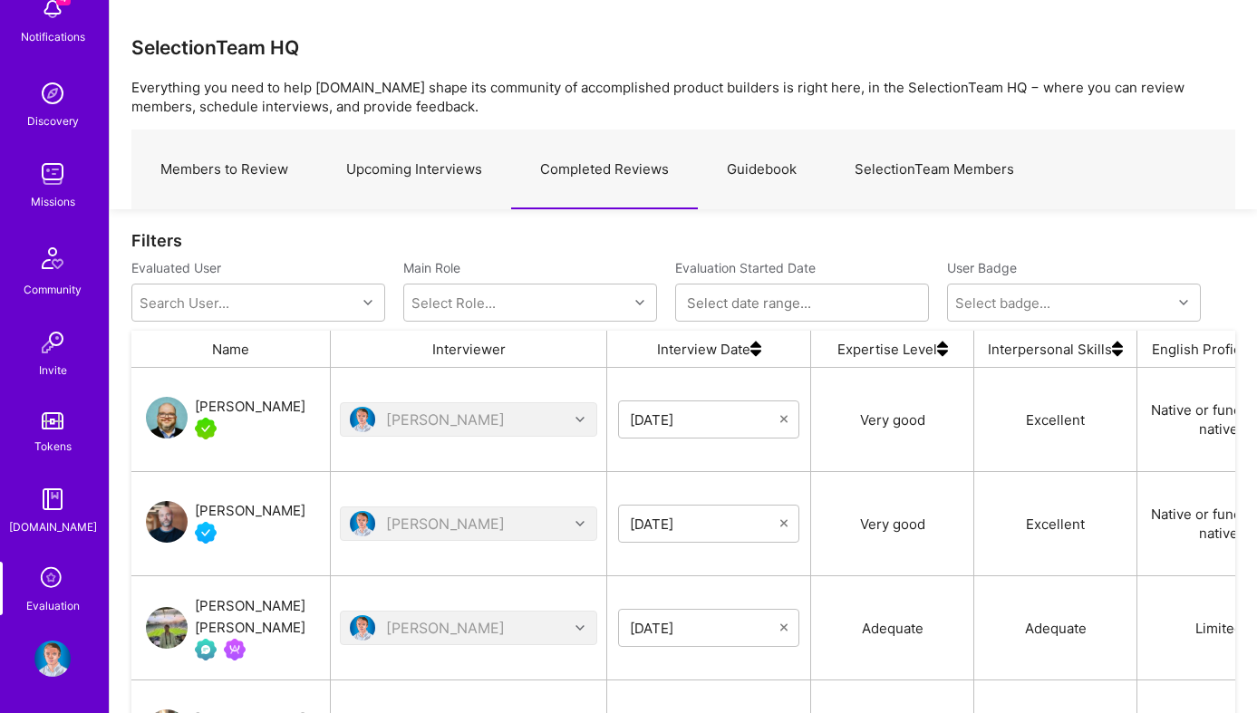
click at [56, 667] on img at bounding box center [52, 659] width 36 height 36
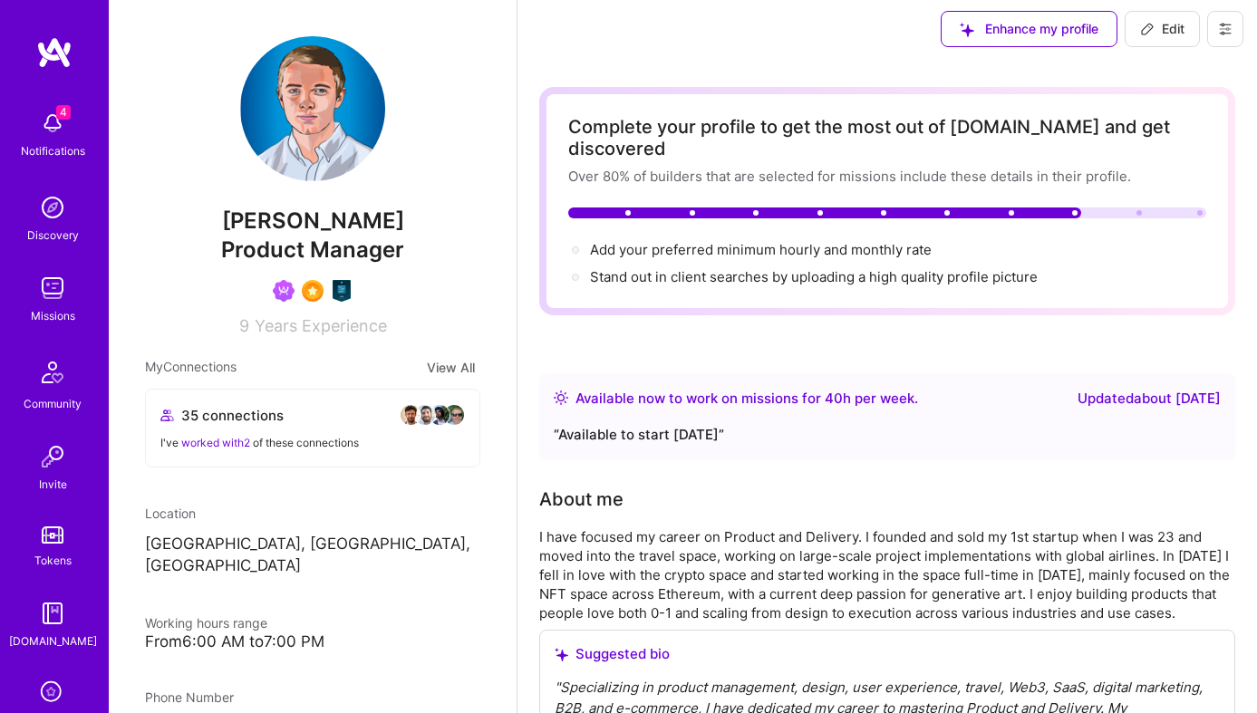
scroll to position [9, 0]
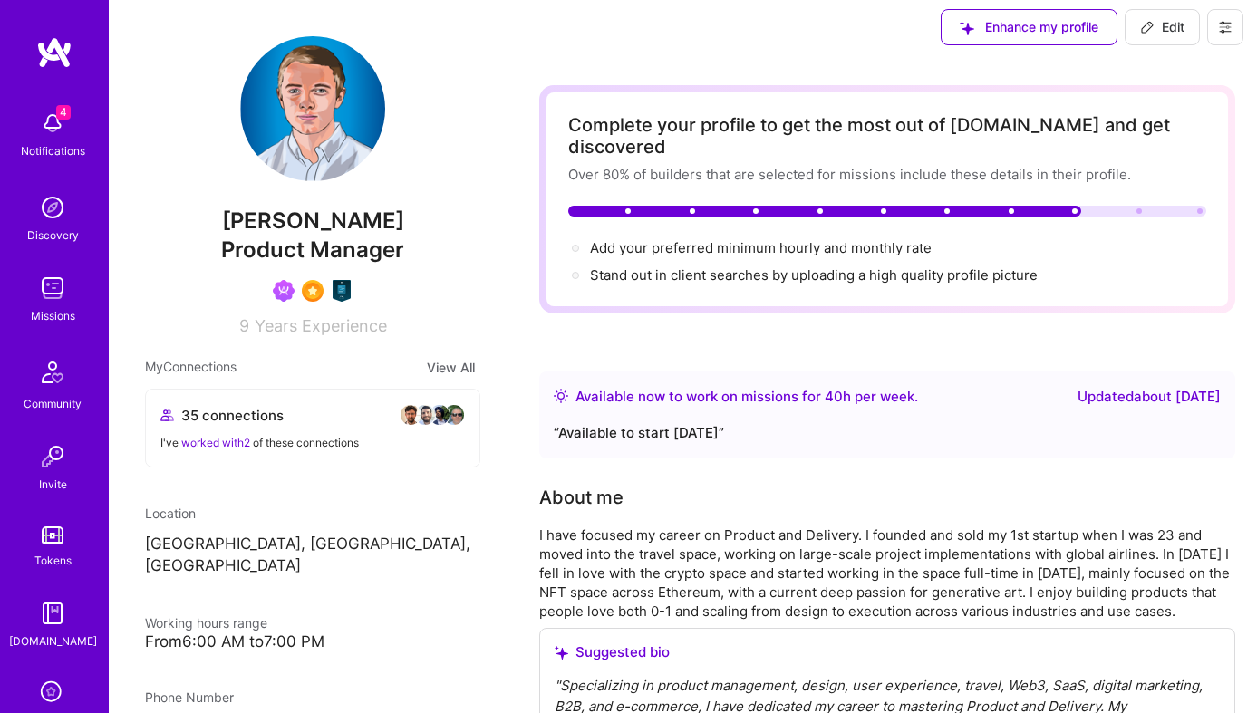
click at [1225, 35] on button at bounding box center [1225, 27] width 36 height 36
click at [1165, 78] on button "Settings" at bounding box center [1175, 68] width 136 height 46
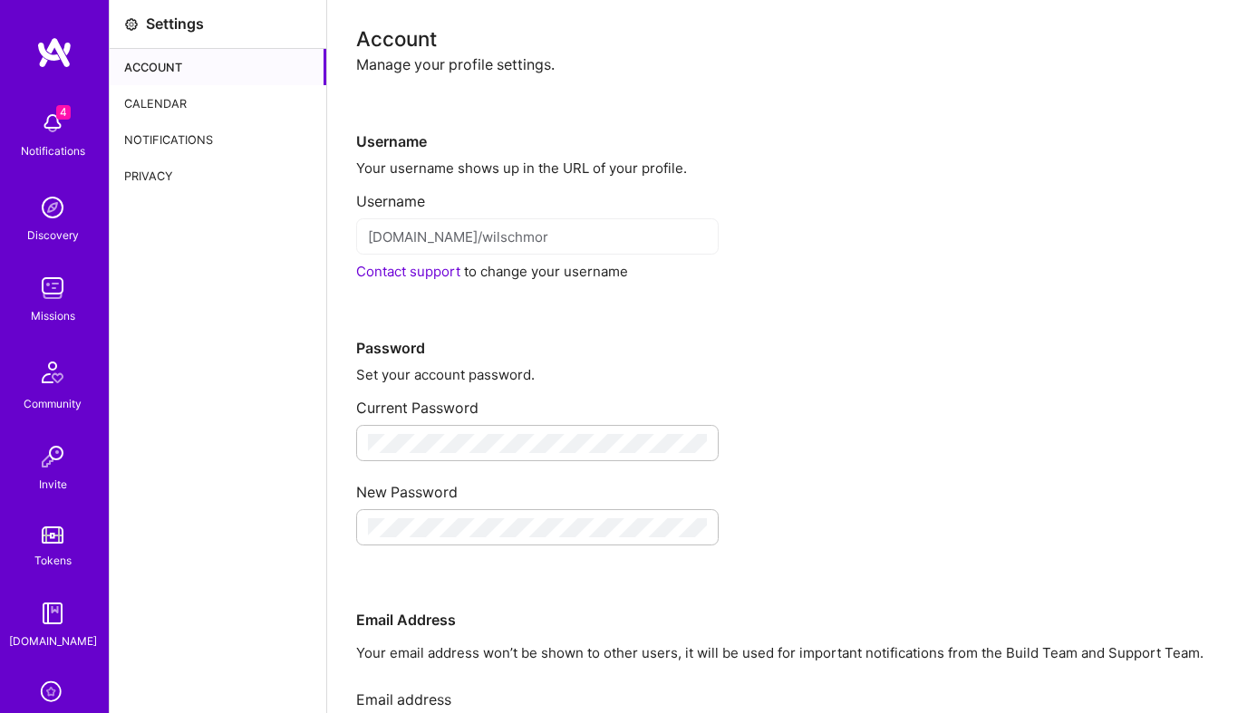
click at [142, 102] on div "Calendar" at bounding box center [218, 103] width 217 height 36
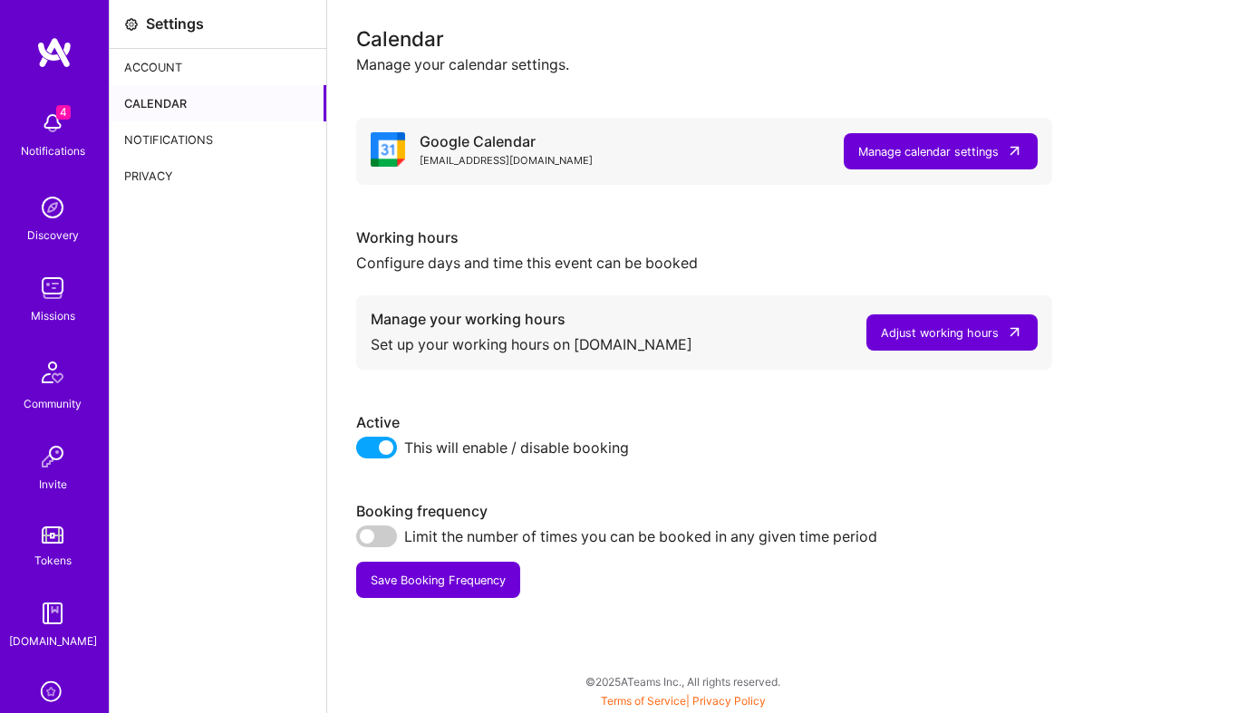
click at [958, 341] on div "Adjust working hours" at bounding box center [940, 333] width 118 height 19
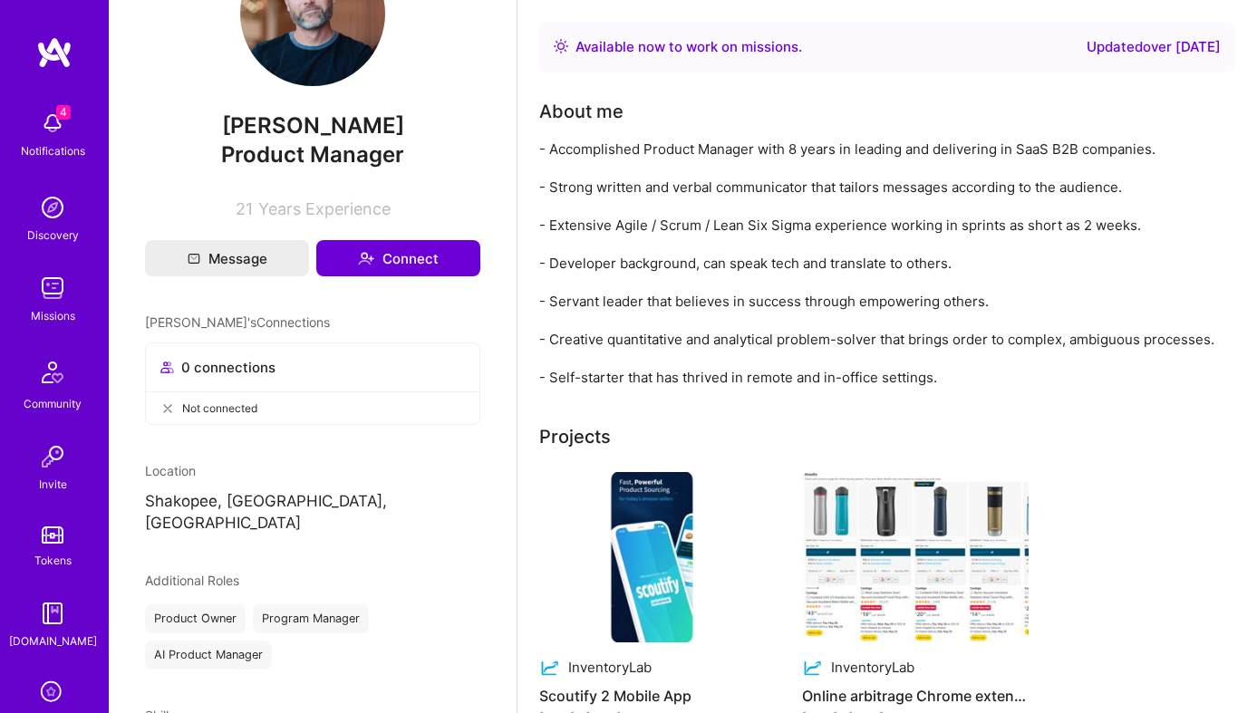
scroll to position [312, 0]
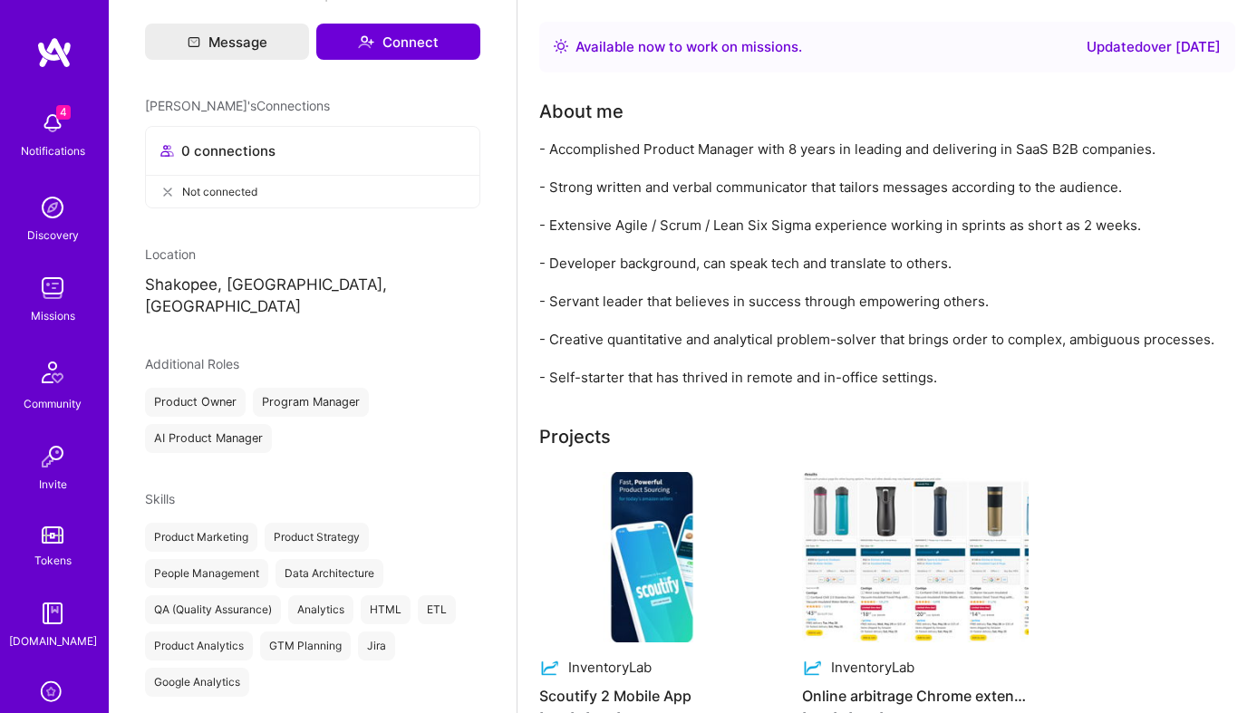
click at [236, 287] on p "Shakopee, [GEOGRAPHIC_DATA], [GEOGRAPHIC_DATA]" at bounding box center [312, 297] width 335 height 44
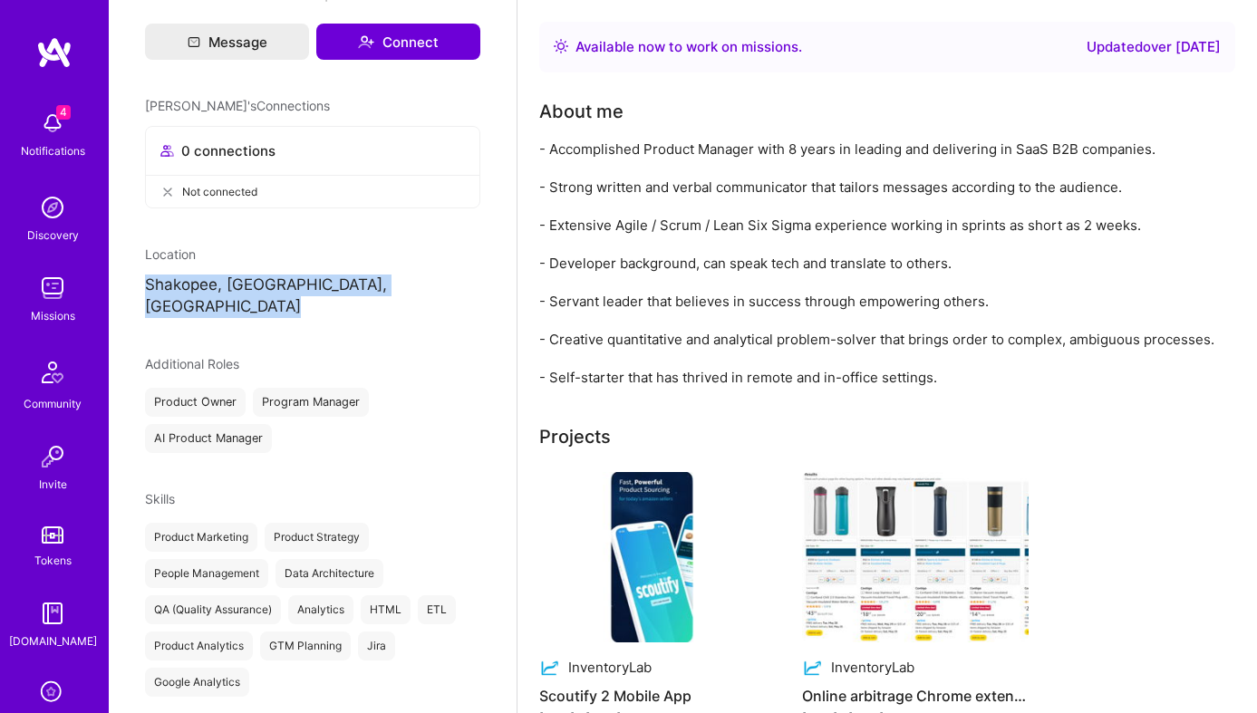
click at [236, 287] on p "Shakopee, [GEOGRAPHIC_DATA], [GEOGRAPHIC_DATA]" at bounding box center [312, 297] width 335 height 44
copy p "Shakopee, [GEOGRAPHIC_DATA], [GEOGRAPHIC_DATA]"
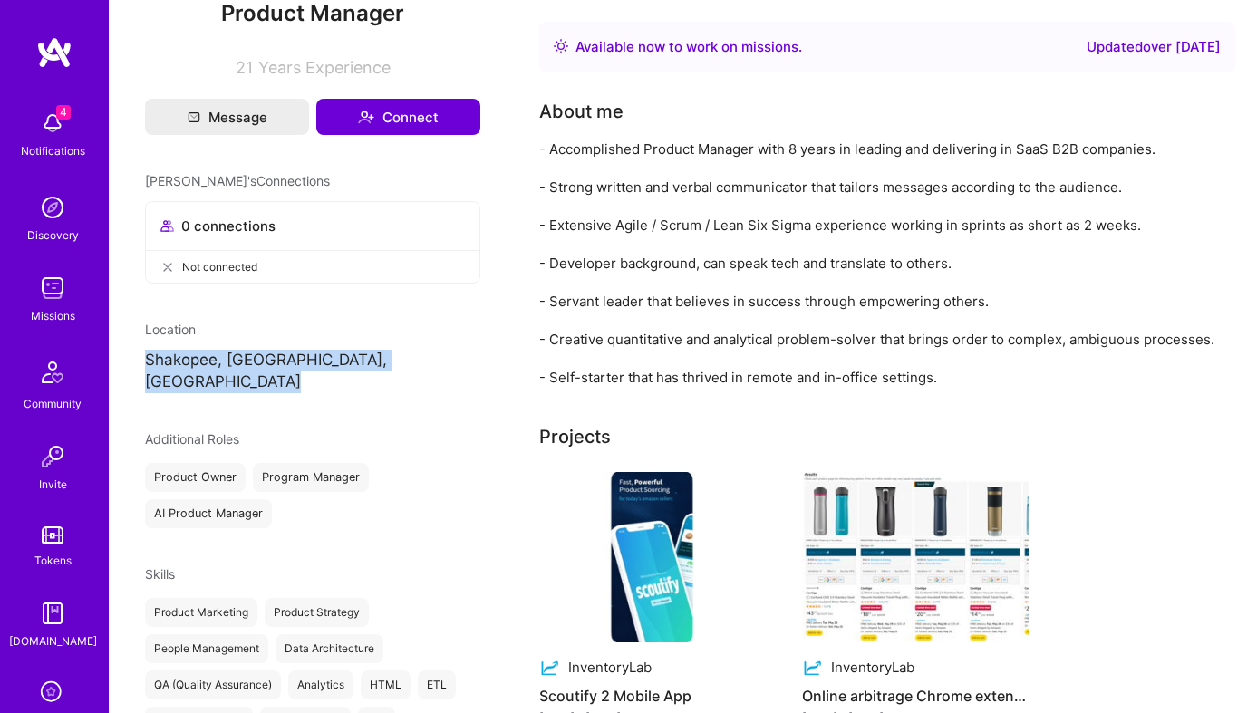
scroll to position [0, 0]
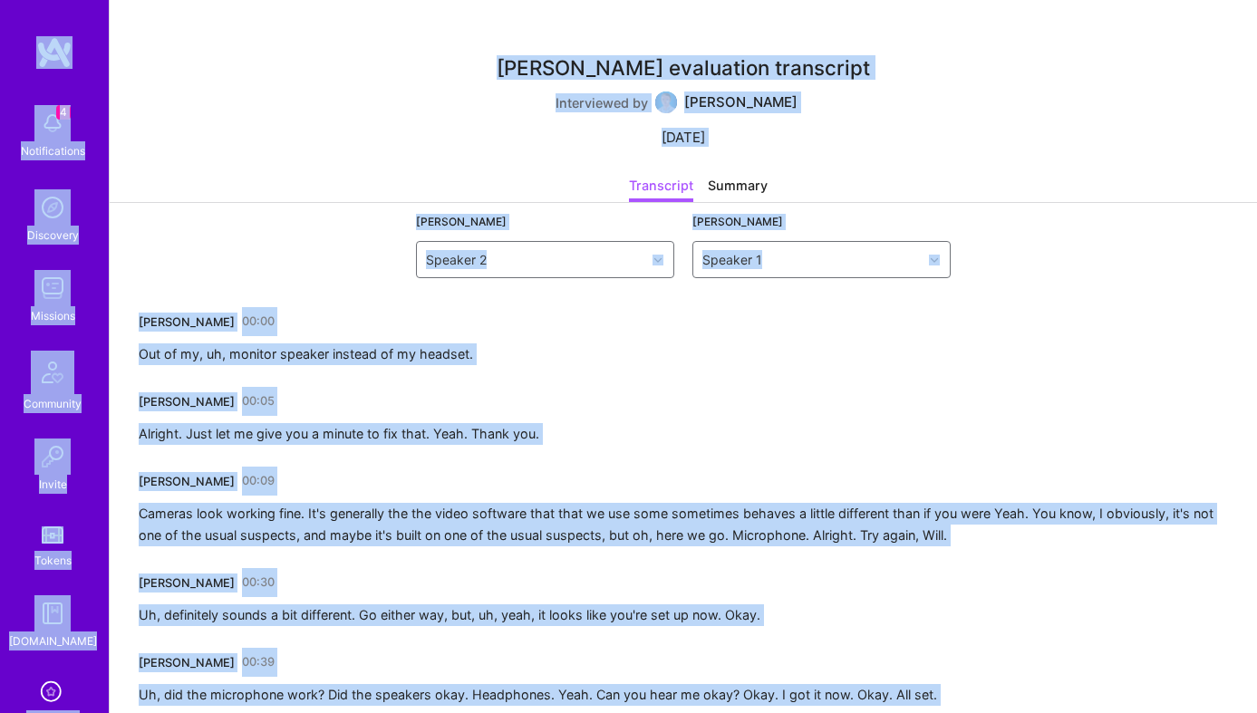
copy body "4 Notifications Discovery Missions Community Invite Tokens [DOMAIN_NAME] Evalua…"
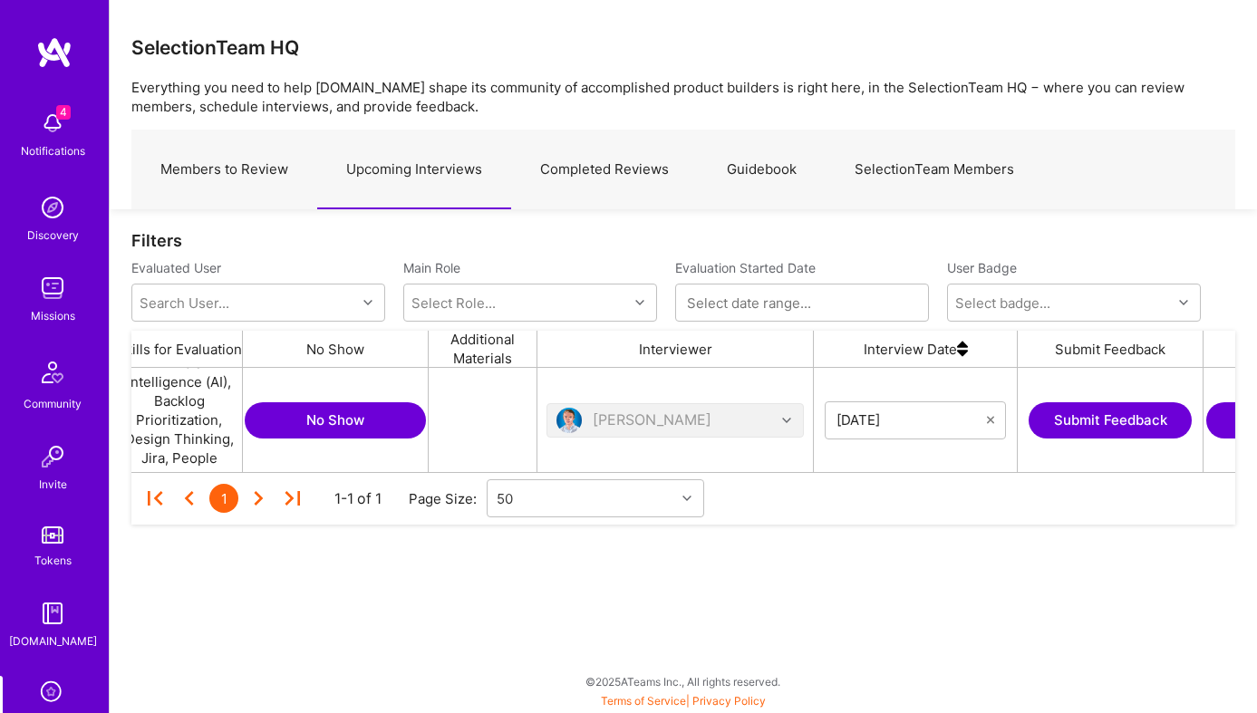
scroll to position [0, 480]
